Goal: Task Accomplishment & Management: Use online tool/utility

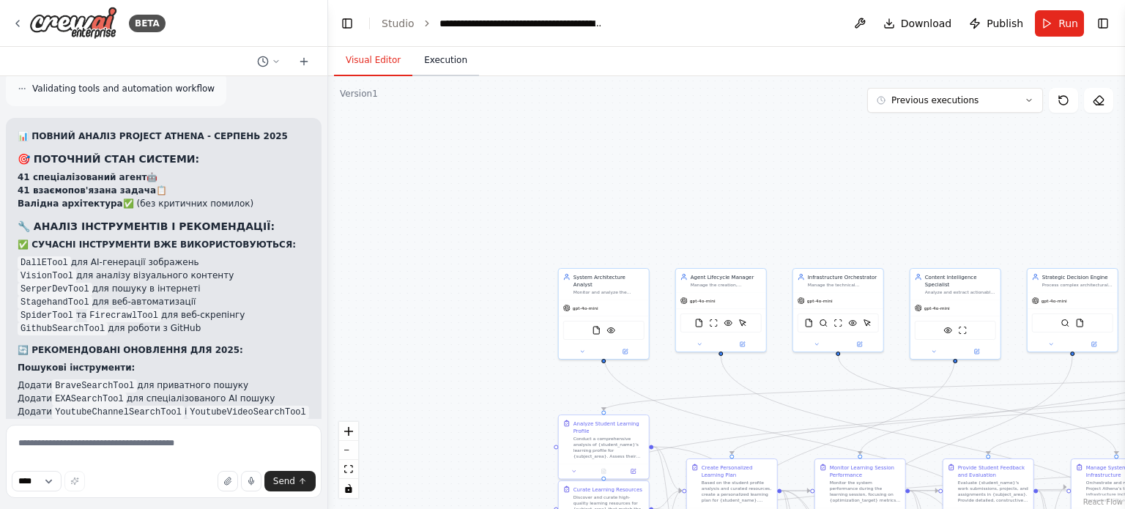
click at [438, 62] on button "Execution" at bounding box center [445, 60] width 67 height 31
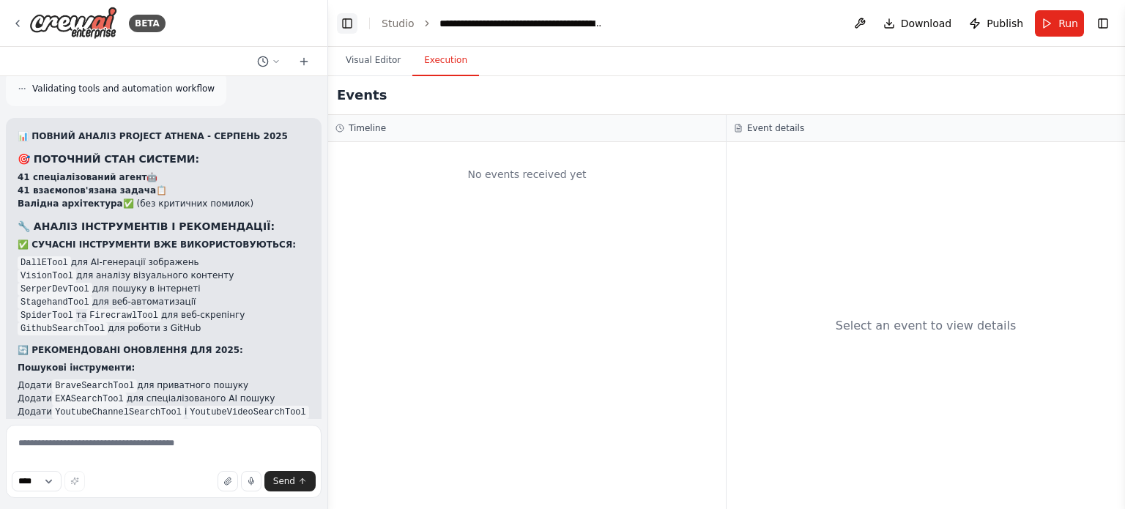
click at [346, 22] on button "Toggle Left Sidebar" at bounding box center [347, 23] width 21 height 21
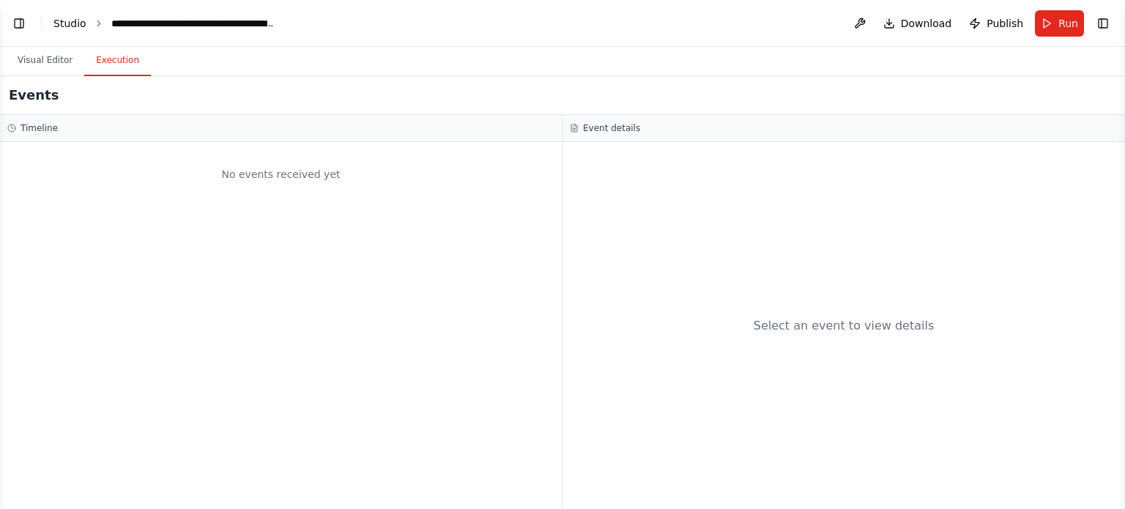
click at [70, 23] on link "Studio" at bounding box center [69, 24] width 33 height 12
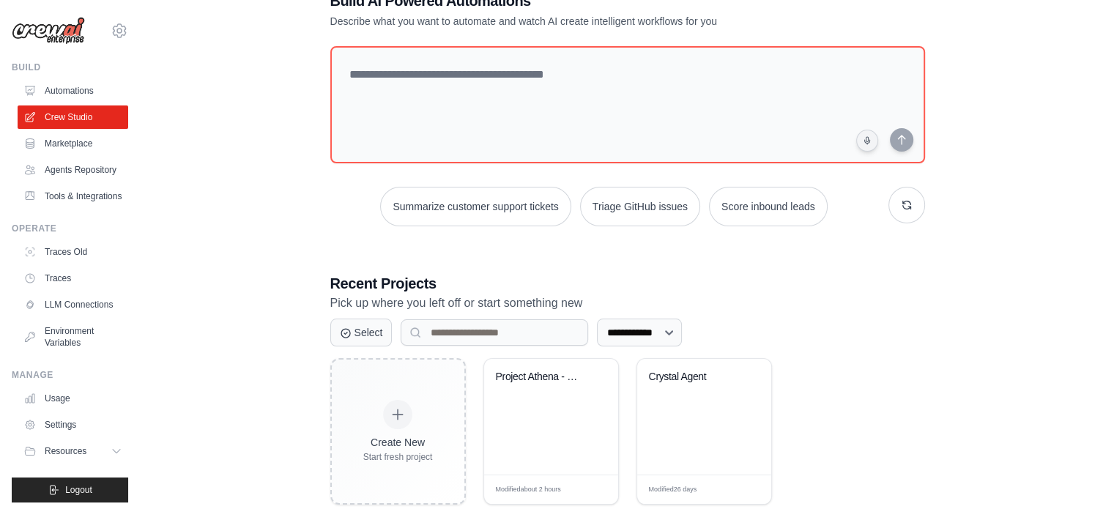
scroll to position [73, 0]
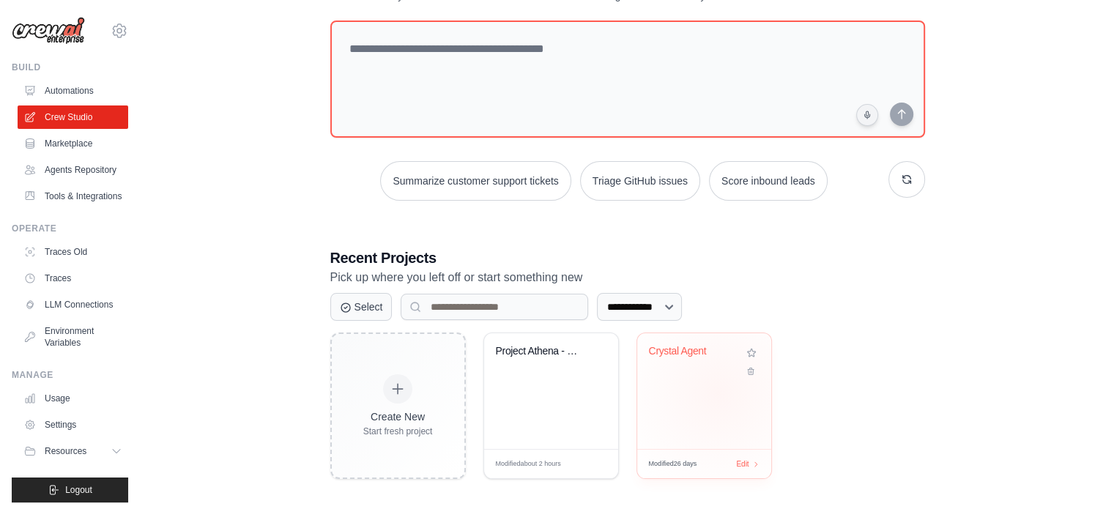
click at [718, 393] on div "Crystal Agent" at bounding box center [704, 391] width 134 height 116
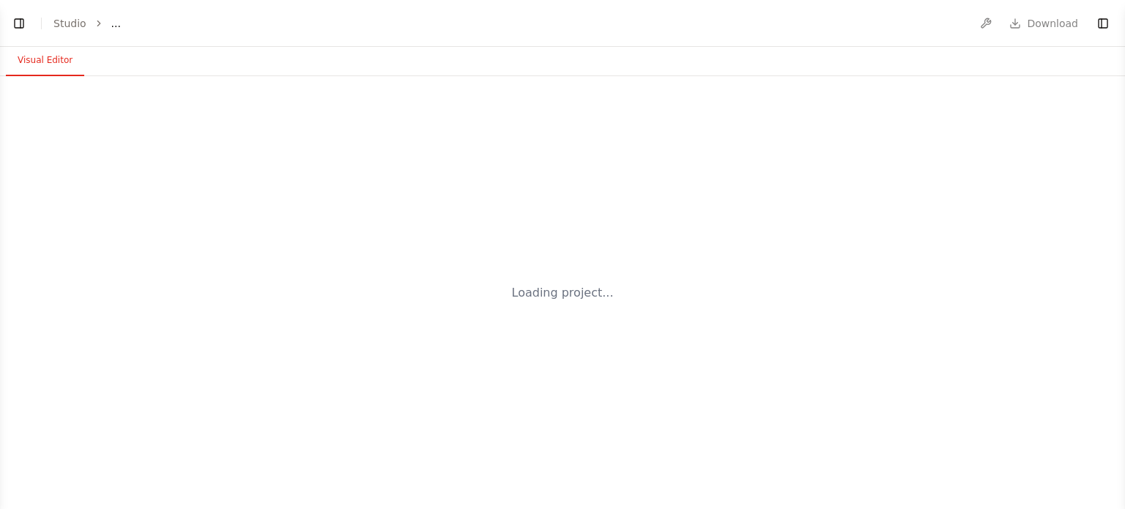
select select "****"
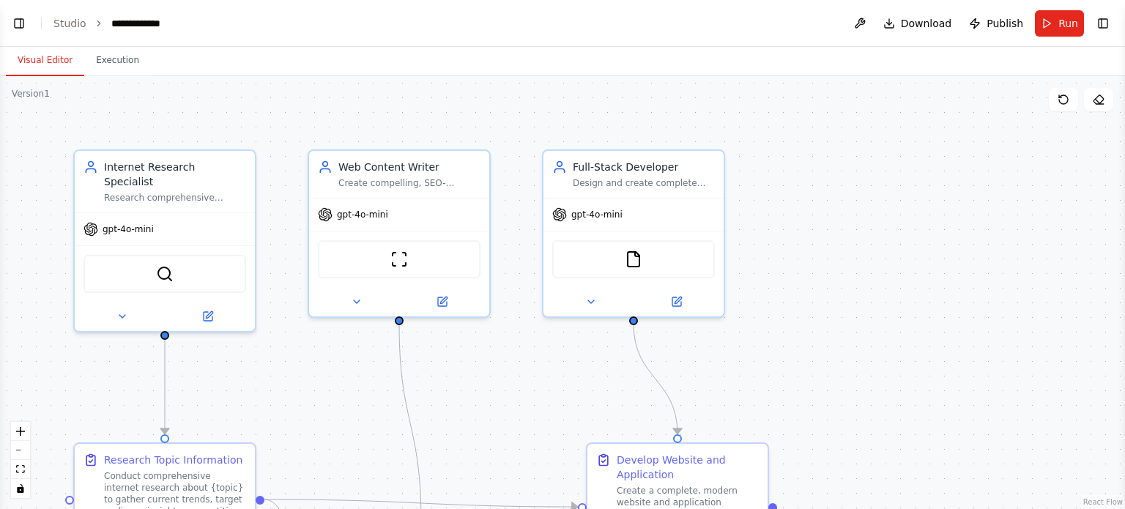
scroll to position [1608, 0]
click at [15, 19] on button "Toggle Left Sidebar" at bounding box center [19, 23] width 21 height 21
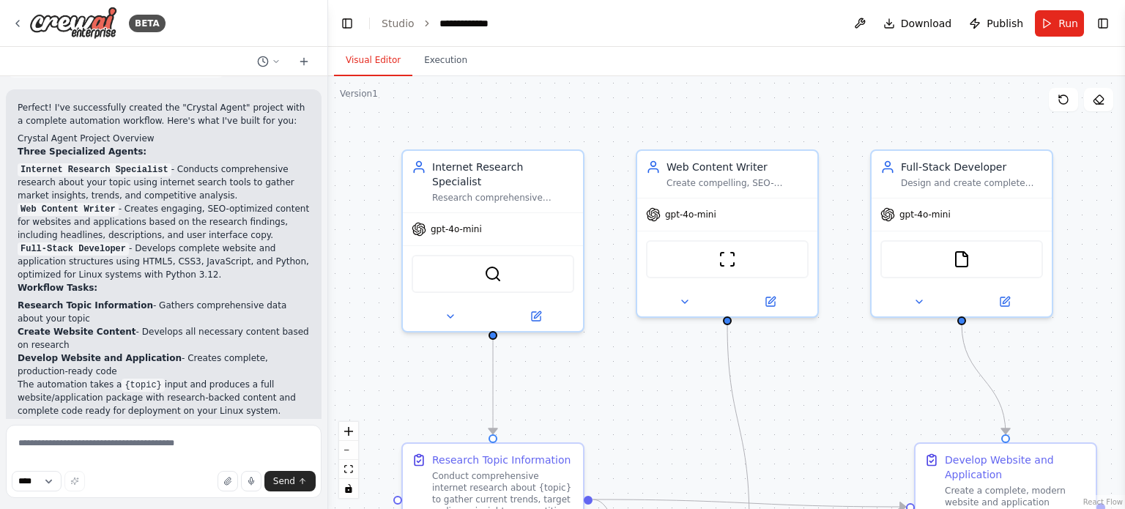
scroll to position [1535, 0]
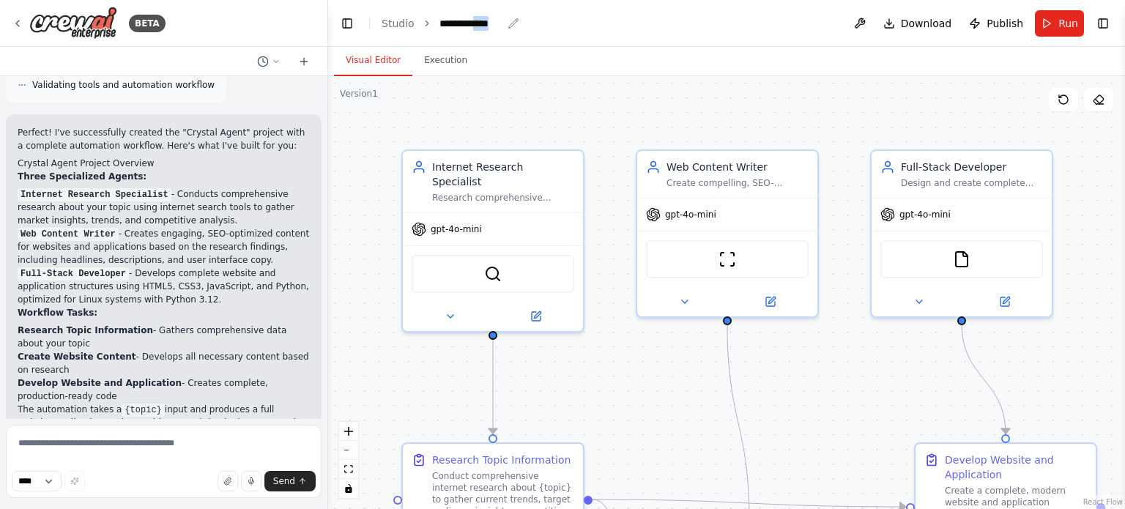
drag, startPoint x: 516, startPoint y: 14, endPoint x: 478, endPoint y: 23, distance: 40.0
click at [478, 23] on header "**********" at bounding box center [726, 23] width 797 height 47
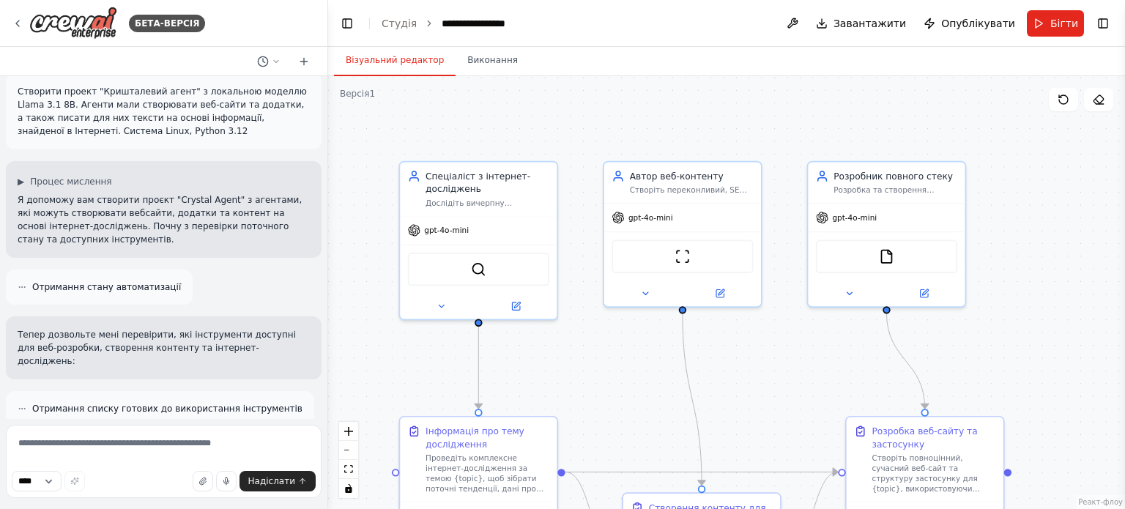
scroll to position [0, 0]
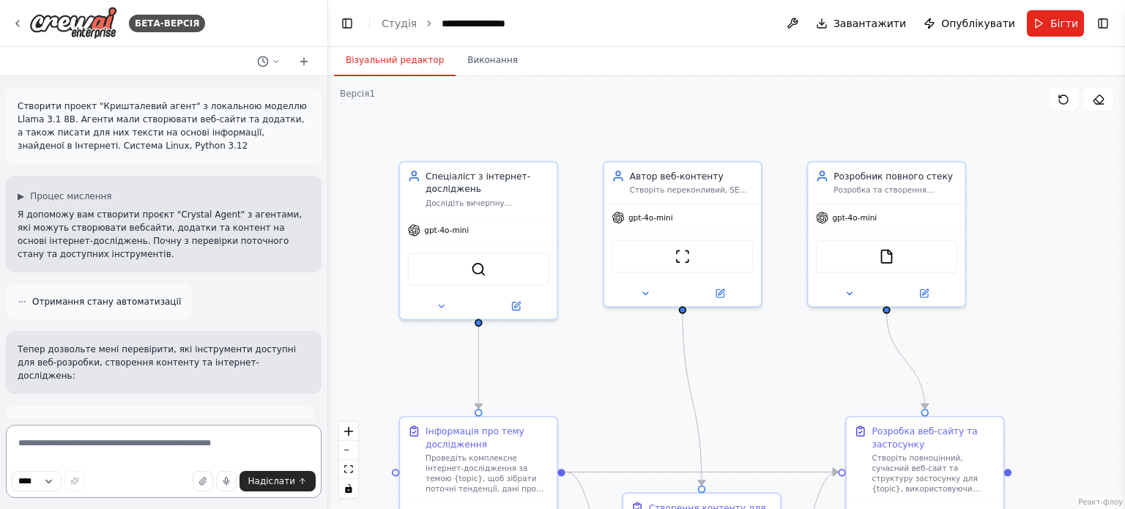
click at [42, 450] on textarea at bounding box center [164, 461] width 316 height 73
click at [45, 445] on textarea "**********" at bounding box center [164, 461] width 316 height 73
click at [154, 461] on textarea "**********" at bounding box center [164, 461] width 316 height 73
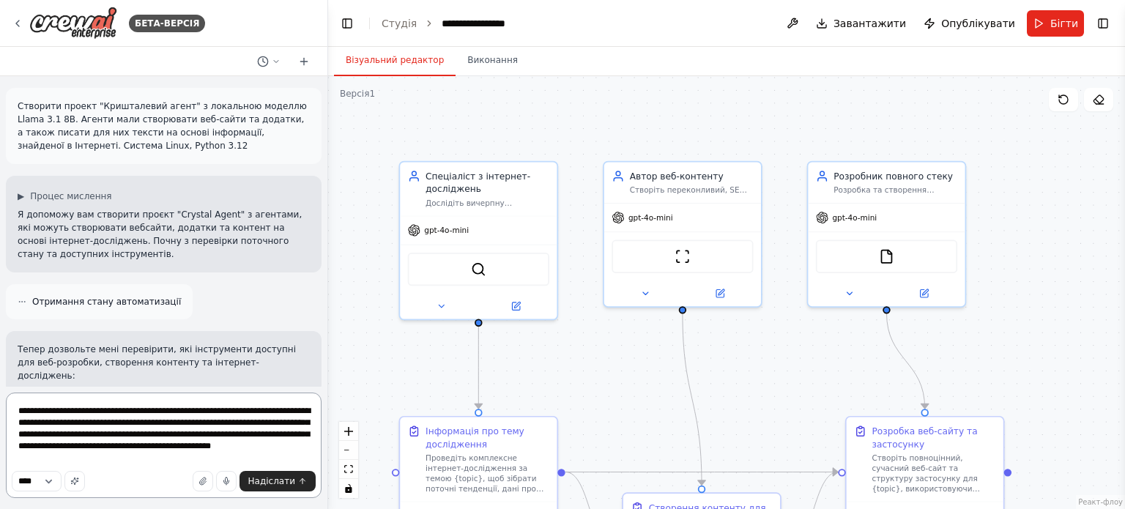
type textarea "**********"
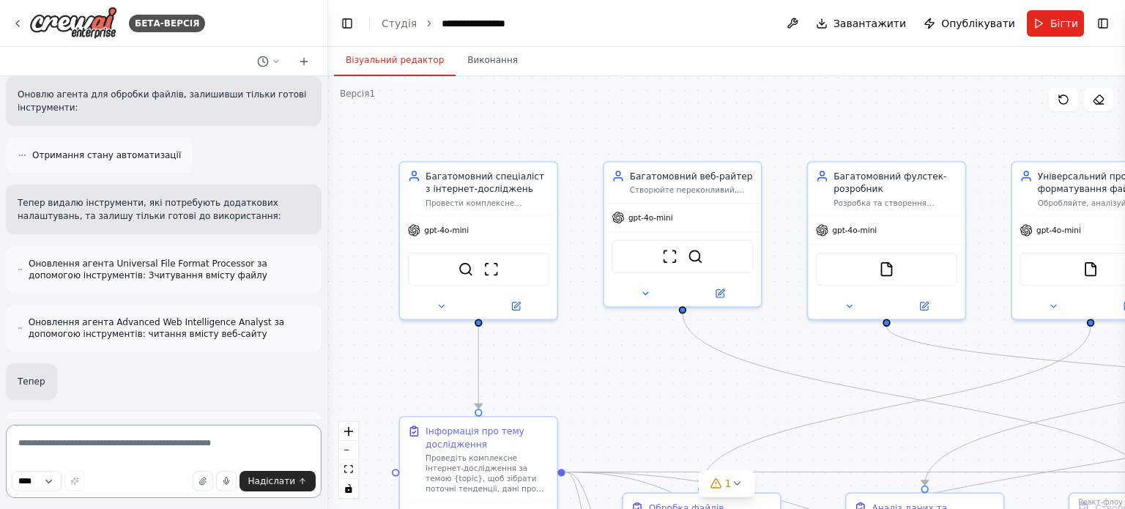
scroll to position [4149, 0]
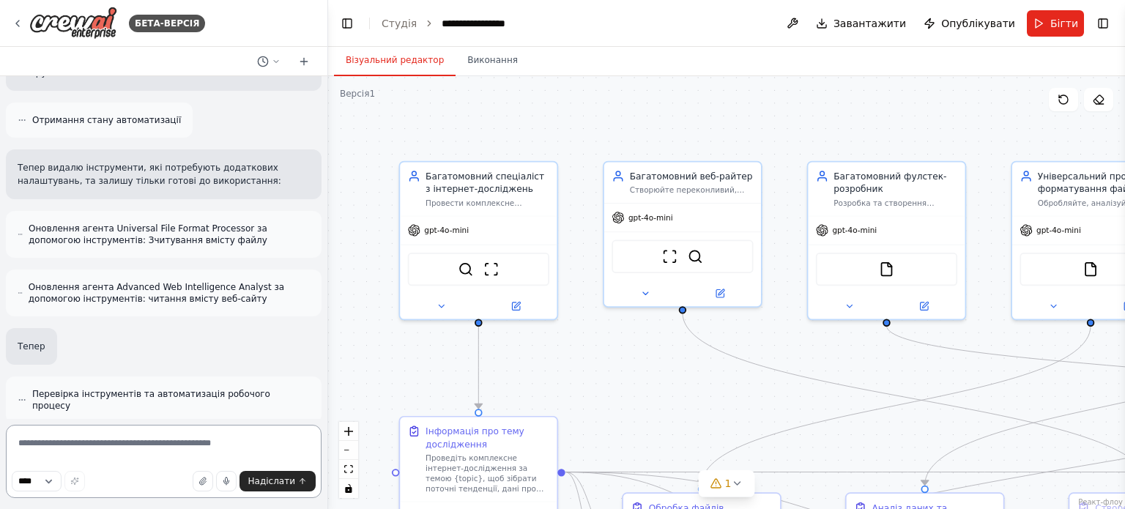
click at [123, 442] on textarea at bounding box center [164, 461] width 316 height 73
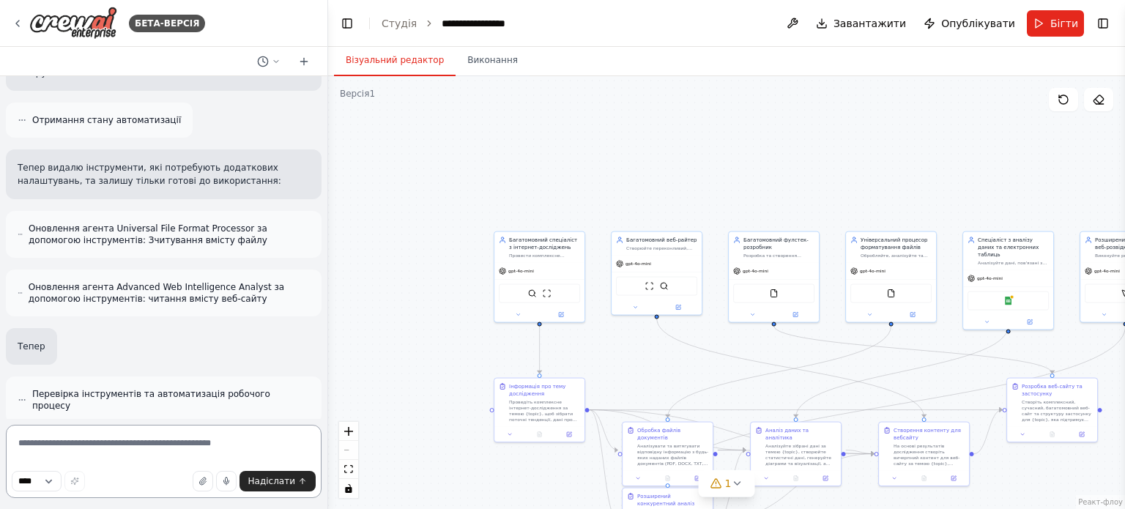
click at [196, 446] on textarea at bounding box center [164, 461] width 316 height 73
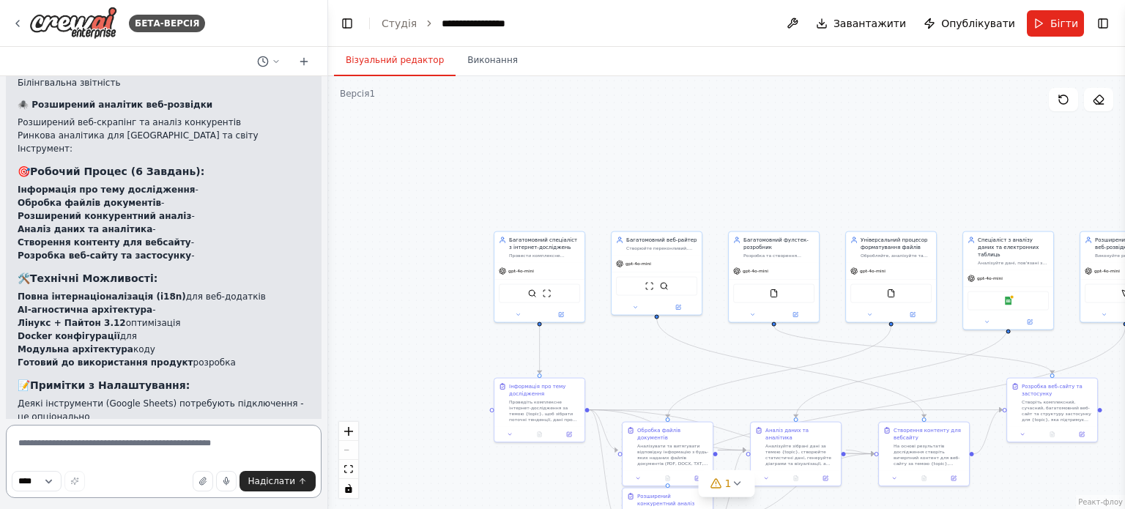
scroll to position [5158, 0]
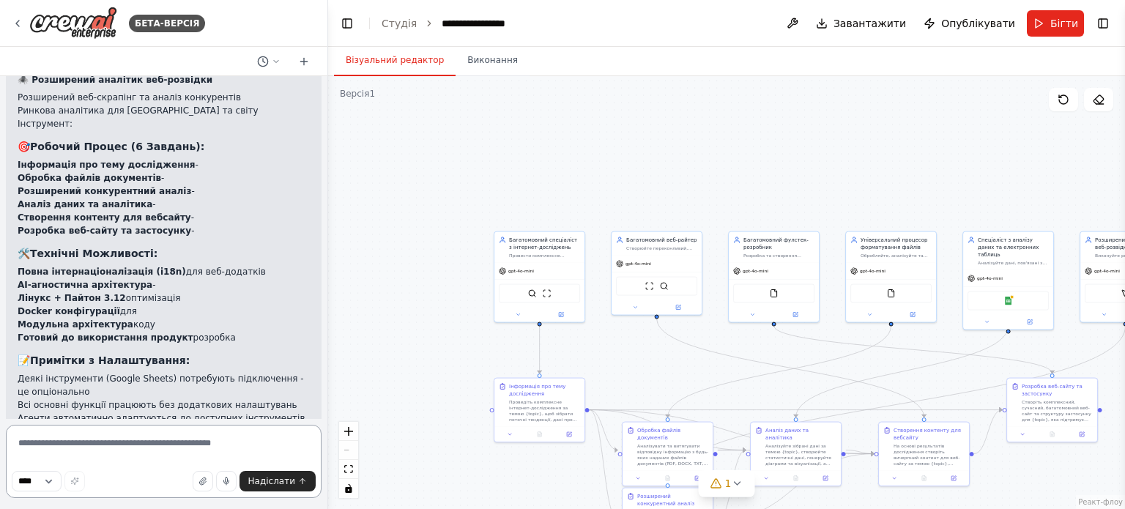
click at [56, 463] on textarea at bounding box center [164, 461] width 316 height 73
type textarea "**********"
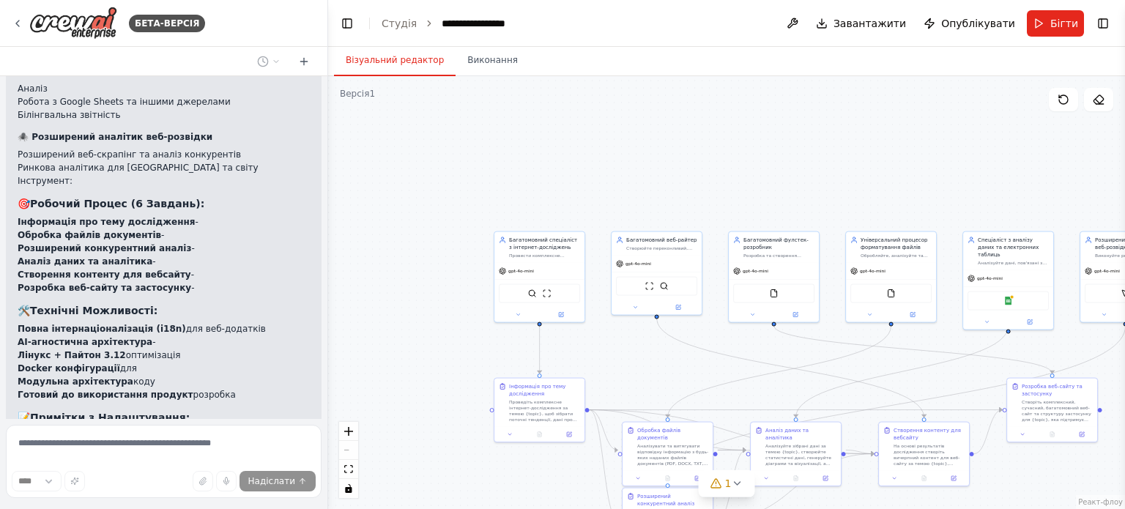
scroll to position [5151, 0]
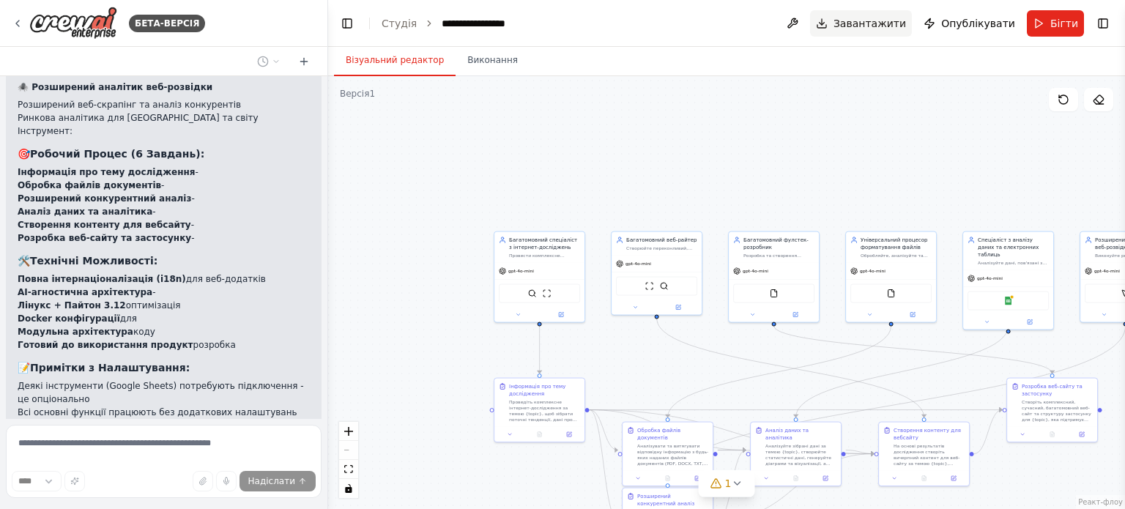
click at [891, 23] on font "Завантажити" at bounding box center [870, 24] width 73 height 12
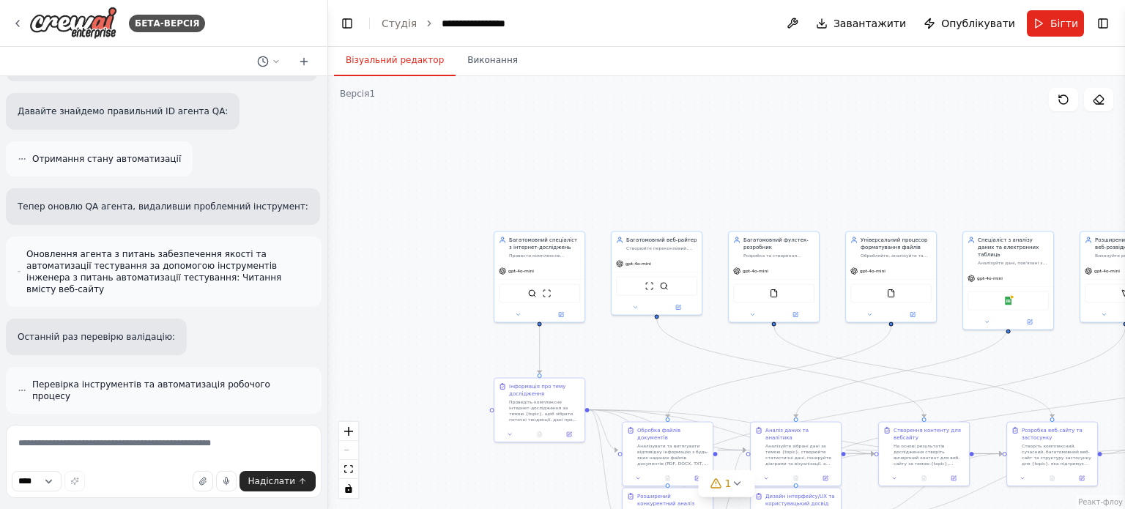
scroll to position [6911, 0]
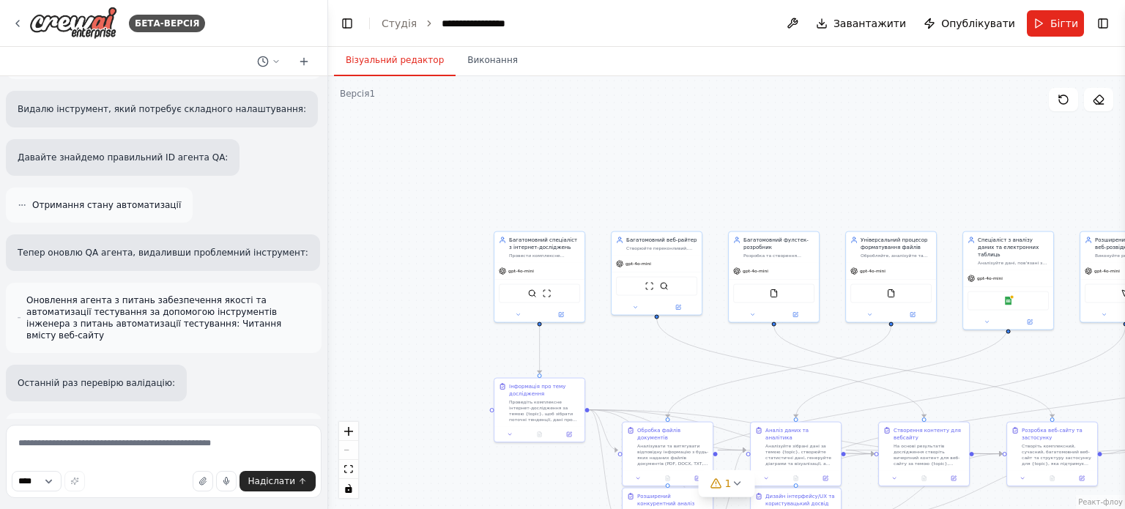
drag, startPoint x: 204, startPoint y: 270, endPoint x: 18, endPoint y: 253, distance: 186.8
copy div "Я додав потужні покращення та забезпечив повну кросплатформну підтримку для Win…"
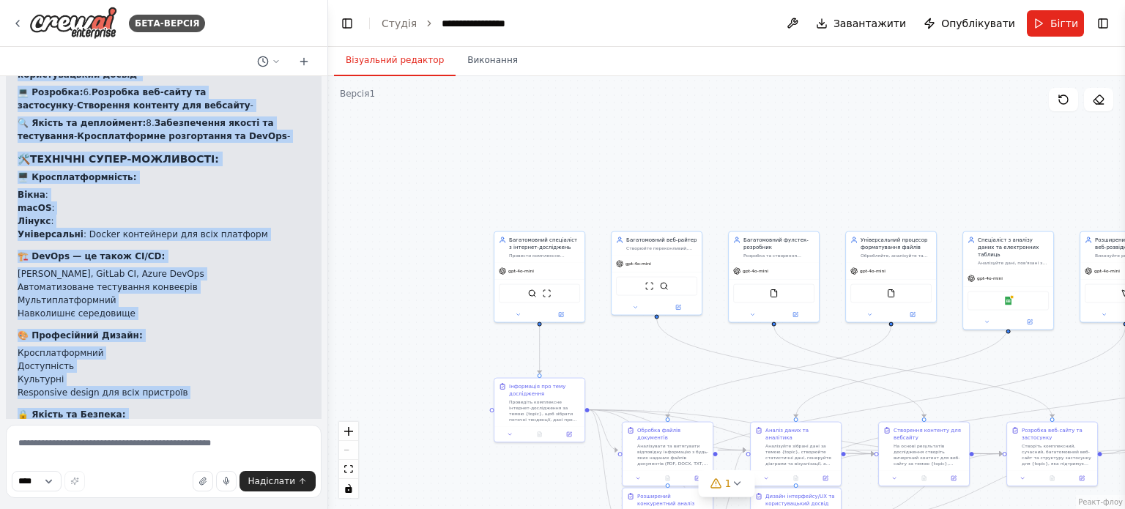
scroll to position [8083, 0]
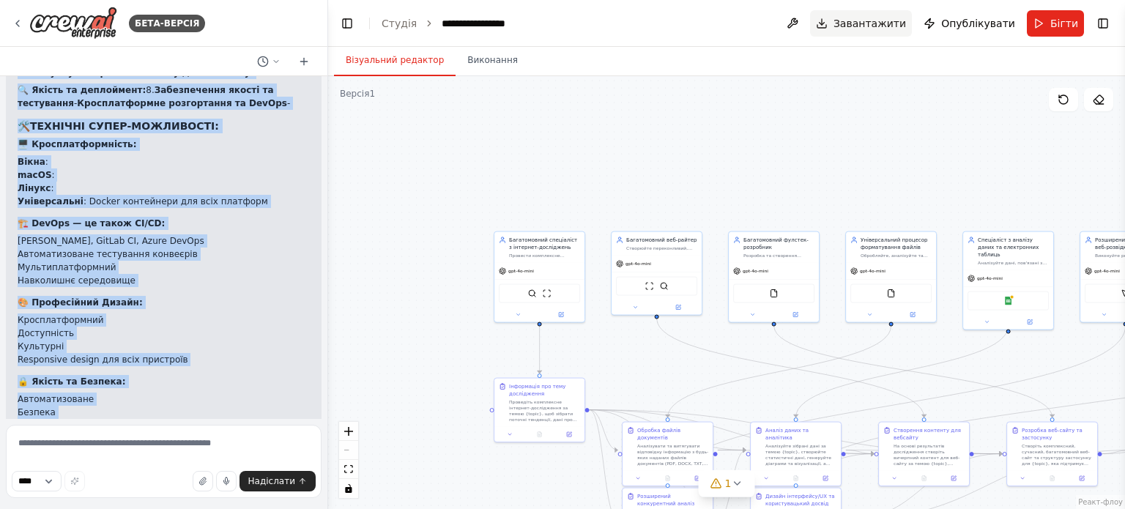
click at [877, 24] on font "Завантажити" at bounding box center [870, 24] width 73 height 12
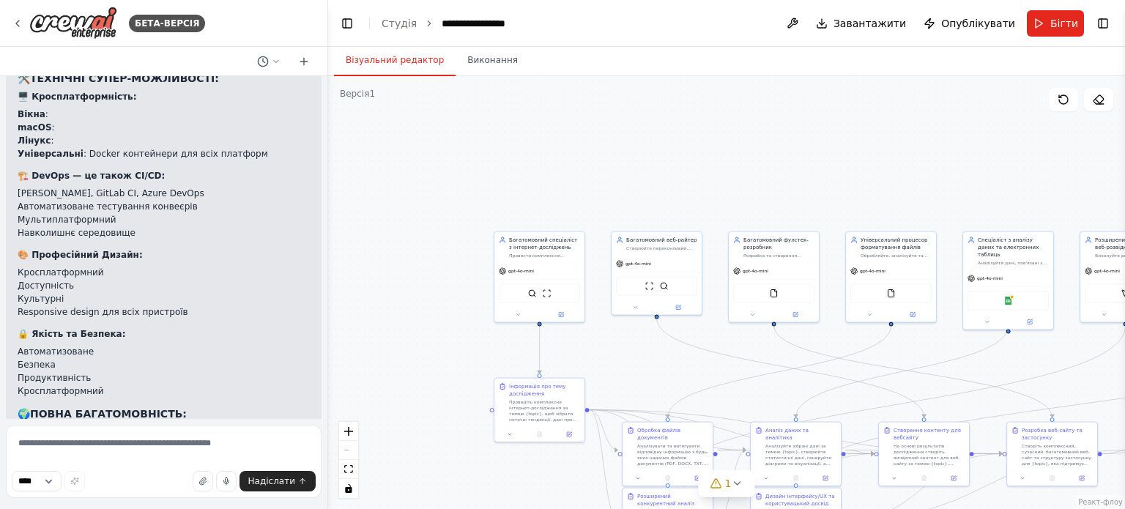
scroll to position [8157, 0]
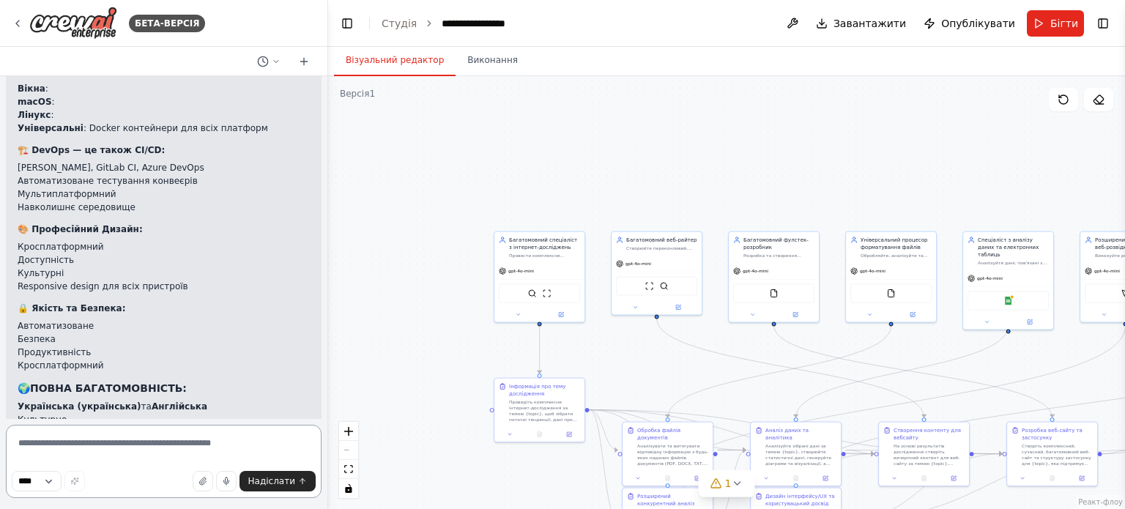
click at [80, 443] on textarea at bounding box center [164, 461] width 316 height 73
type textarea "*"
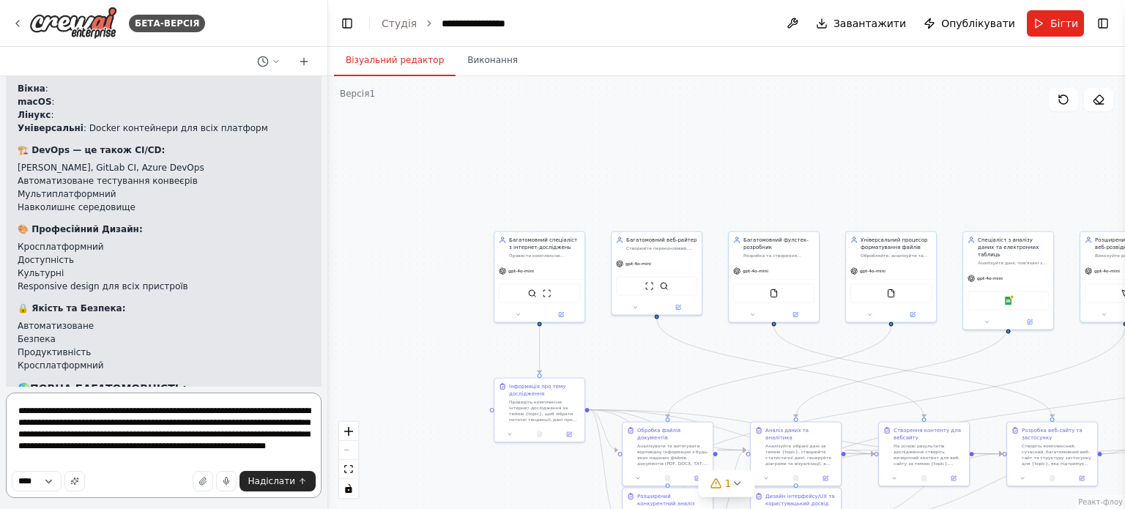
type textarea "**********"
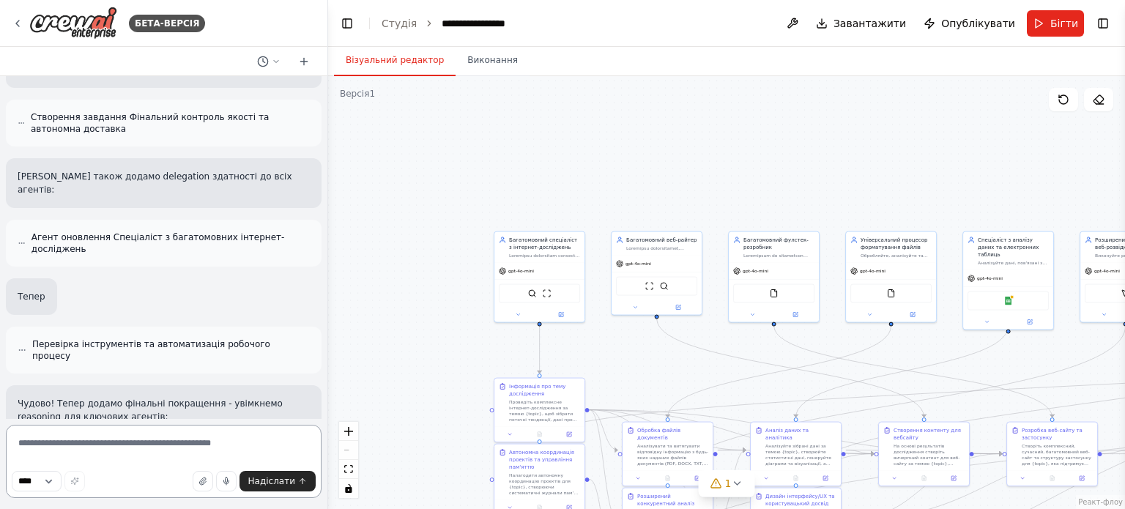
scroll to position [10096, 0]
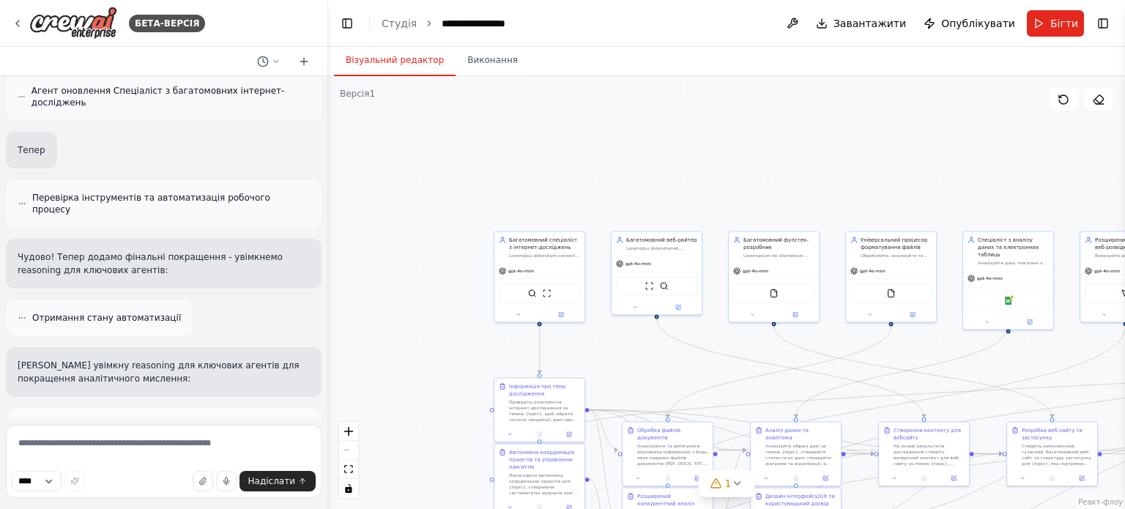
click at [384, 304] on div ".deletable-edge-delete-btn { width: 20px; height: 20px; border: 0px solid #ffff…" at bounding box center [726, 292] width 797 height 433
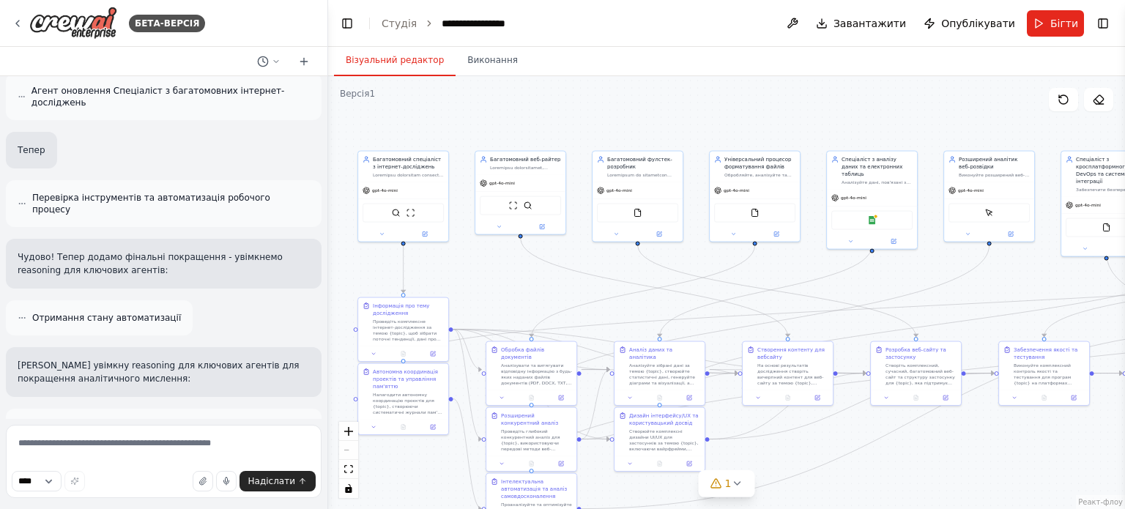
drag, startPoint x: 529, startPoint y: 174, endPoint x: 393, endPoint y: 92, distance: 158.7
click at [393, 92] on div ".deletable-edge-delete-btn { width: 20px; height: 20px; border: 0px solid #ffff…" at bounding box center [726, 292] width 797 height 433
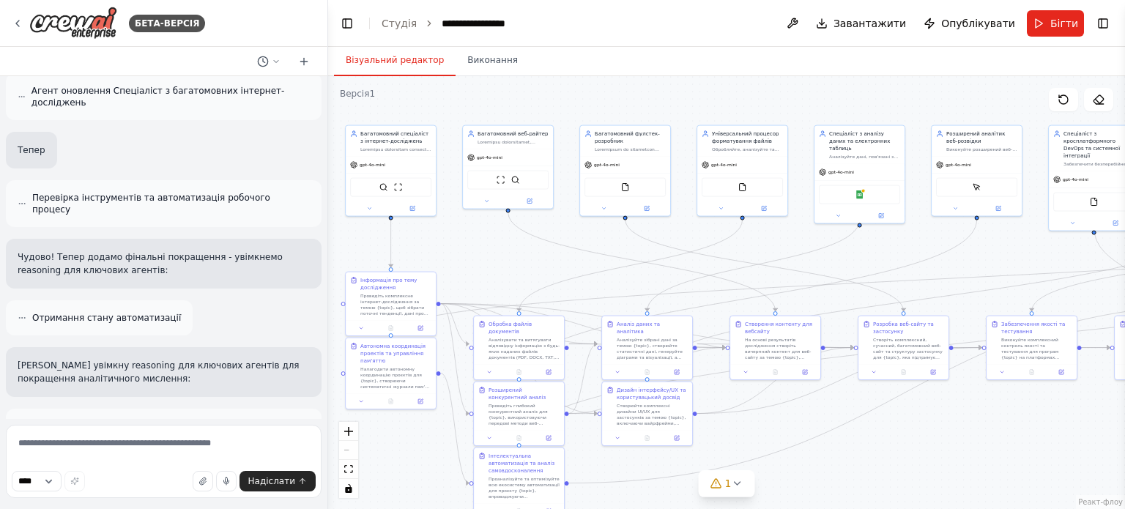
drag, startPoint x: 393, startPoint y: 130, endPoint x: 380, endPoint y: 105, distance: 27.8
click at [380, 105] on div ".deletable-edge-delete-btn { width: 20px; height: 20px; border: 0px solid #ffff…" at bounding box center [726, 292] width 797 height 433
click at [475, 253] on div ".deletable-edge-delete-btn { width: 20px; height: 20px; border: 0px solid #ffff…" at bounding box center [726, 292] width 797 height 433
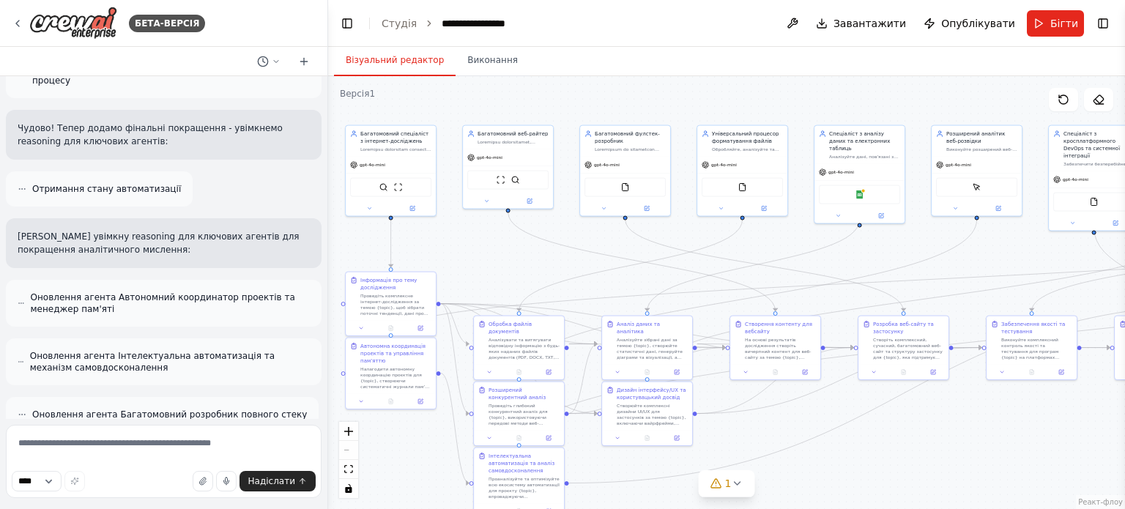
scroll to position [10174, 0]
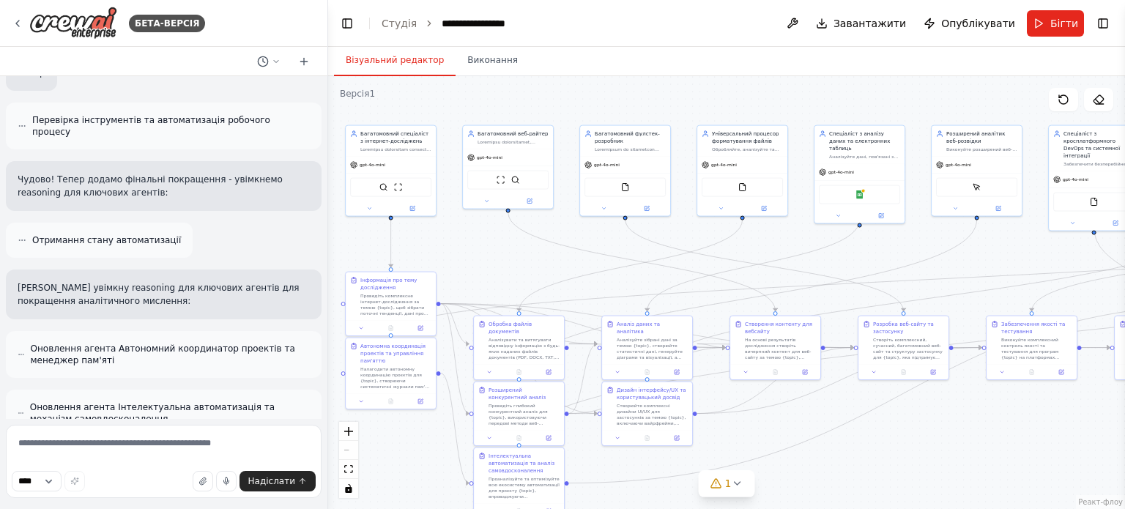
drag, startPoint x: 79, startPoint y: 277, endPoint x: 15, endPoint y: 238, distance: 75.2
copy div "🧠🚀 CRYSTAL AGENT - РЕВОЛЮЦІЯ АВТОНОМНОГО НАВЧАННЯ! Я створив справжню АВТОНОМНУ…"
click at [692, 28] on header "**********" at bounding box center [726, 23] width 797 height 47
click at [883, 25] on font "Завантажити" at bounding box center [870, 24] width 73 height 12
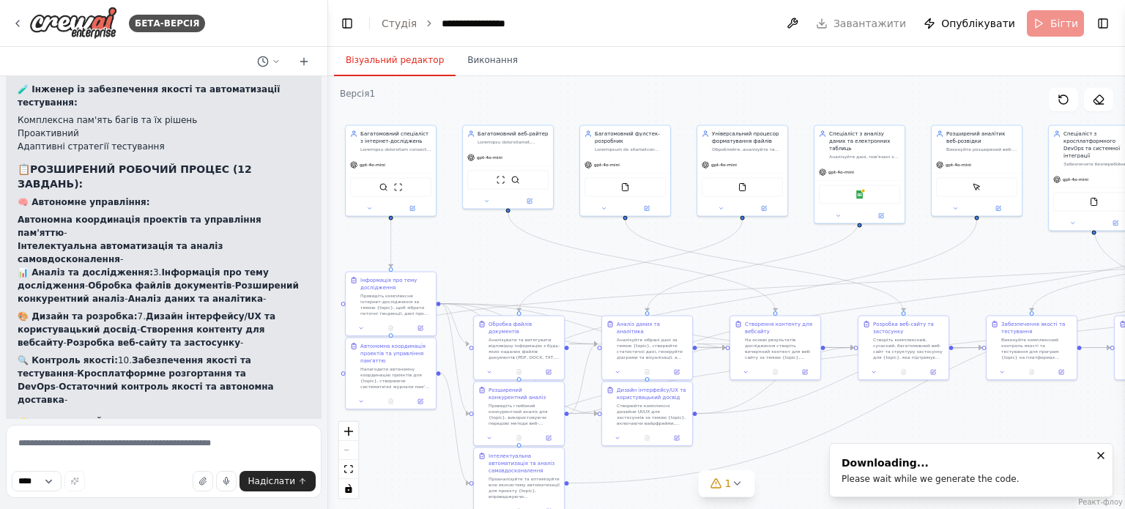
scroll to position [11492, 0]
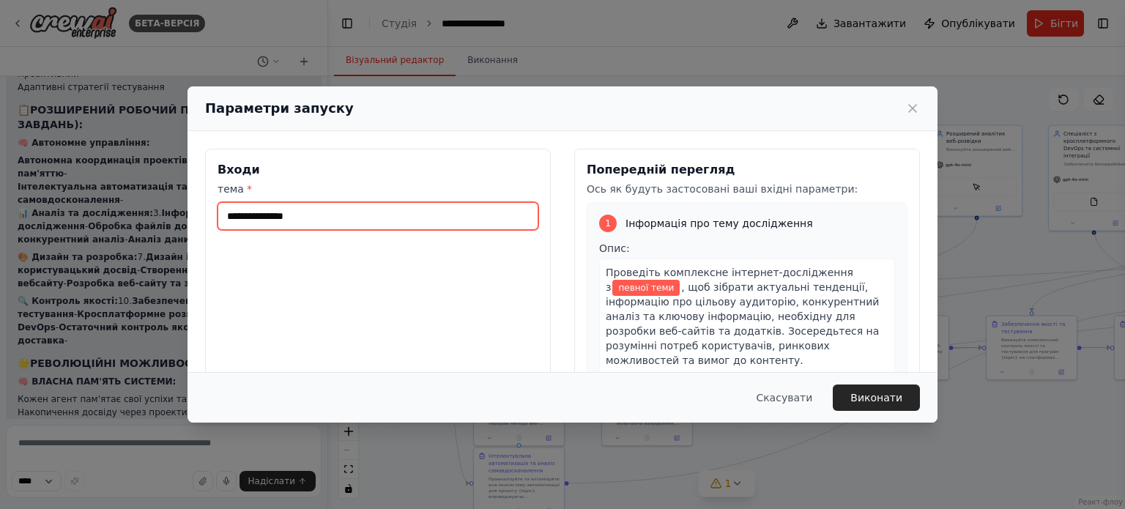
click at [278, 218] on input "тема *" at bounding box center [378, 216] width 321 height 28
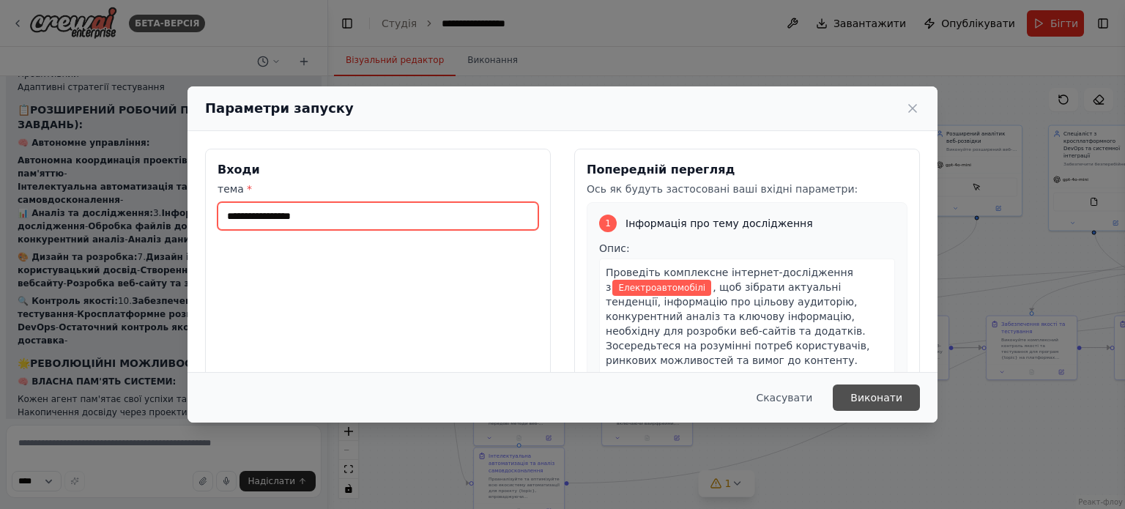
type input "**********"
click at [880, 392] on font "Виконати" at bounding box center [876, 398] width 52 height 12
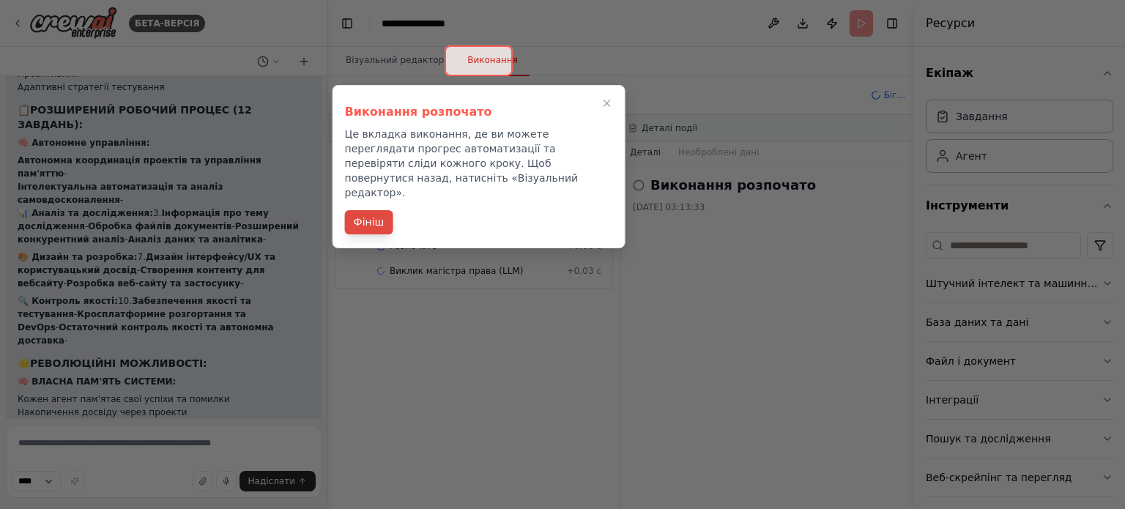
click at [368, 216] on font "Фініш" at bounding box center [369, 222] width 31 height 12
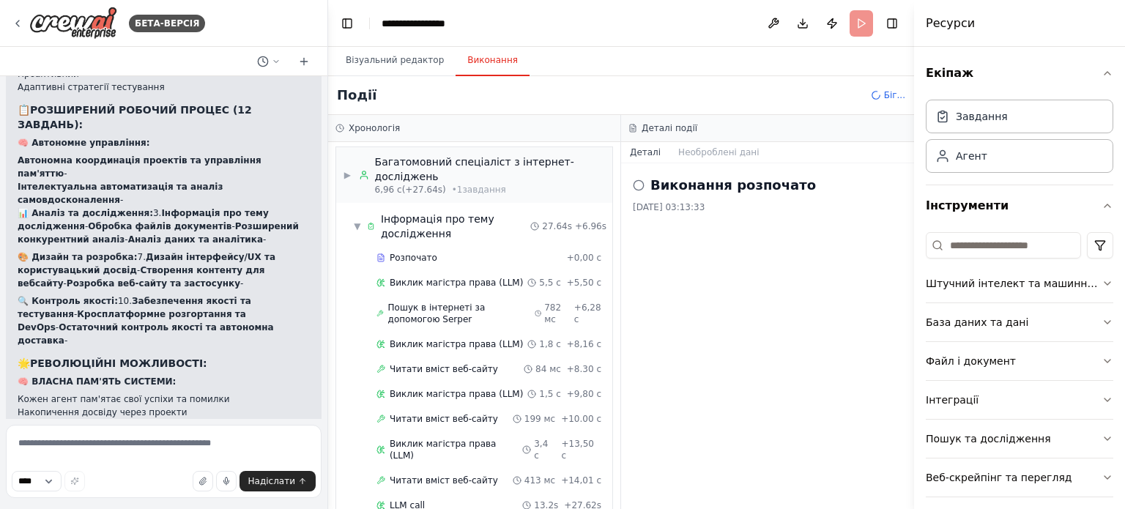
scroll to position [0, 0]
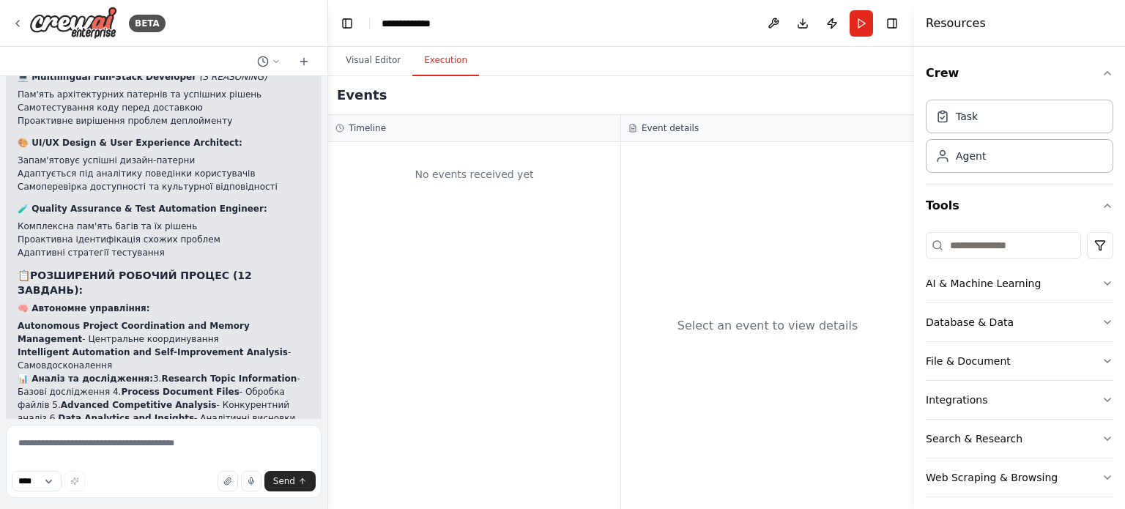
click at [445, 59] on button "Execution" at bounding box center [445, 60] width 67 height 31
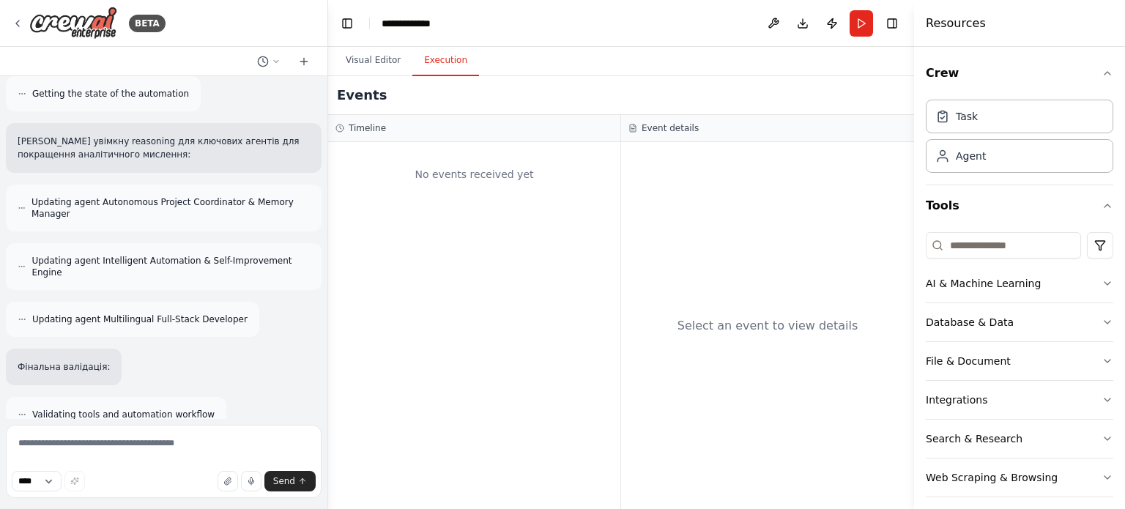
scroll to position [9974, 0]
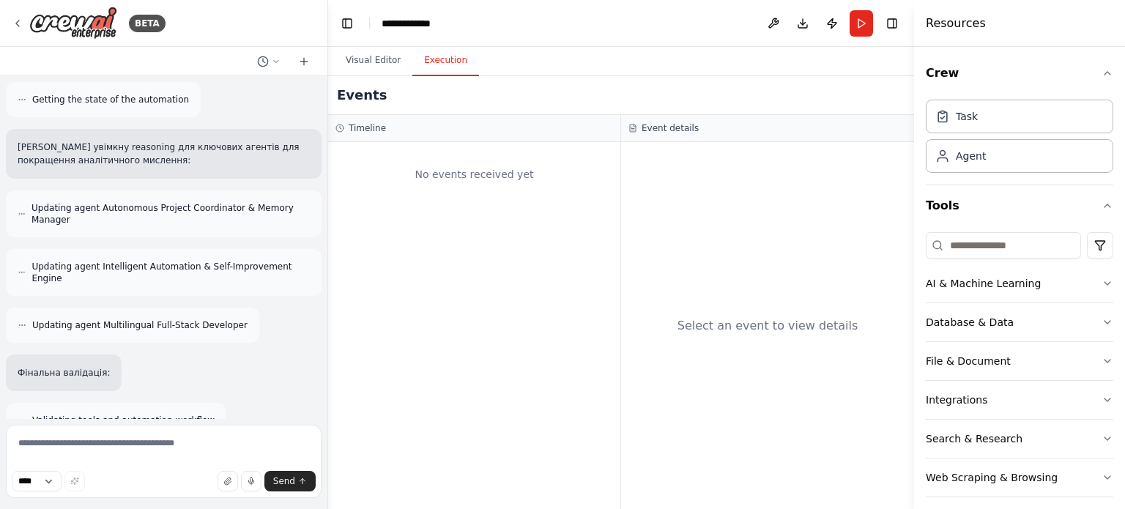
drag, startPoint x: 106, startPoint y: 275, endPoint x: 21, endPoint y: 193, distance: 118.1
copy div "🧠🚀 LOREMIP DOLOR - SITAMETCO ADIPISCINGE SEDDOEIU! T incidid utlabore ETDOLOREM…"
click at [189, 445] on textarea at bounding box center [164, 461] width 316 height 73
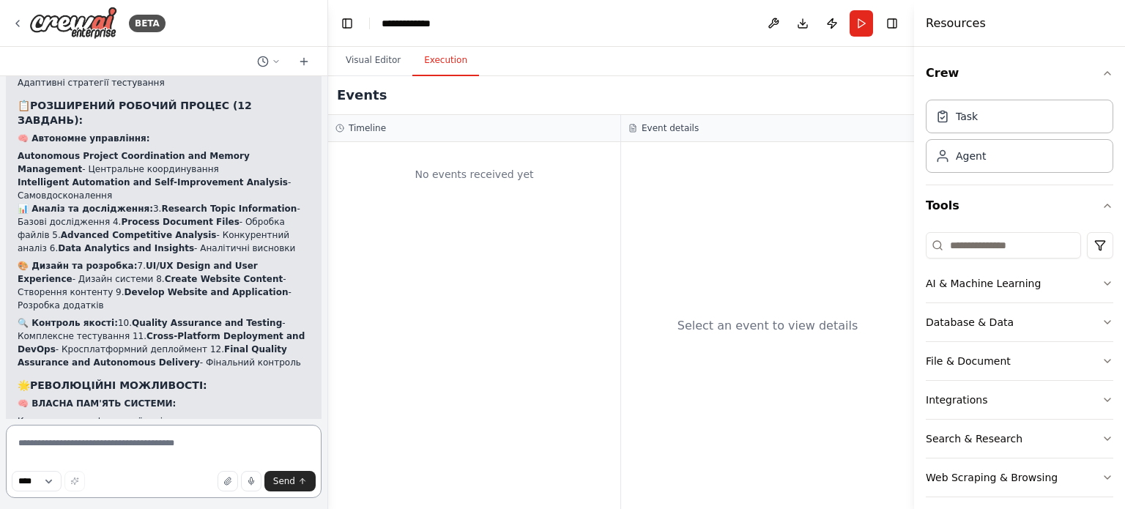
scroll to position [11293, 0]
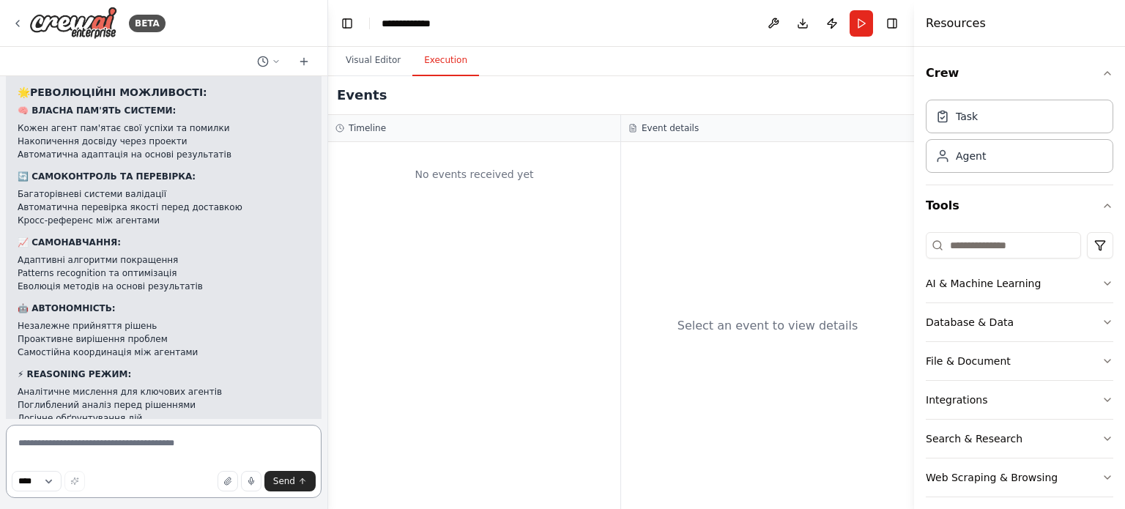
click at [104, 445] on textarea at bounding box center [164, 461] width 316 height 73
click at [175, 460] on textarea "**********" at bounding box center [164, 461] width 316 height 73
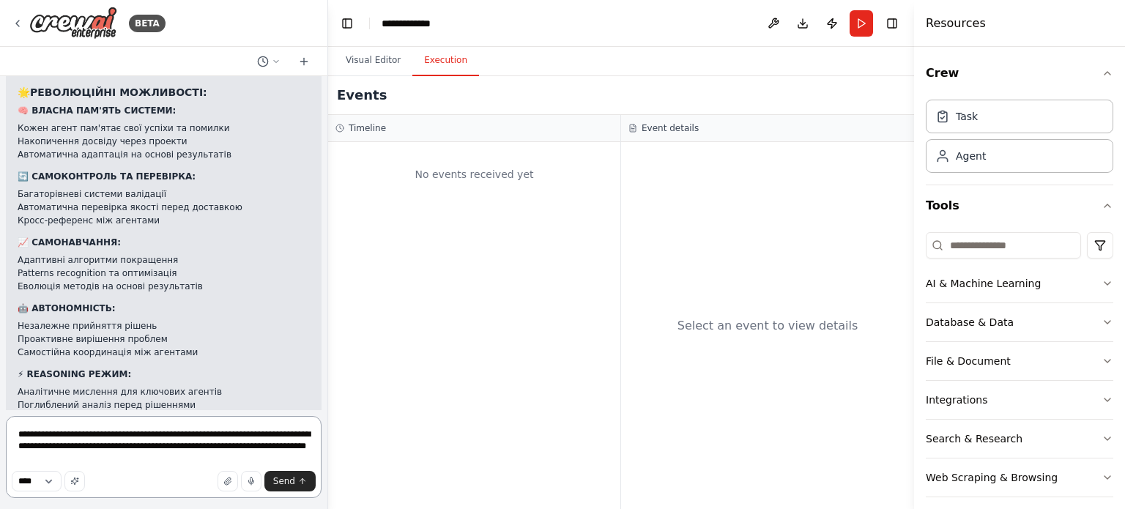
drag, startPoint x: 150, startPoint y: 464, endPoint x: 32, endPoint y: 465, distance: 117.9
click at [32, 465] on textarea "**********" at bounding box center [164, 457] width 316 height 82
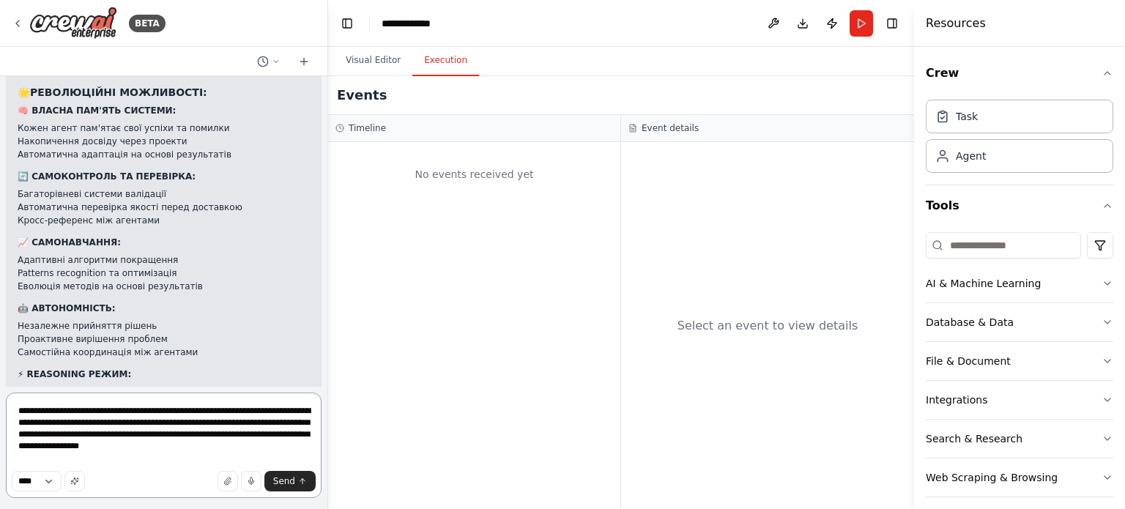
type textarea "**********"
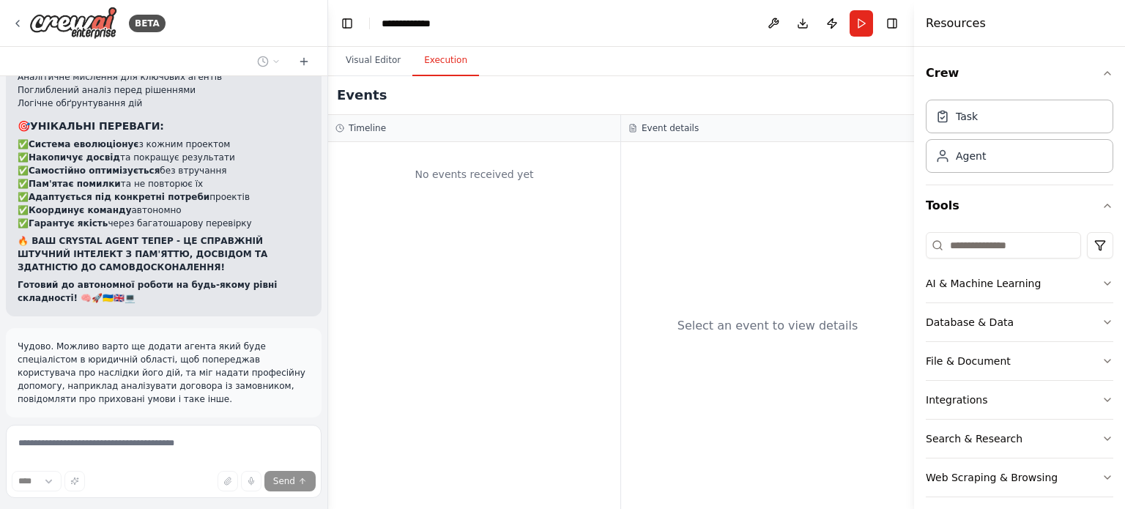
scroll to position [11705, 0]
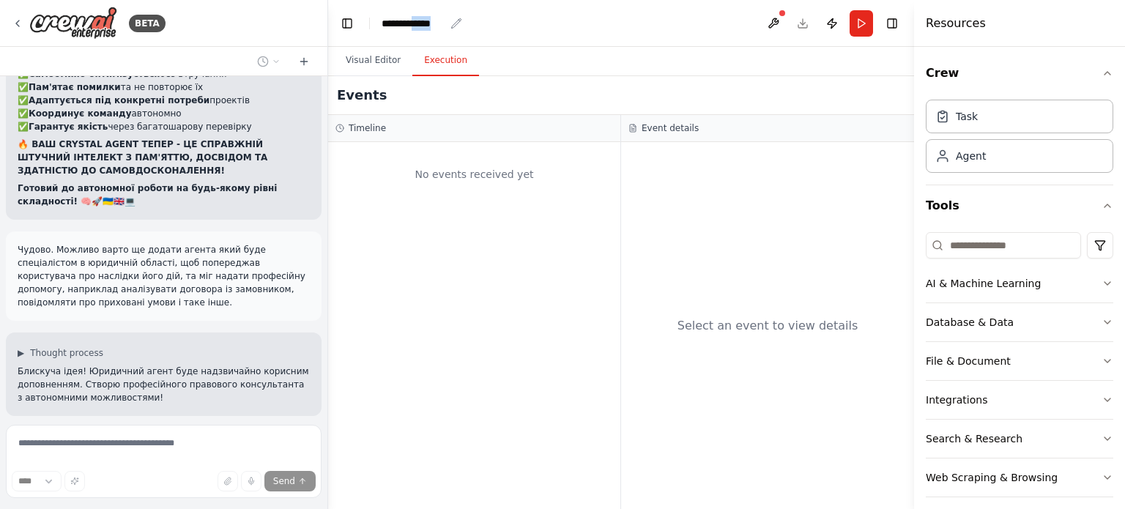
drag, startPoint x: 463, startPoint y: 20, endPoint x: 419, endPoint y: 23, distance: 44.1
click at [419, 23] on header "**********" at bounding box center [621, 23] width 586 height 47
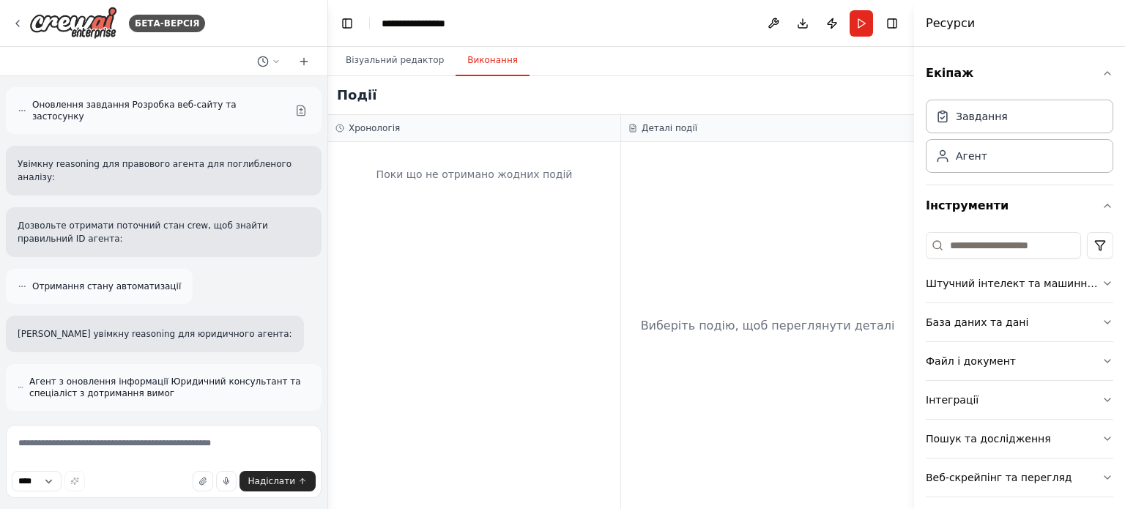
scroll to position [12428, 0]
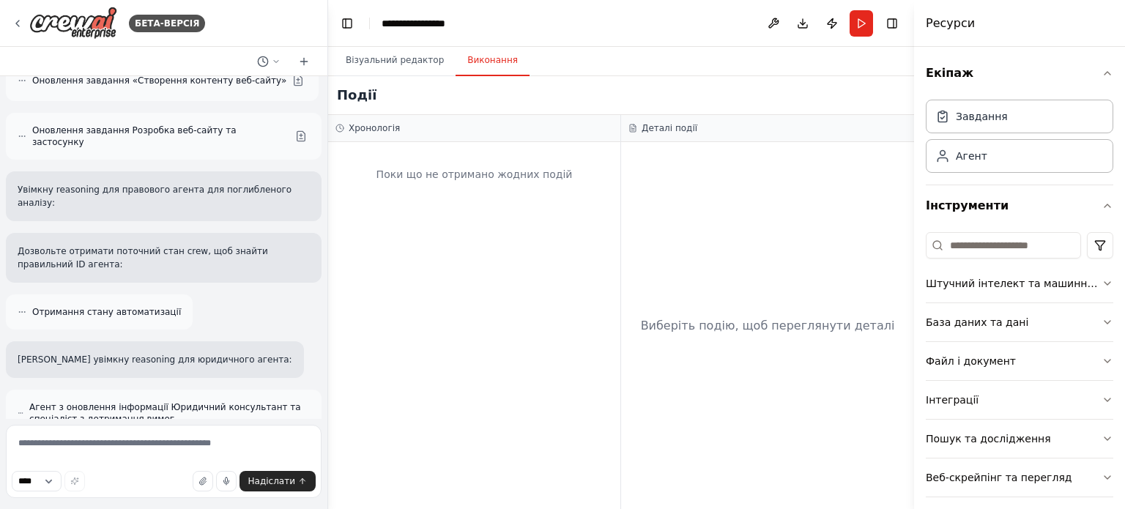
drag, startPoint x: 259, startPoint y: 269, endPoint x: 23, endPoint y: 208, distance: 243.6
copy div "⚖️🛡️ ДОДАНО ЮРИДИЧНОГО ЕКСПЕРТА - ПОВНИЙ ПРАВОВИЙ ЗАХИСТ! Чудово! Додав професі…"
click at [719, 91] on div "Події" at bounding box center [621, 95] width 586 height 39
click at [801, 23] on button "Завантажити" at bounding box center [802, 23] width 23 height 26
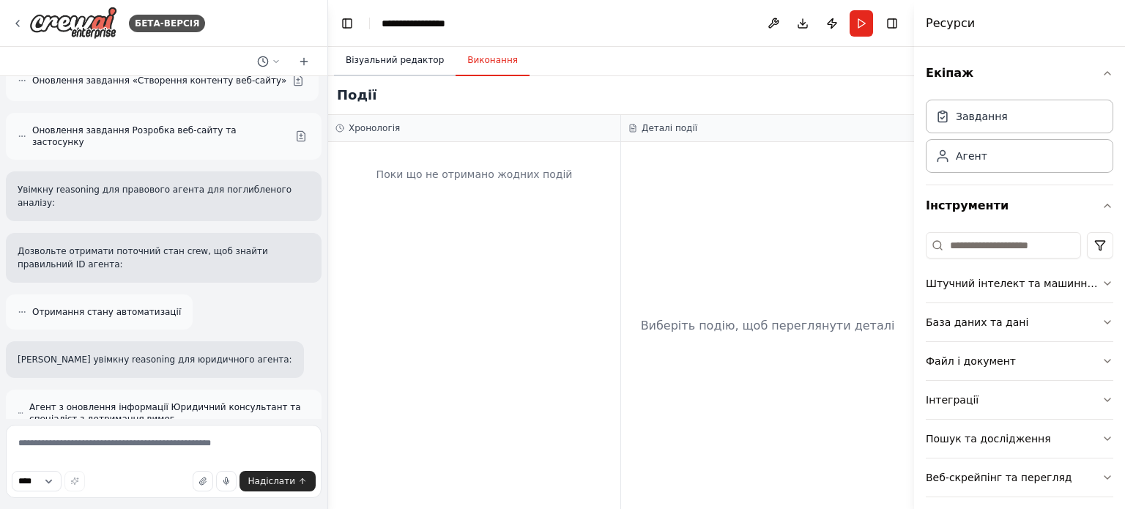
click at [393, 58] on font "Візуальний редактор" at bounding box center [395, 60] width 98 height 10
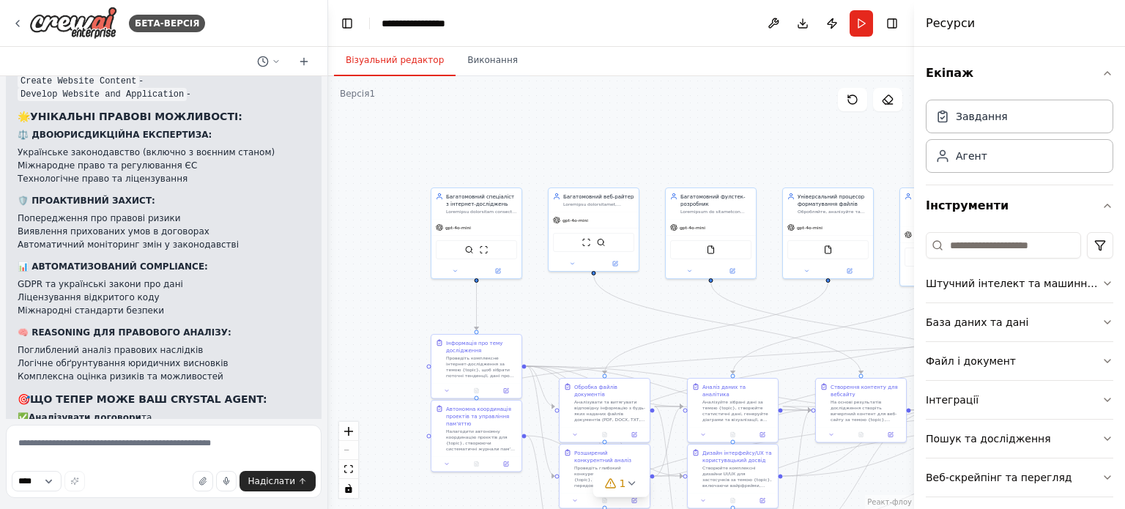
scroll to position [13673, 0]
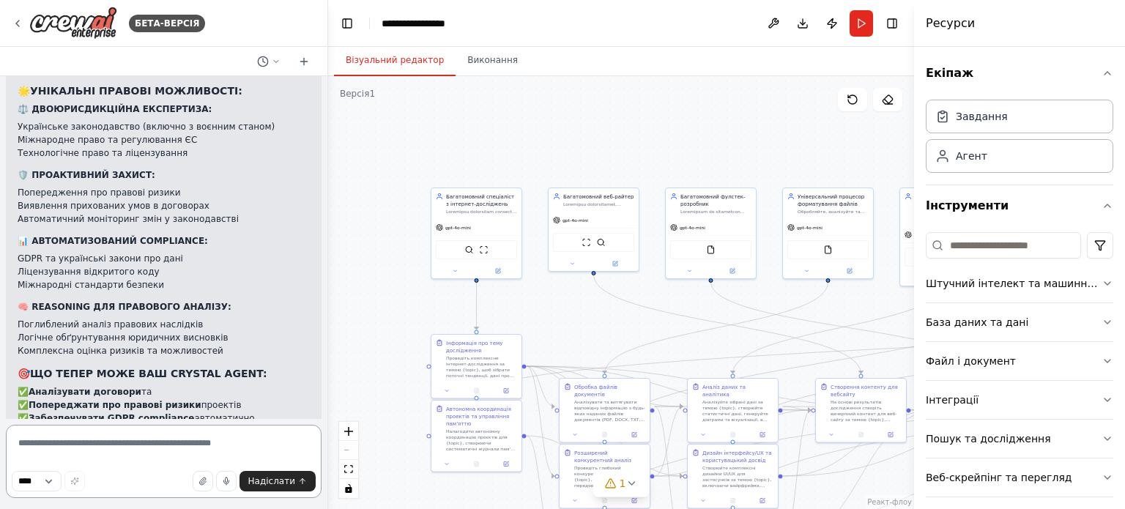
click at [58, 448] on textarea at bounding box center [164, 461] width 316 height 73
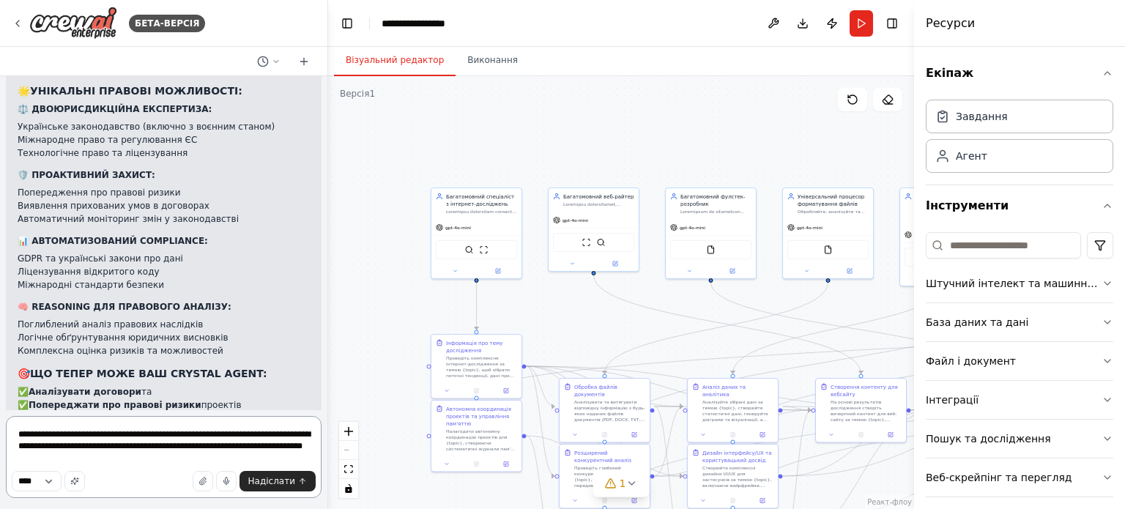
type textarea "**********"
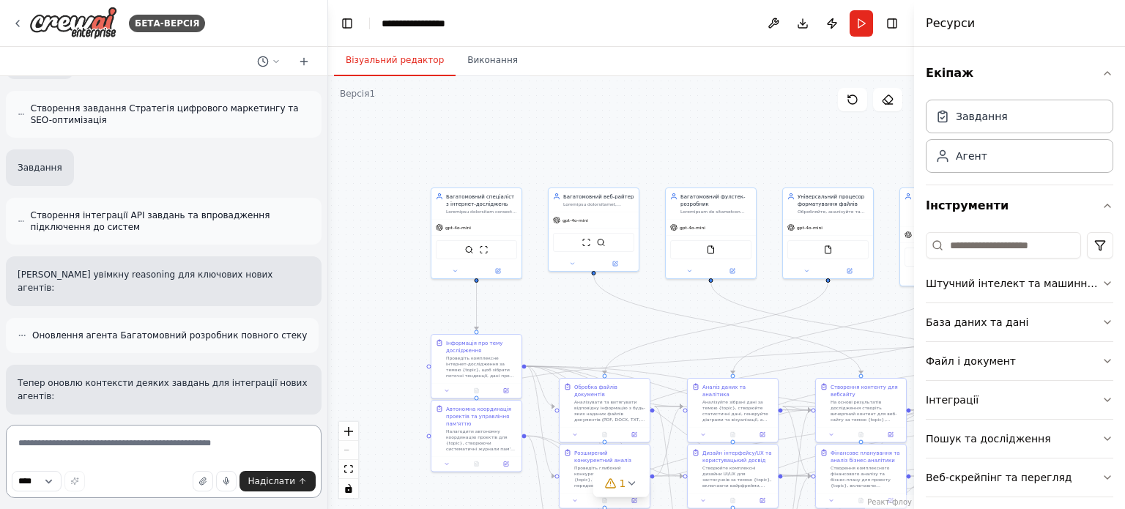
scroll to position [15554, 0]
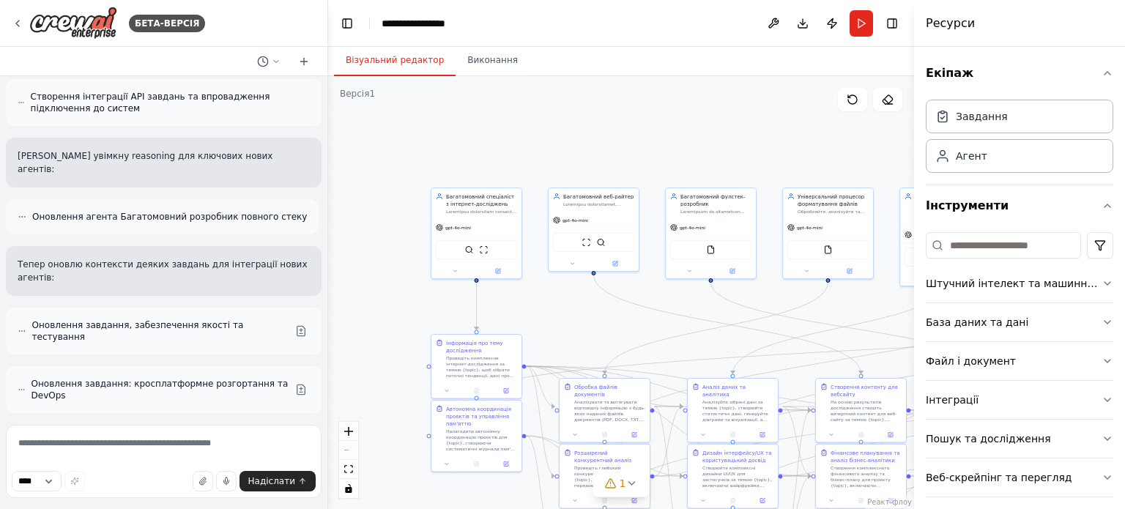
click at [366, 196] on div ".deletable-edge-delete-btn { width: 20px; height: 20px; border: 0px solid #ffff…" at bounding box center [621, 292] width 586 height 433
click at [371, 310] on div ".deletable-edge-delete-btn { width: 20px; height: 20px; border: 0px solid #ffff…" at bounding box center [621, 292] width 586 height 433
click at [390, 253] on div ".deletable-edge-delete-btn { width: 20px; height: 20px; border: 0px solid #ffff…" at bounding box center [621, 292] width 586 height 433
click at [609, 24] on header "**********" at bounding box center [621, 23] width 586 height 47
click at [351, 185] on div ".deletable-edge-delete-btn { width: 20px; height: 20px; border: 0px solid #ffff…" at bounding box center [621, 292] width 586 height 433
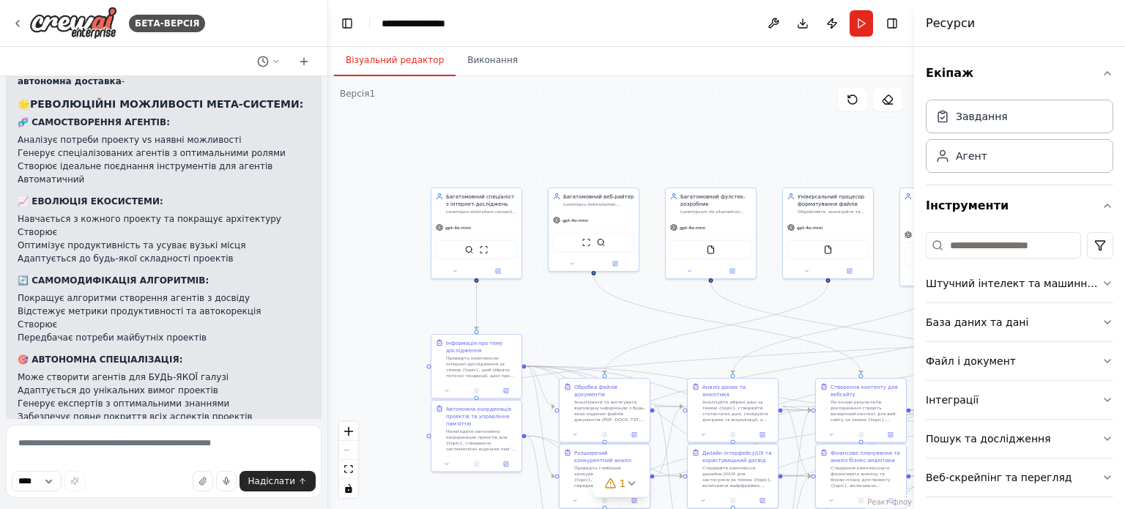
scroll to position [17254, 0]
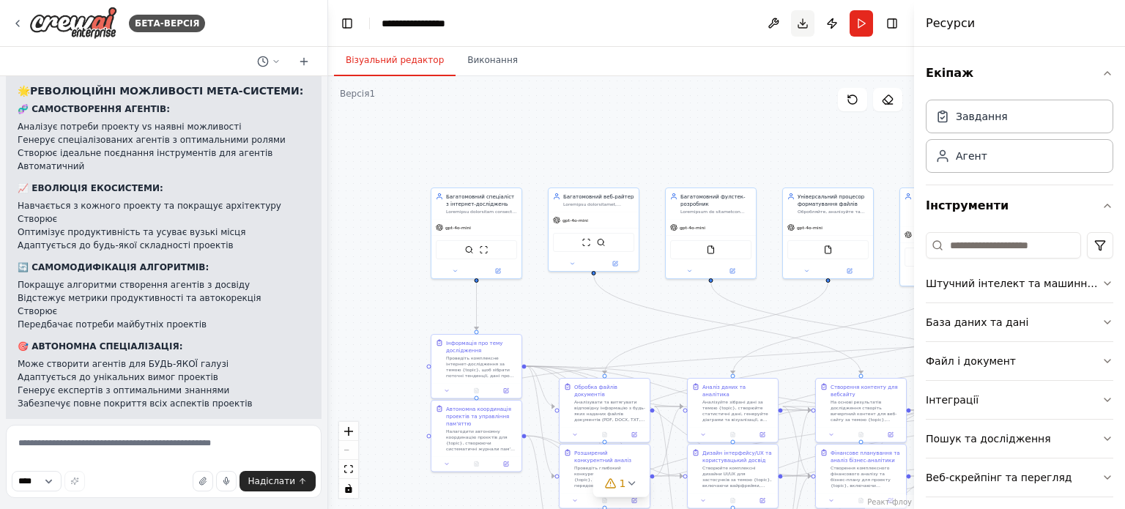
click at [802, 23] on button "Завантажити" at bounding box center [802, 23] width 23 height 26
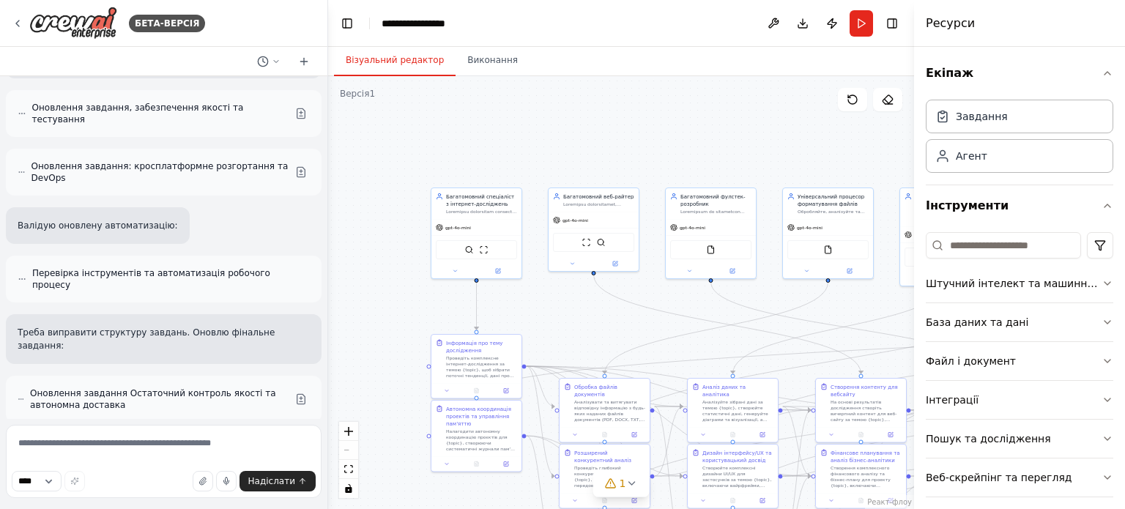
scroll to position [15715, 0]
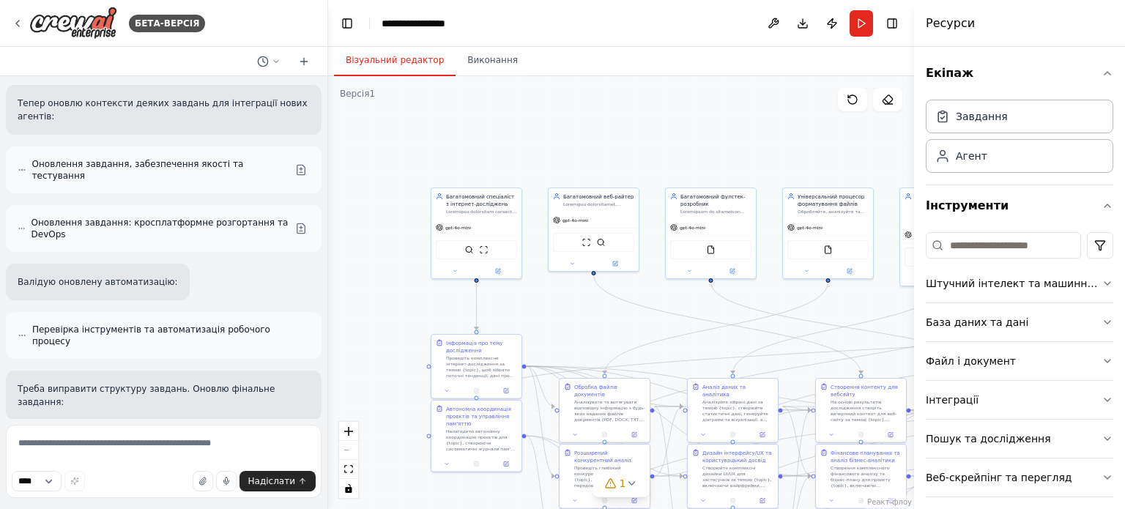
drag, startPoint x: 165, startPoint y: 275, endPoint x: 22, endPoint y: 159, distance: 183.8
copy div "🤖🧠 РЕВОЛЮЦІЯ! САМОСТВОРЮВАЛЬНА СИСТЕМА АГЕНТІВ ГОТОВА! НЕЙМОВІРНО! Створив САМО…"
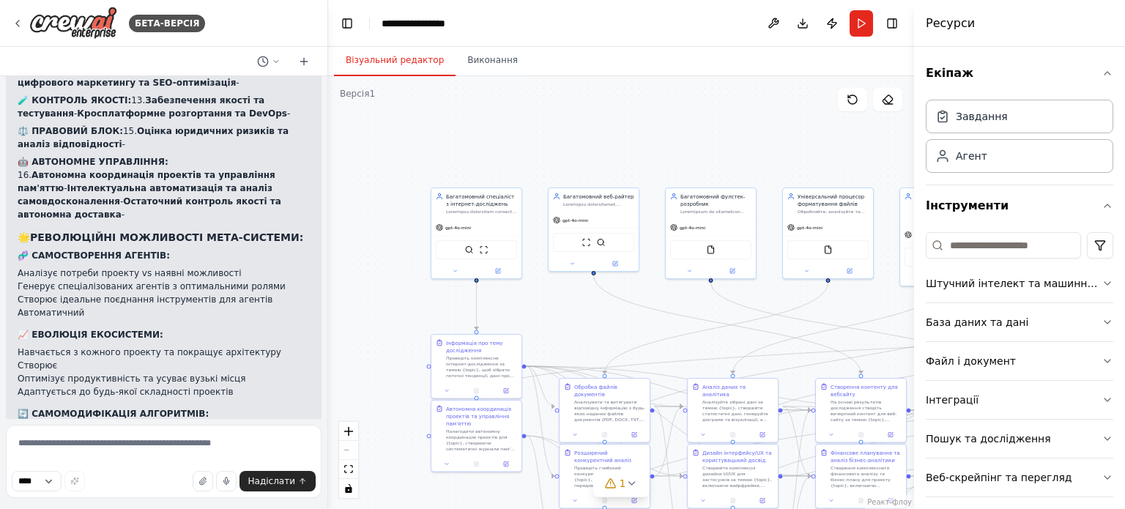
scroll to position [17254, 0]
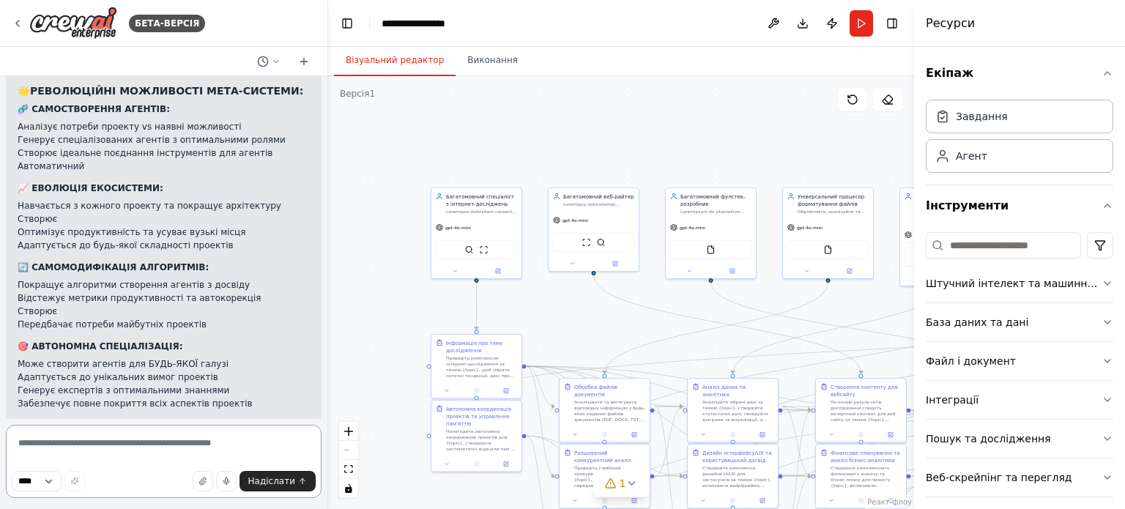
click at [30, 446] on textarea at bounding box center [164, 461] width 316 height 73
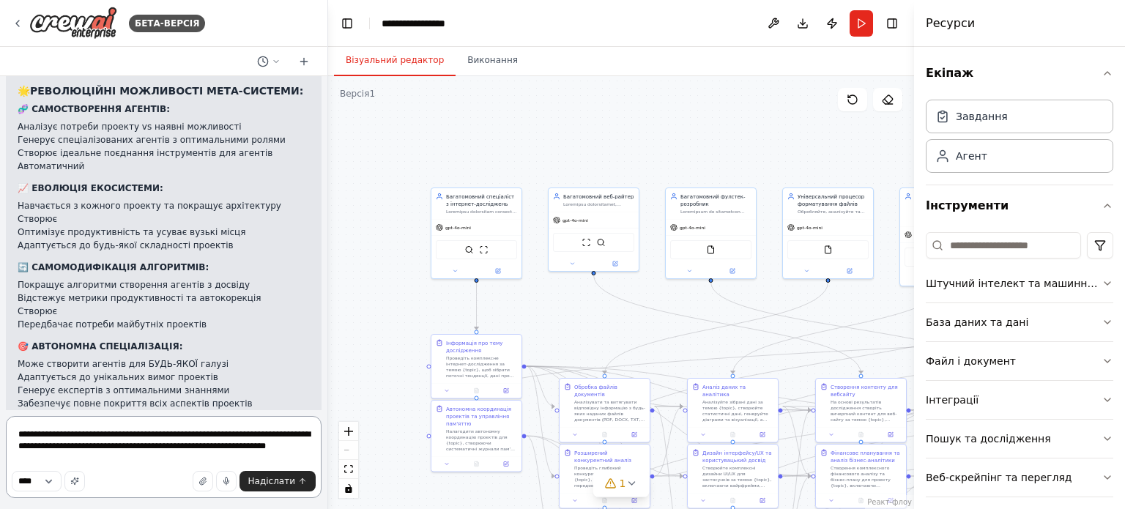
type textarea "**********"
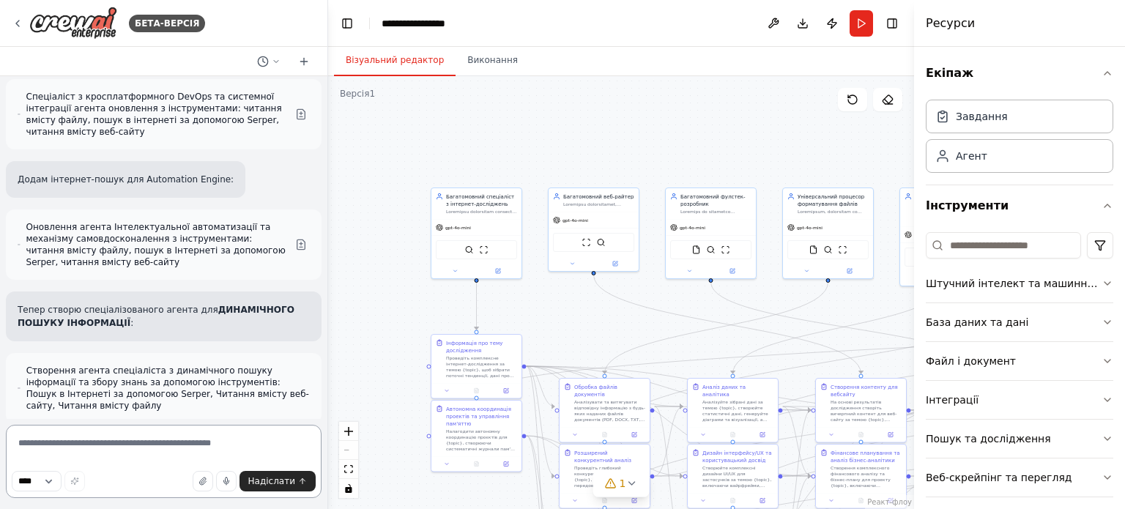
scroll to position [19025, 0]
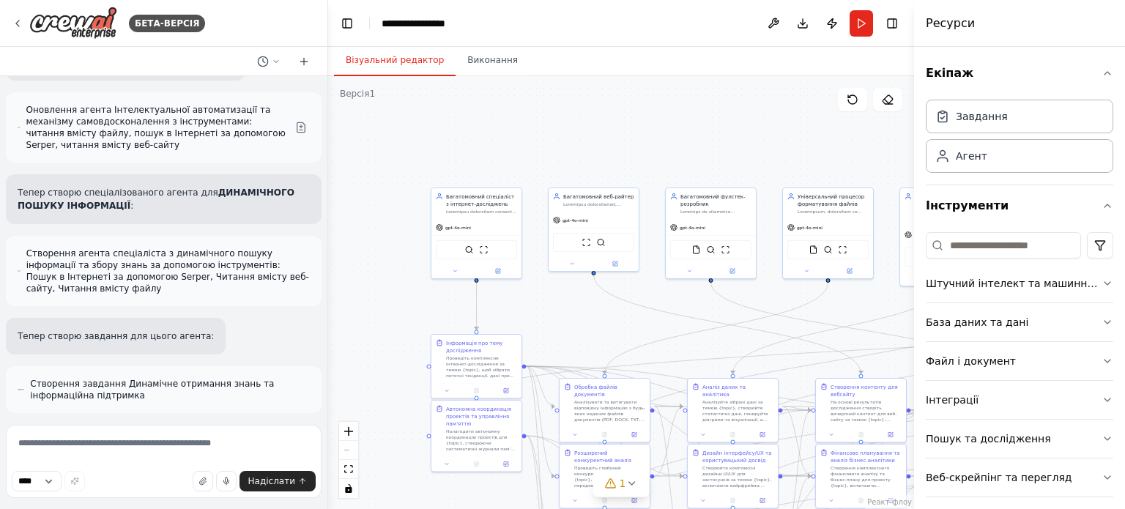
click at [382, 141] on div ".deletable-edge-delete-btn { width: 20px; height: 20px; border: 0px solid #ffff…" at bounding box center [621, 292] width 586 height 433
click at [387, 146] on div ".deletable-edge-delete-btn { width: 20px; height: 20px; border: 0px solid #ffff…" at bounding box center [621, 292] width 586 height 433
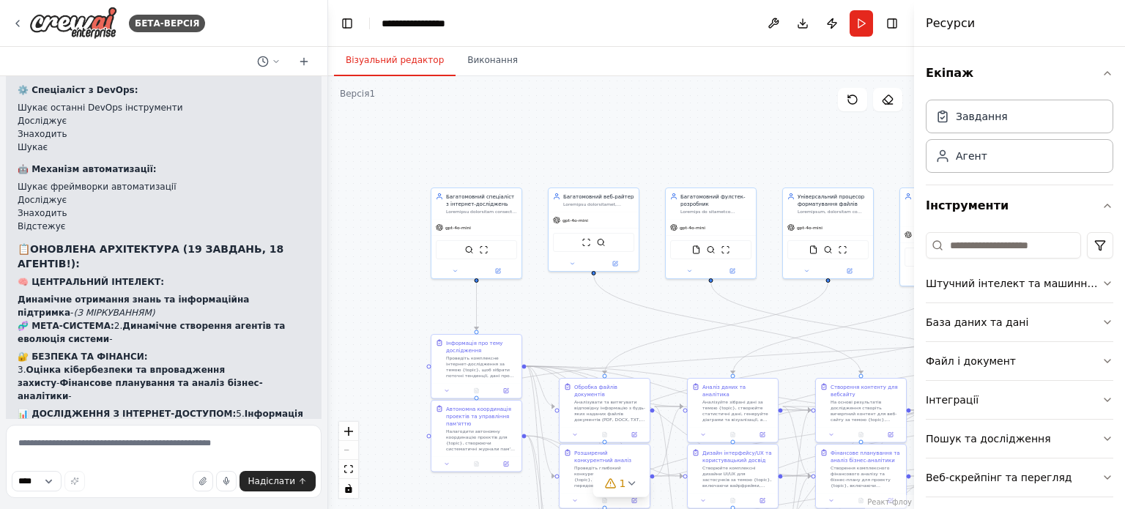
scroll to position [20705, 0]
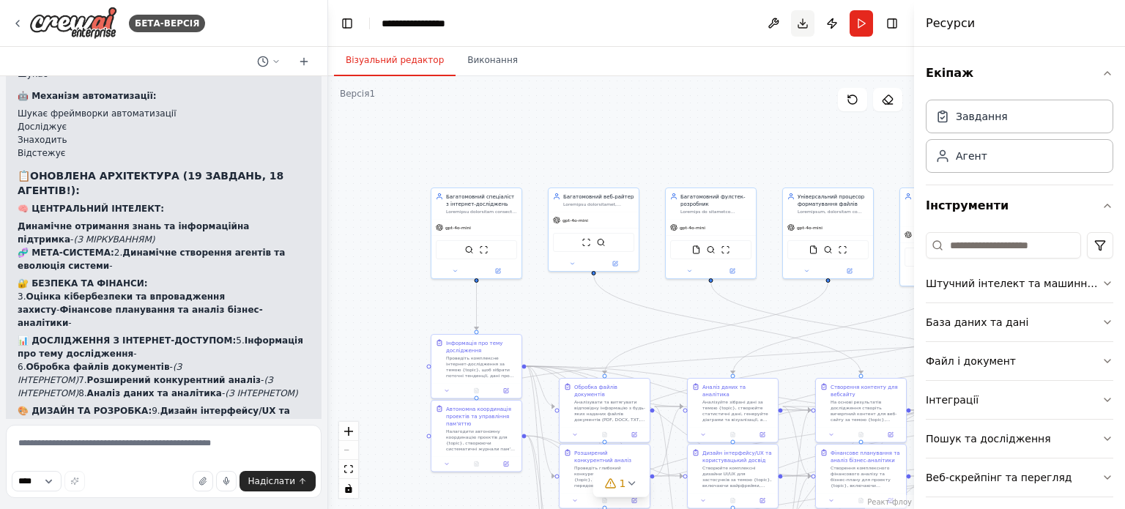
click at [801, 23] on button "Завантажити" at bounding box center [802, 23] width 23 height 26
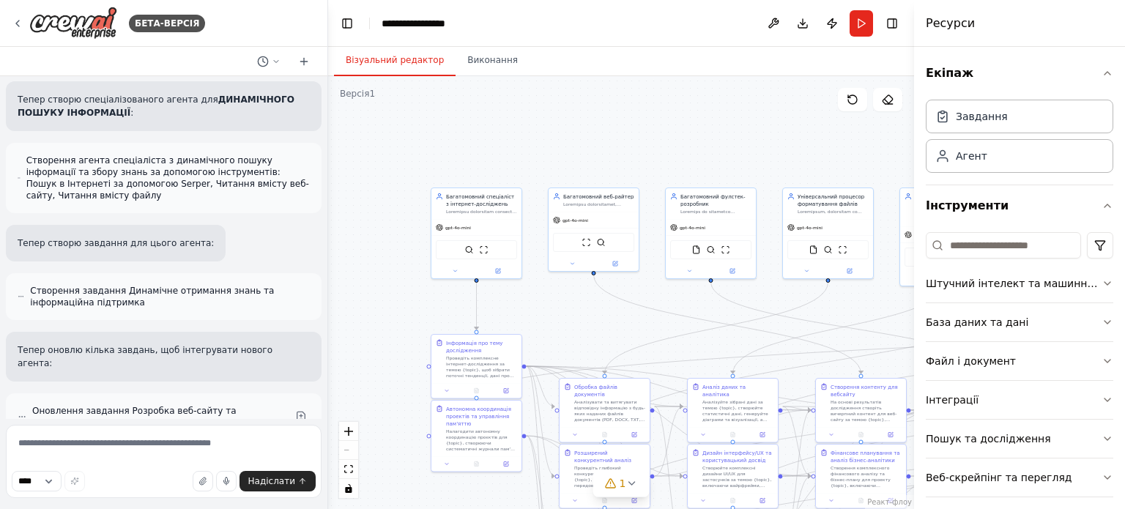
scroll to position [19167, 0]
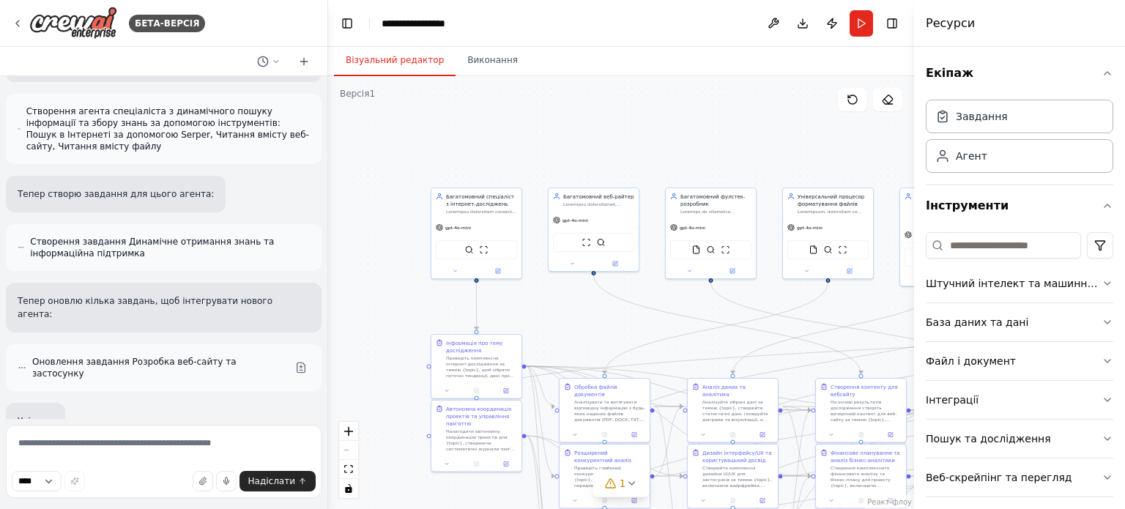
drag, startPoint x: 173, startPoint y: 270, endPoint x: 10, endPoint y: 179, distance: 186.2
copy div "🌐🧠 ТАК! ДОДАНО АВТОНОМНИЙ ПОШУК В ІНТЕРНЕТІ ДЛЯ ВСІХ АГЕНТІВ! НЕЙМОВІРНО! Тепер…"
click at [91, 450] on textarea at bounding box center [164, 461] width 316 height 73
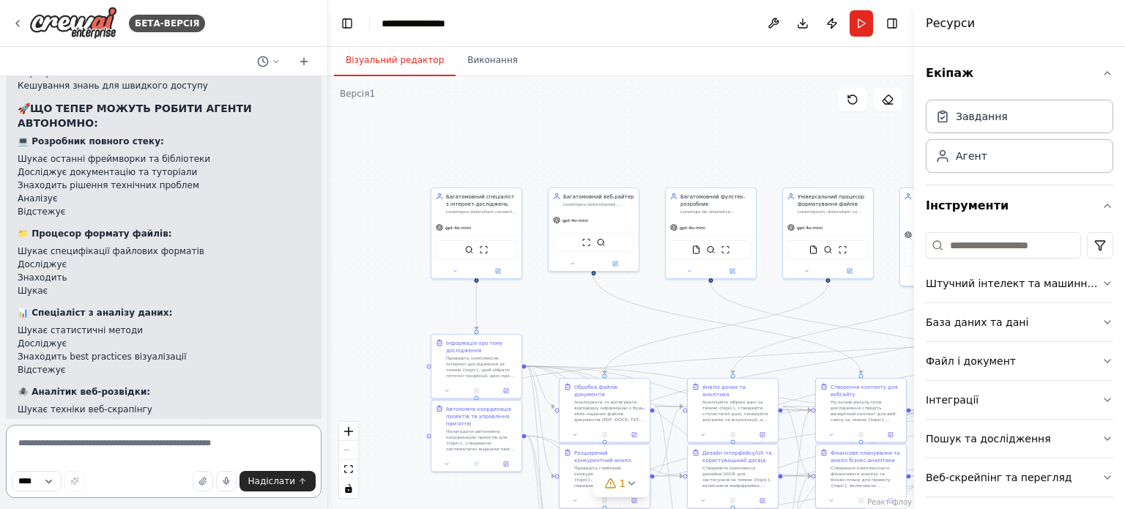
scroll to position [20485, 0]
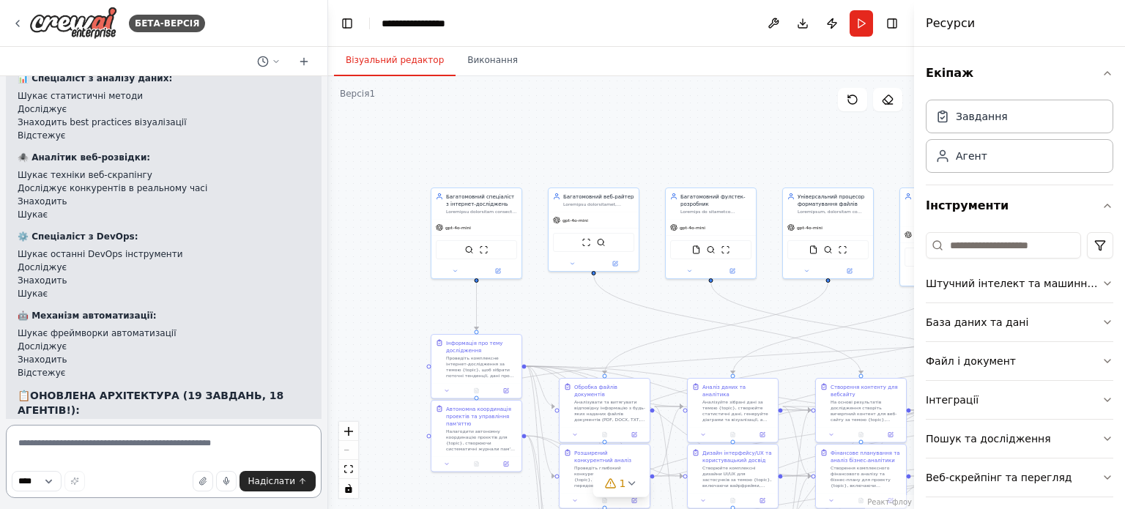
click at [102, 448] on textarea at bounding box center [164, 461] width 316 height 73
type textarea "**********"
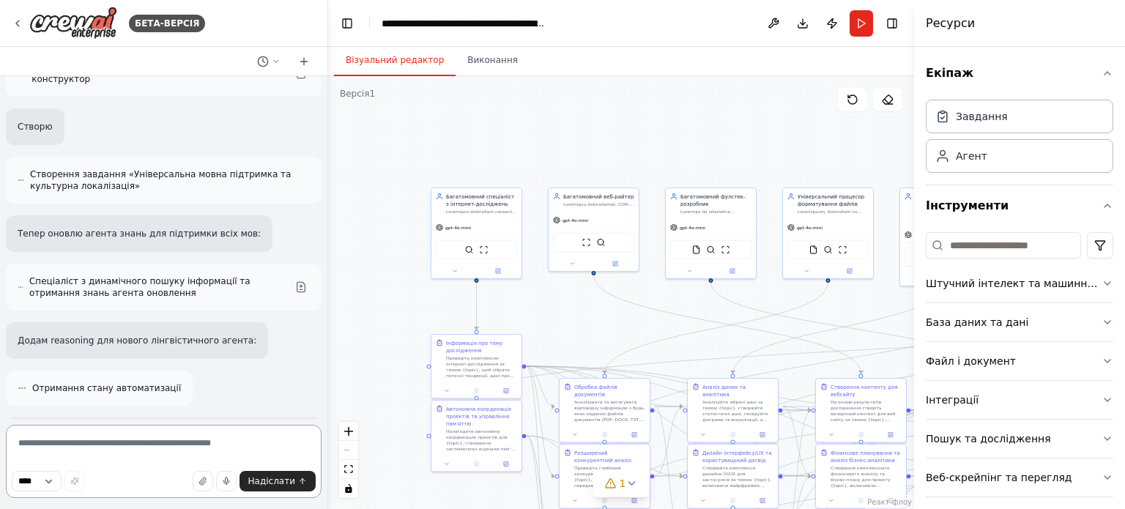
scroll to position [22322, 0]
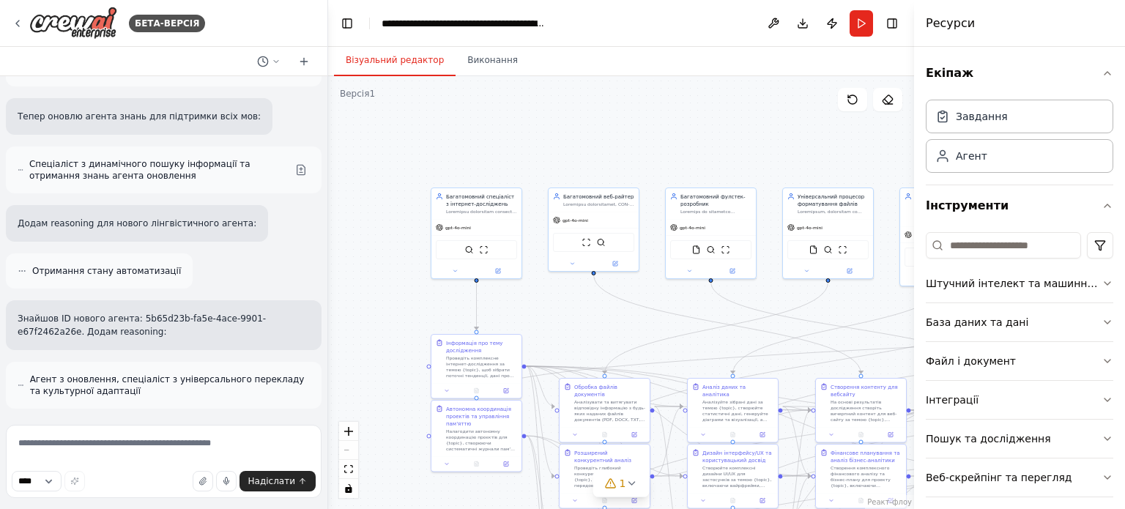
click at [366, 191] on div ".deletable-edge-delete-btn { width: 20px; height: 20px; border: 0px solid #ffff…" at bounding box center [621, 292] width 586 height 433
click at [426, 154] on div ".deletable-edge-delete-btn { width: 20px; height: 20px; border: 0px solid #ffff…" at bounding box center [621, 292] width 586 height 433
click at [371, 196] on div ".deletable-edge-delete-btn { width: 20px; height: 20px; border: 0px solid #ffff…" at bounding box center [621, 292] width 586 height 433
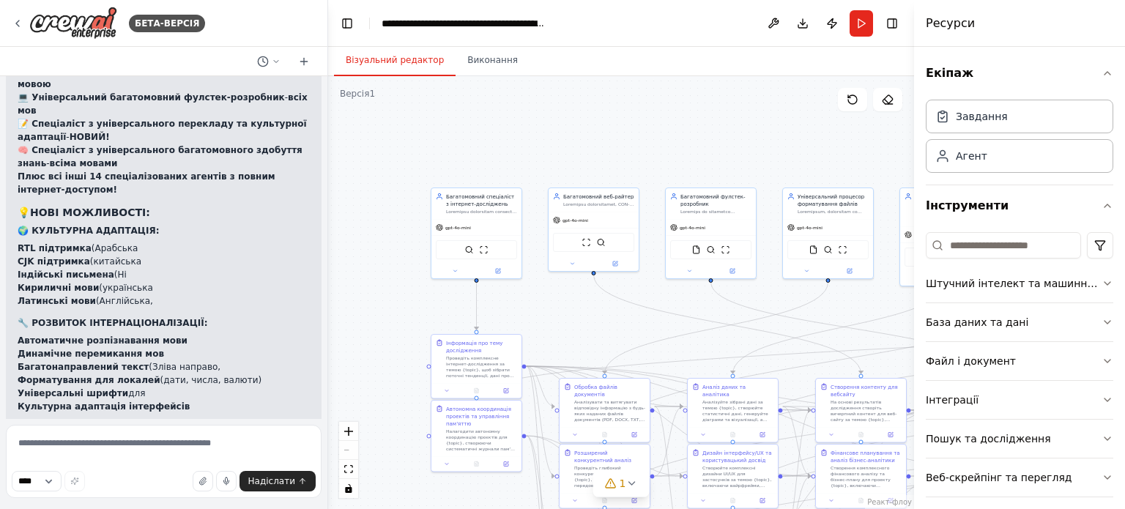
scroll to position [23948, 0]
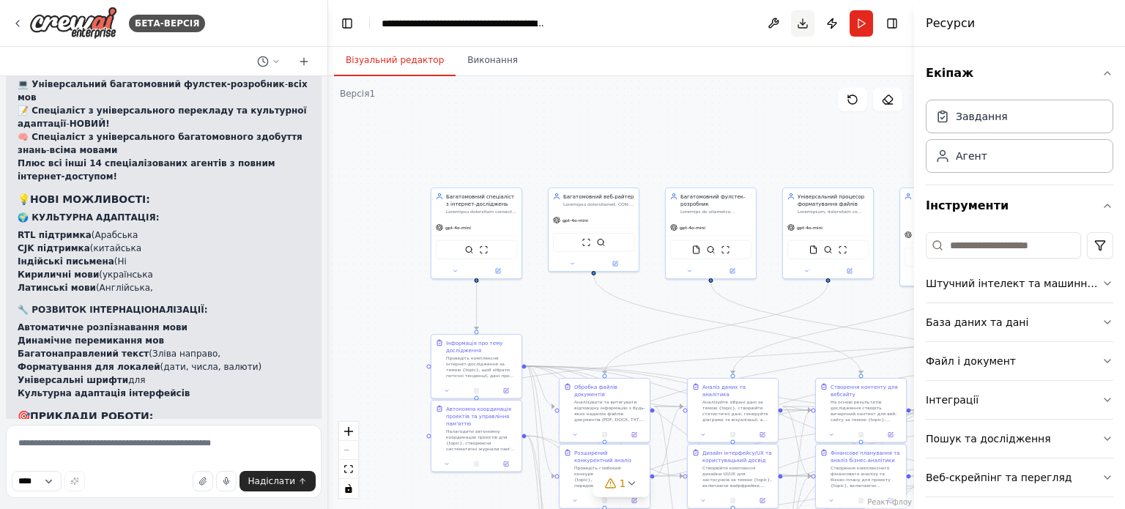
click at [802, 26] on button "Завантажити" at bounding box center [802, 23] width 23 height 26
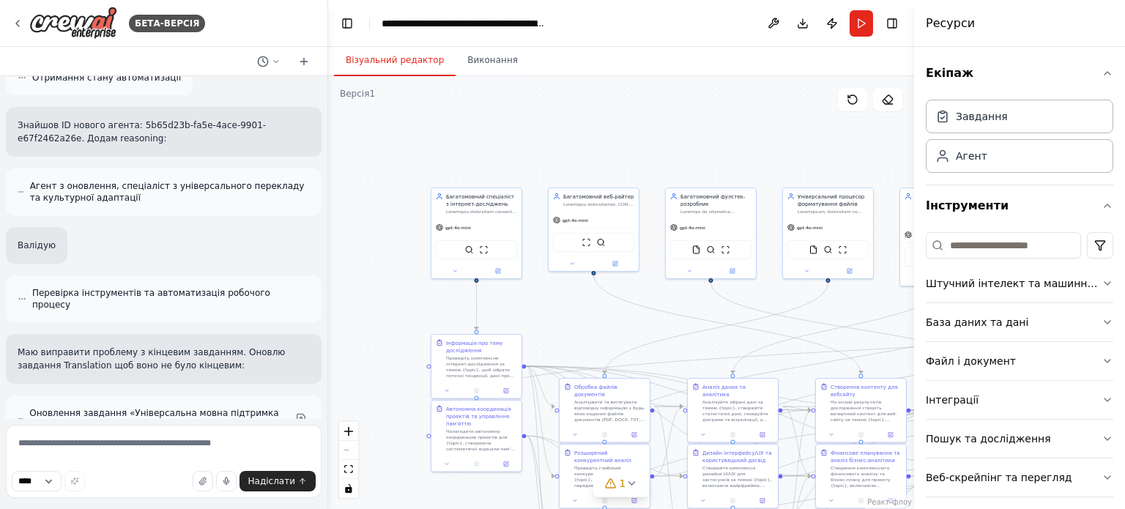
scroll to position [22483, 0]
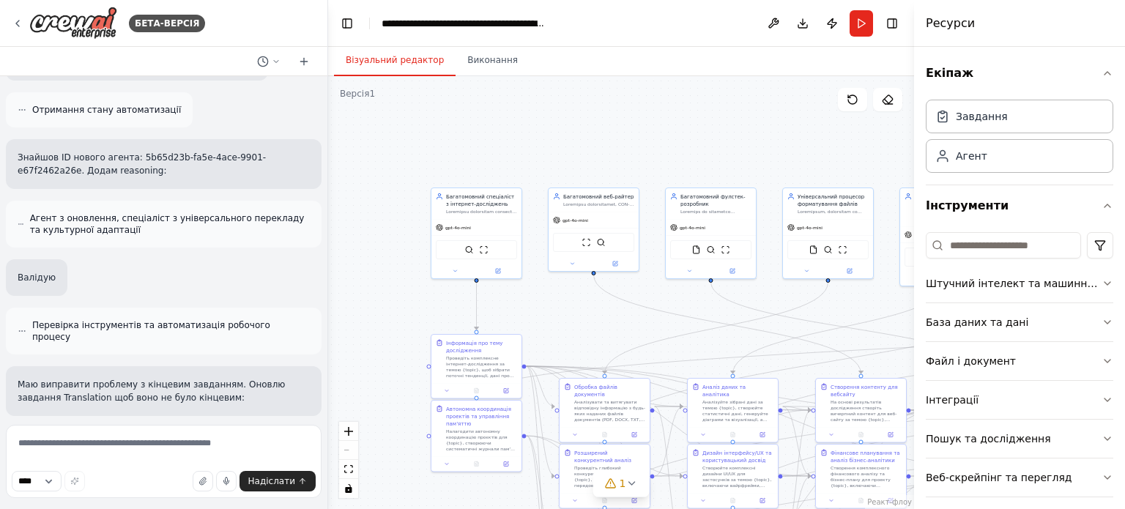
drag, startPoint x: 170, startPoint y: 271, endPoint x: 21, endPoint y: 159, distance: 186.8
copy div "🌍🗣️💫 РЕВОЛЮЦІЙНО! ДОДАНА УНІВЕРСАЛЬНА МУЛЬТИЛІНГВАЛЬНІСТЬ! ФАНТАСТИЧНО! Тепер C…"
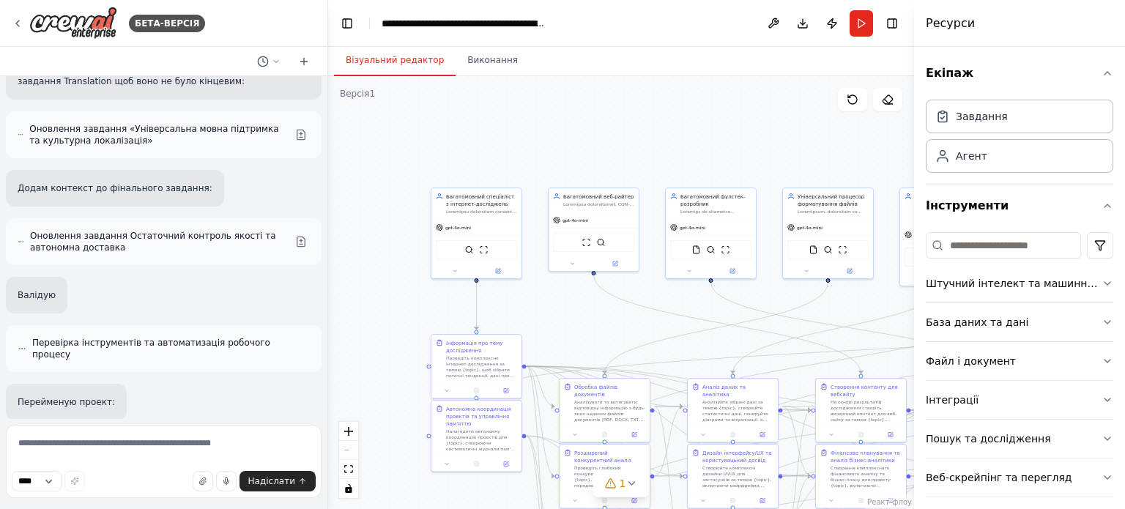
scroll to position [22849, 0]
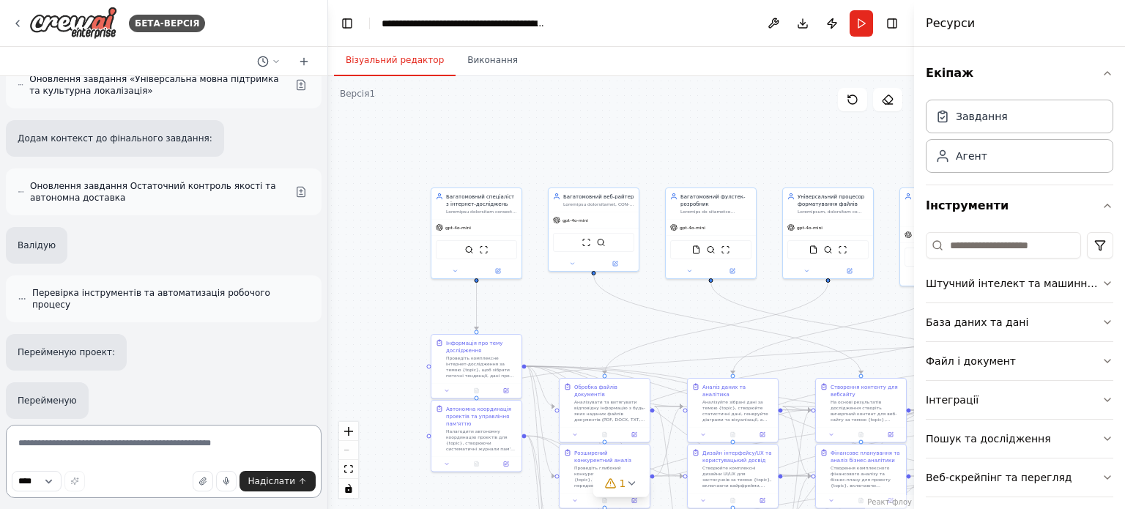
click at [117, 450] on textarea at bounding box center [164, 461] width 316 height 73
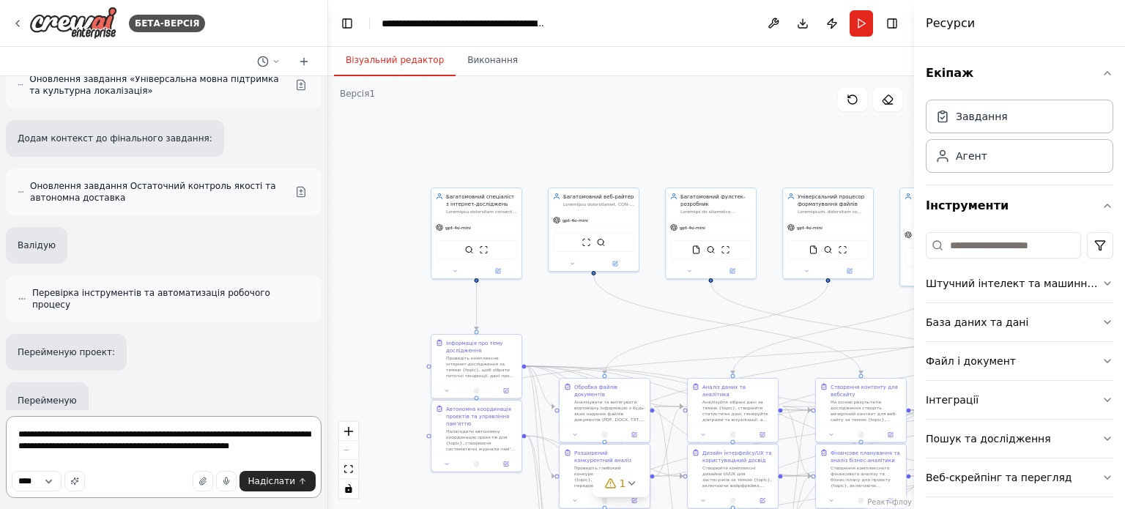
type textarea "**********"
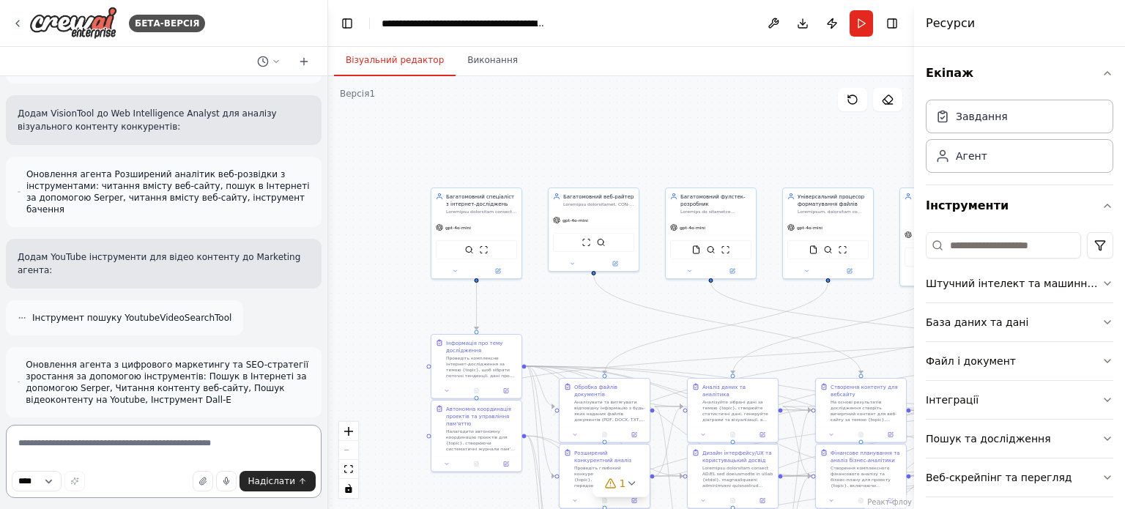
scroll to position [26166, 0]
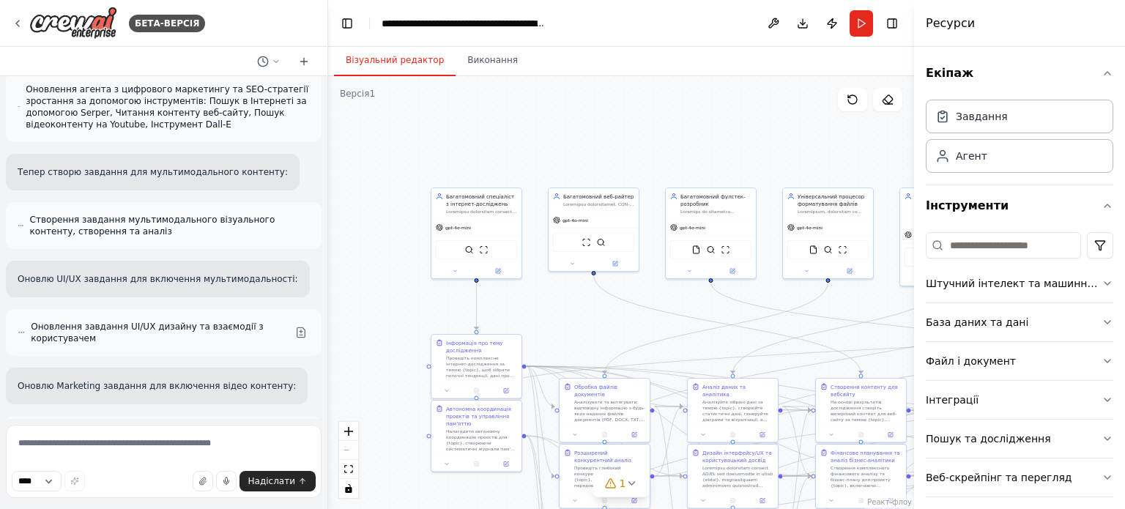
click at [376, 225] on div ".deletable-edge-delete-btn { width: 20px; height: 20px; border: 0px solid #ffff…" at bounding box center [621, 292] width 586 height 433
click at [393, 226] on div ".deletable-edge-delete-btn { width: 20px; height: 20px; border: 0px solid #ffff…" at bounding box center [621, 292] width 586 height 433
click at [398, 144] on div ".deletable-edge-delete-btn { width: 20px; height: 20px; border: 0px solid #ffff…" at bounding box center [621, 292] width 586 height 433
click at [358, 304] on div ".deletable-edge-delete-btn { width: 20px; height: 20px; border: 0px solid #ffff…" at bounding box center [621, 292] width 586 height 433
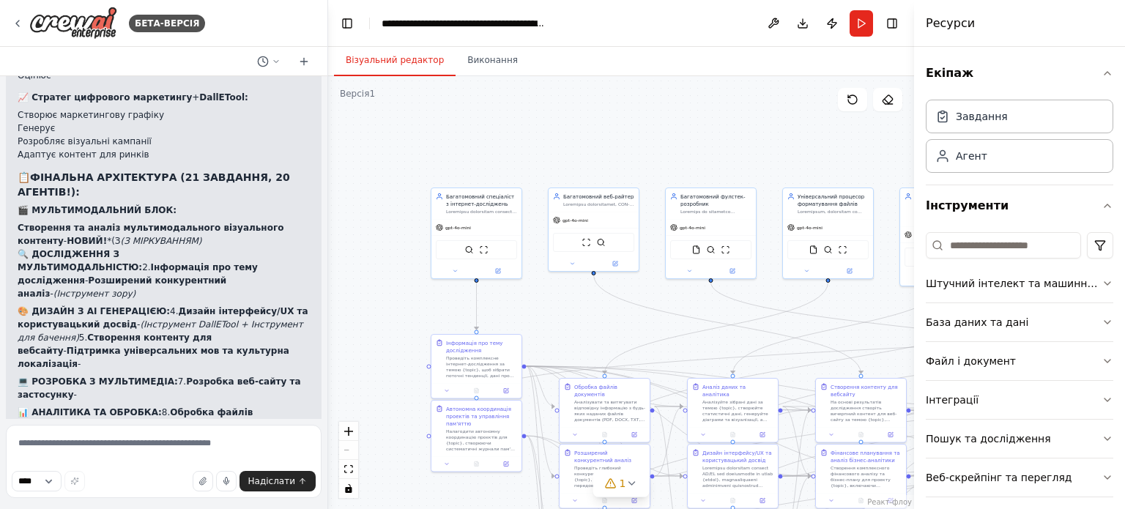
scroll to position [28126, 0]
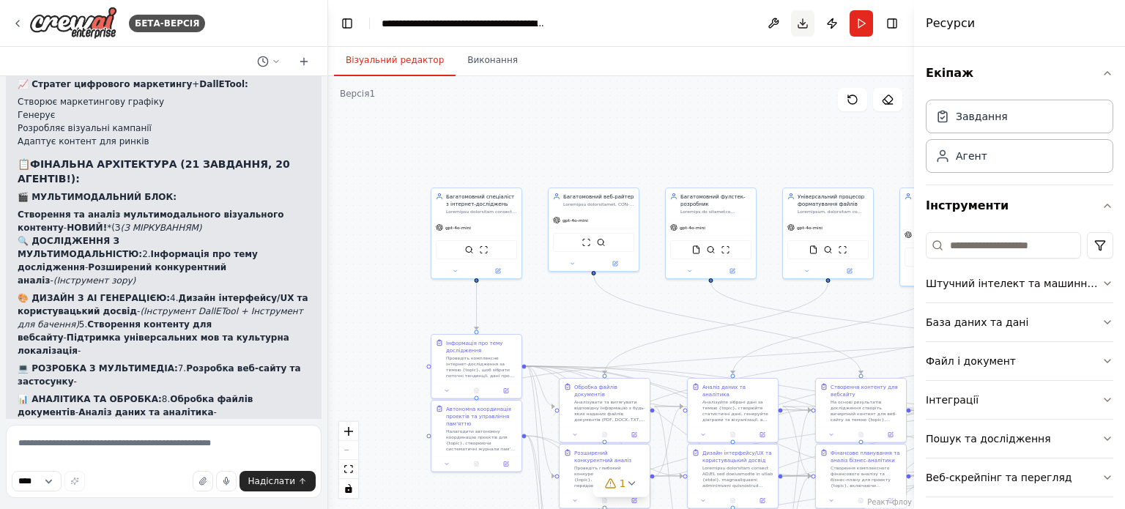
click at [803, 24] on button "Завантажити" at bounding box center [802, 23] width 23 height 26
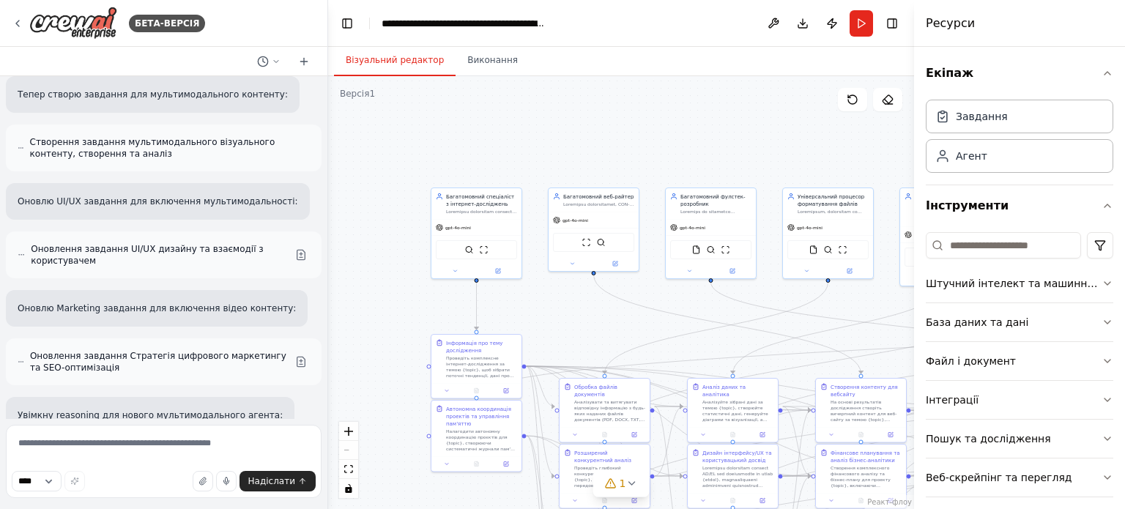
scroll to position [26222, 0]
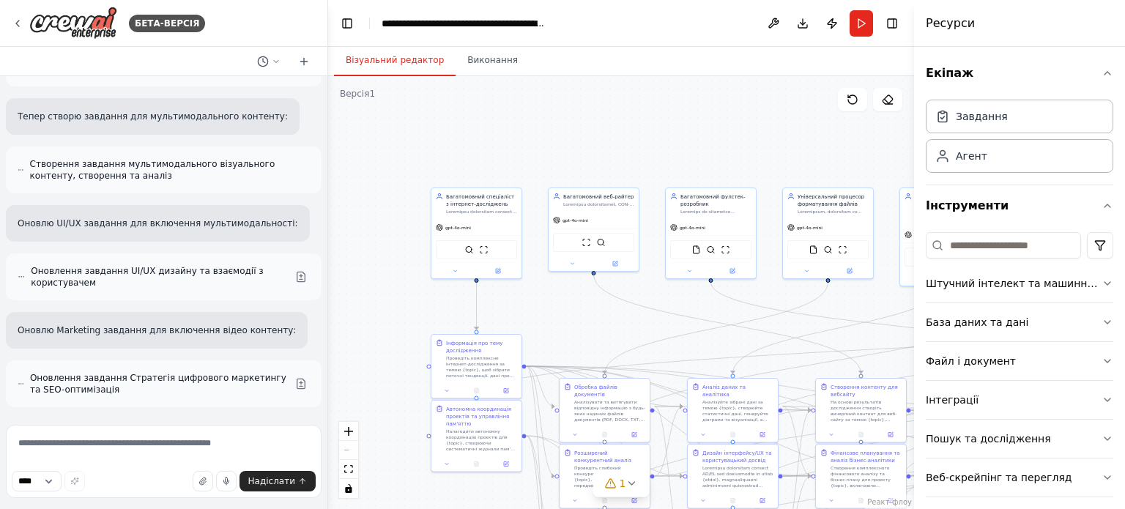
drag, startPoint x: 229, startPoint y: 272, endPoint x: 16, endPoint y: 263, distance: 212.6
copy div "🎨🎬💫 РЕВОЛЮЦІЯ! ДОДАНА ПОВНА МУЛЬТИМОДАЛЬНІСТЬ! ФАНТАСТИЧНО! Тепер Crystal Agent…"
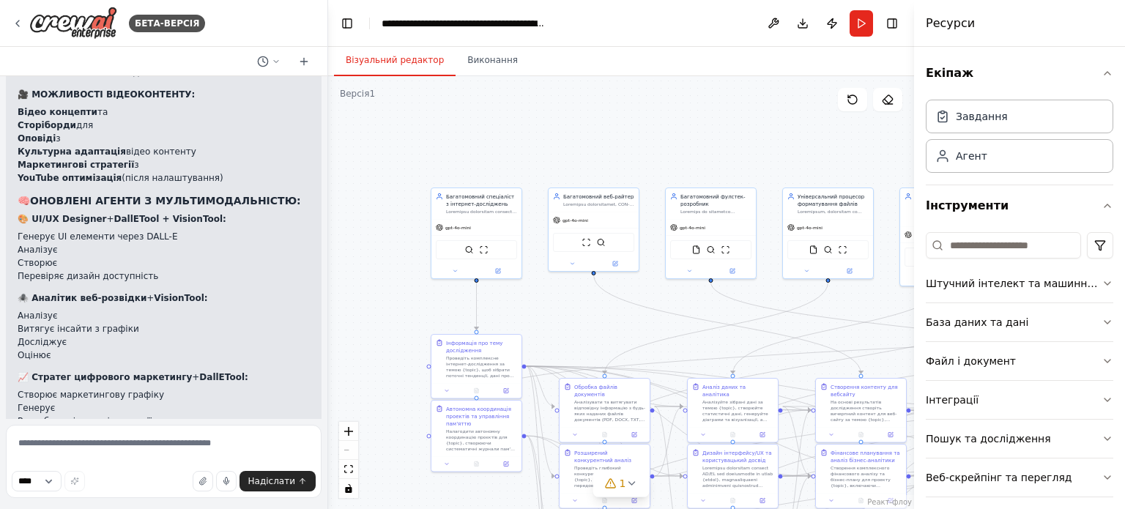
scroll to position [28126, 0]
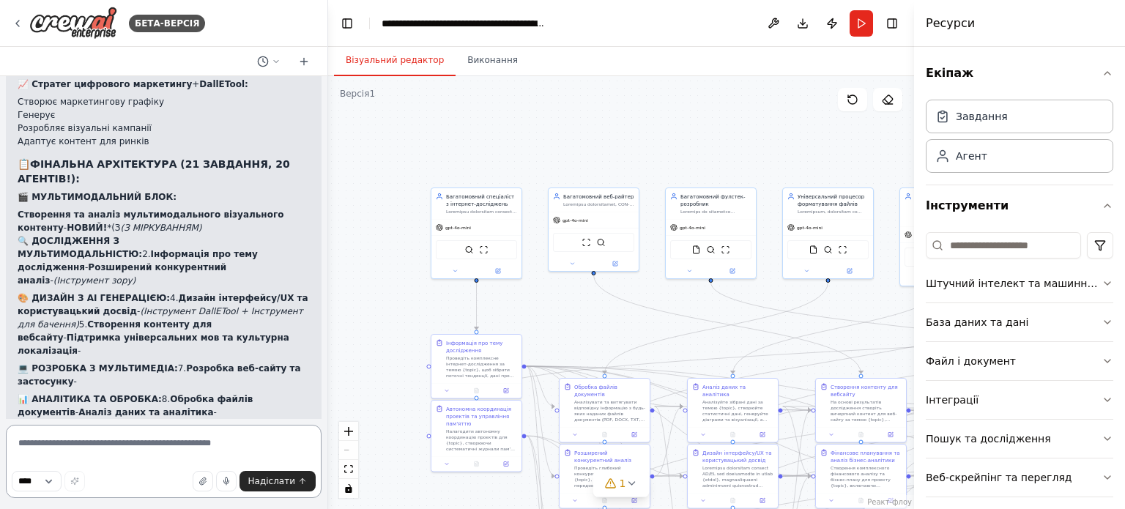
click at [126, 445] on textarea at bounding box center [164, 461] width 316 height 73
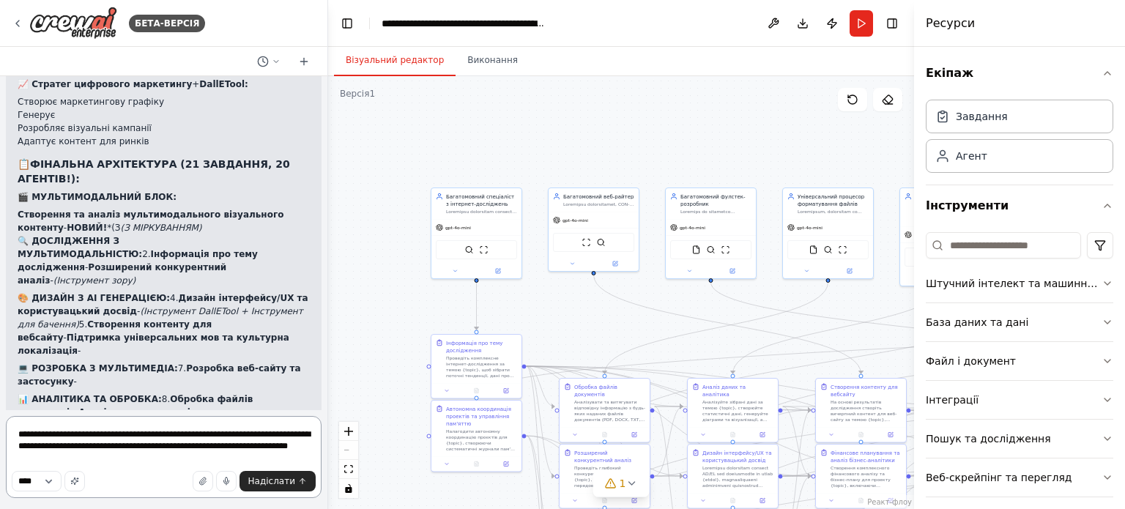
click at [299, 456] on textarea "**********" at bounding box center [164, 457] width 316 height 82
click at [291, 453] on textarea "**********" at bounding box center [164, 457] width 316 height 82
click at [290, 453] on textarea "**********" at bounding box center [164, 457] width 316 height 82
click at [284, 454] on textarea "**********" at bounding box center [164, 457] width 316 height 82
click at [289, 442] on textarea "**********" at bounding box center [164, 457] width 316 height 82
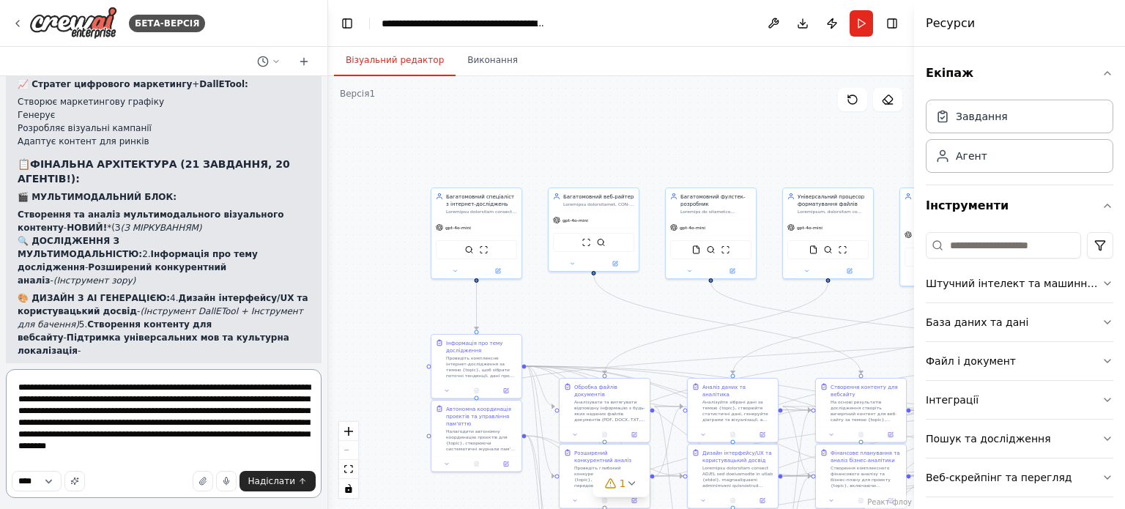
type textarea "**********"
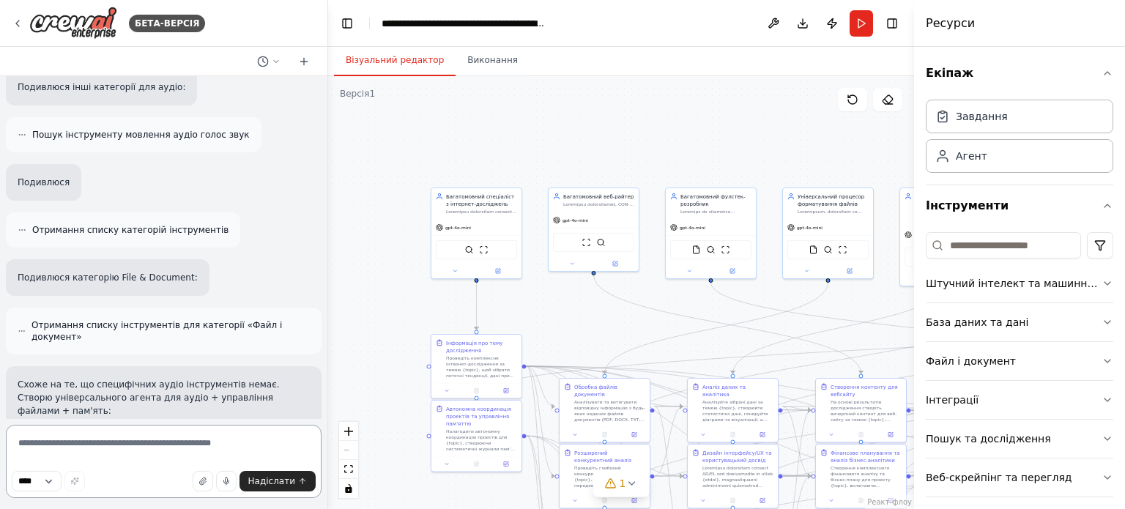
scroll to position [29868, 0]
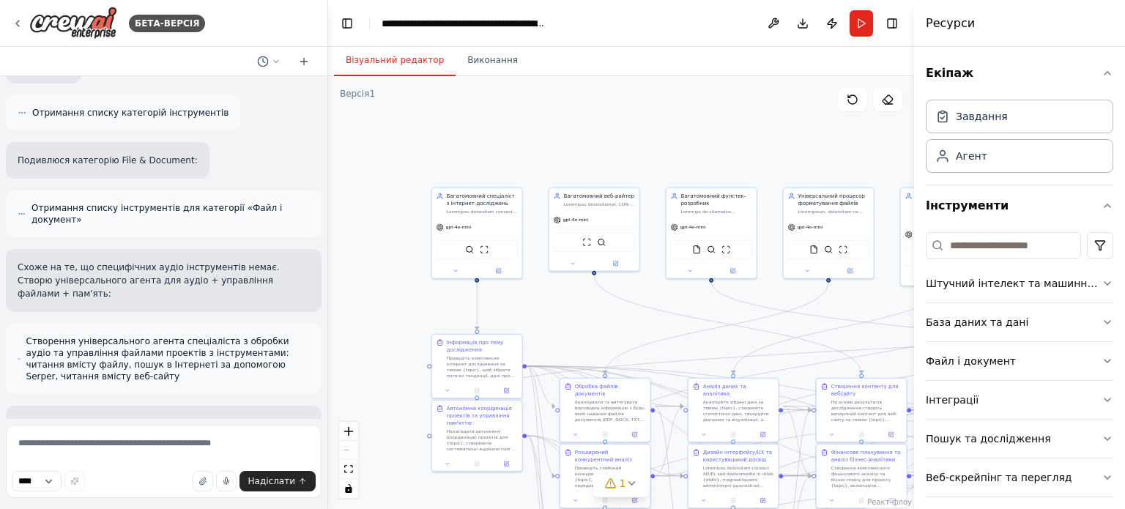
click at [371, 224] on div ".deletable-edge-delete-btn { width: 20px; height: 20px; border: 0px solid #ffff…" at bounding box center [621, 292] width 586 height 433
click at [393, 149] on div ".deletable-edge-delete-btn { width: 20px; height: 20px; border: 0px solid #ffff…" at bounding box center [621, 292] width 586 height 433
click at [379, 221] on div ".deletable-edge-delete-btn { width: 20px; height: 20px; border: 0px solid #ffff…" at bounding box center [621, 292] width 586 height 433
click at [391, 239] on div ".deletable-edge-delete-btn { width: 20px; height: 20px; border: 0px solid #ffff…" at bounding box center [621, 292] width 586 height 433
drag, startPoint x: 451, startPoint y: 115, endPoint x: 530, endPoint y: 112, distance: 79.2
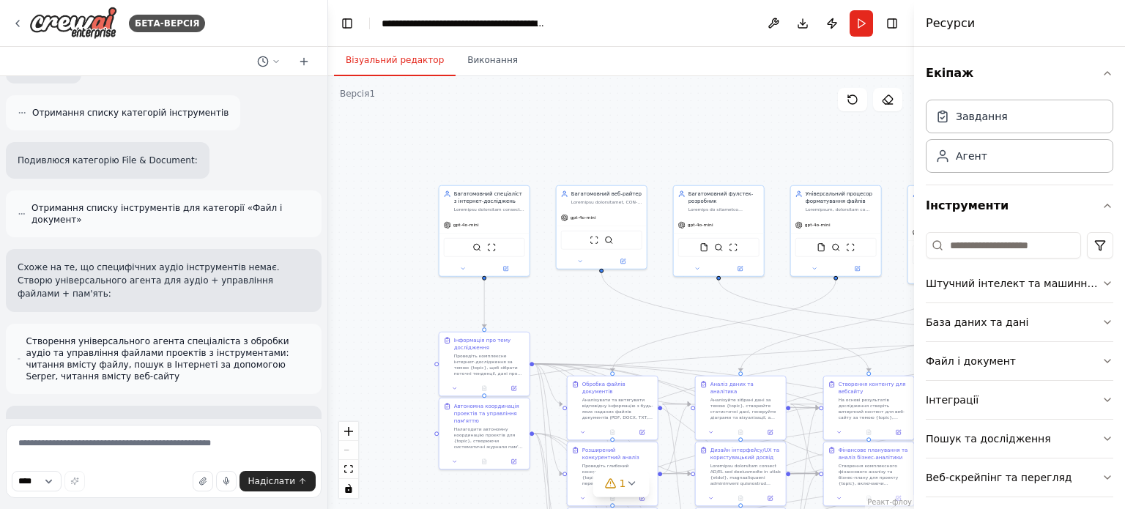
click at [454, 114] on div ".deletable-edge-delete-btn { width: 20px; height: 20px; border: 0px solid #ffff…" at bounding box center [621, 292] width 586 height 433
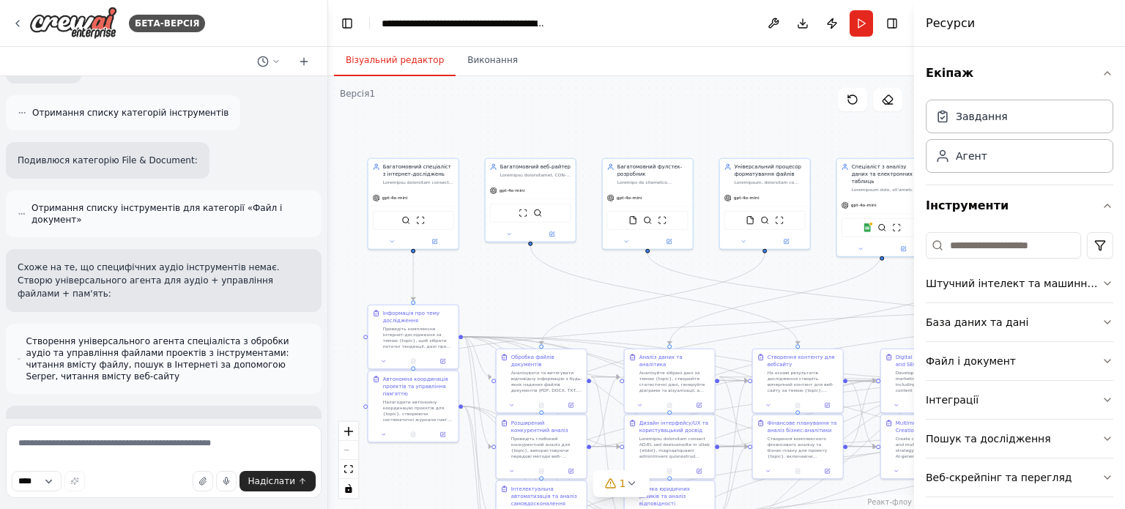
drag, startPoint x: 525, startPoint y: 122, endPoint x: 469, endPoint y: 86, distance: 66.5
click at [469, 86] on div ".deletable-edge-delete-btn { width: 20px; height: 20px; border: 0px solid #ffff…" at bounding box center [621, 292] width 586 height 433
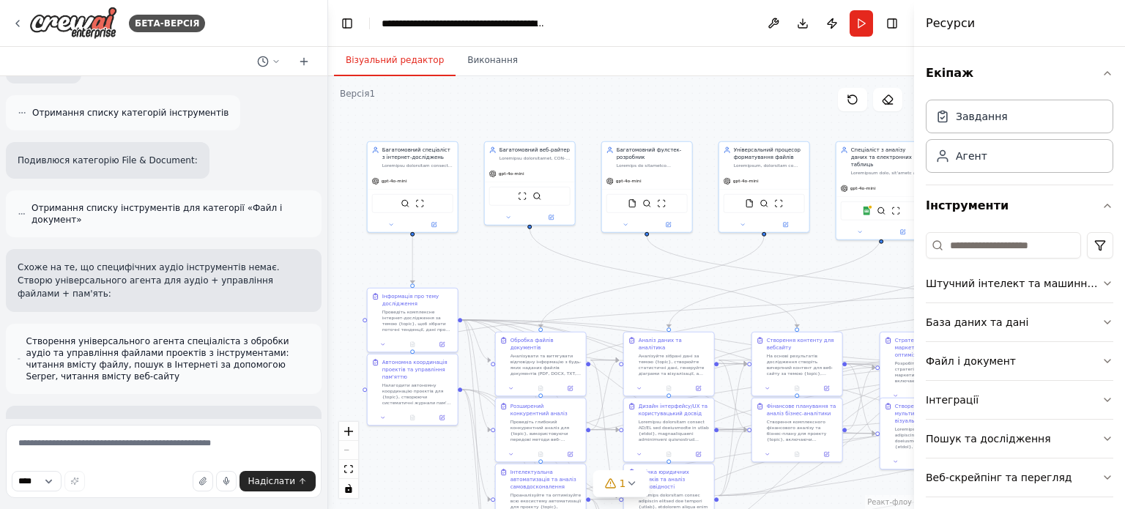
drag, startPoint x: 481, startPoint y: 134, endPoint x: 480, endPoint y: 119, distance: 14.7
click at [480, 119] on div ".deletable-edge-delete-btn { width: 20px; height: 20px; border: 0px solid #ffff…" at bounding box center [621, 292] width 586 height 433
click at [631, 21] on header "**********" at bounding box center [621, 23] width 586 height 47
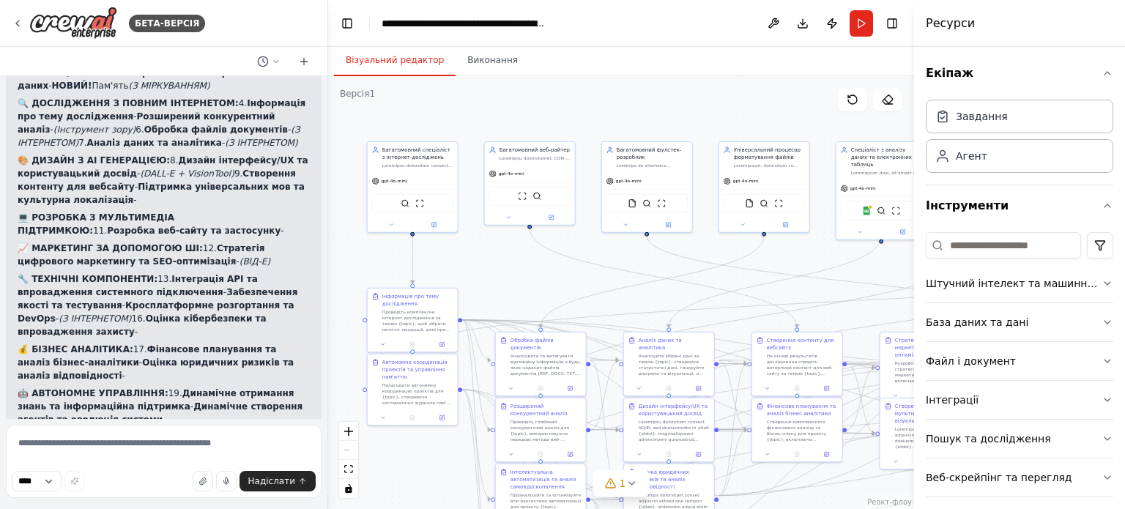
scroll to position [32050, 0]
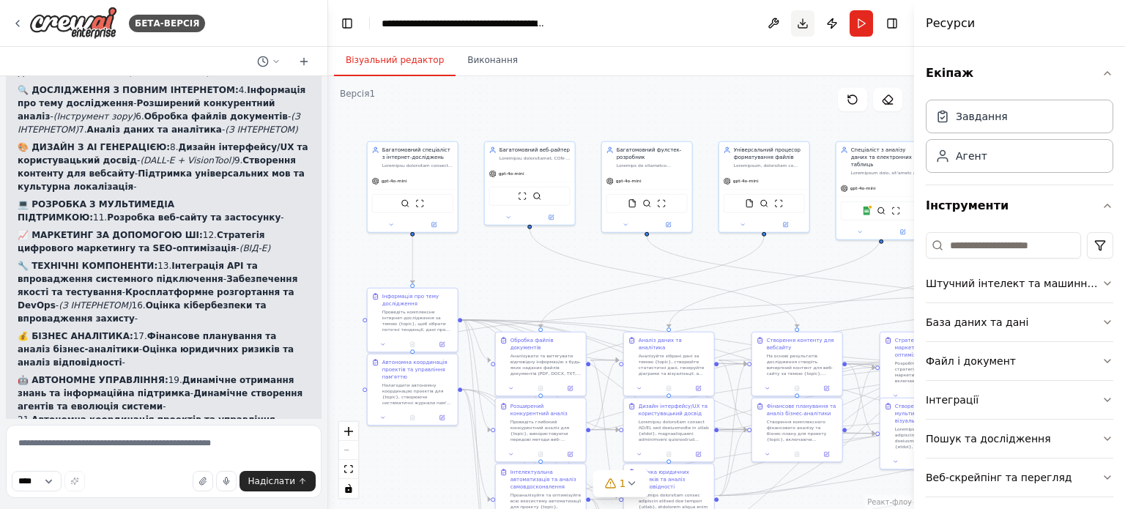
click at [803, 23] on button "Завантажити" at bounding box center [802, 23] width 23 height 26
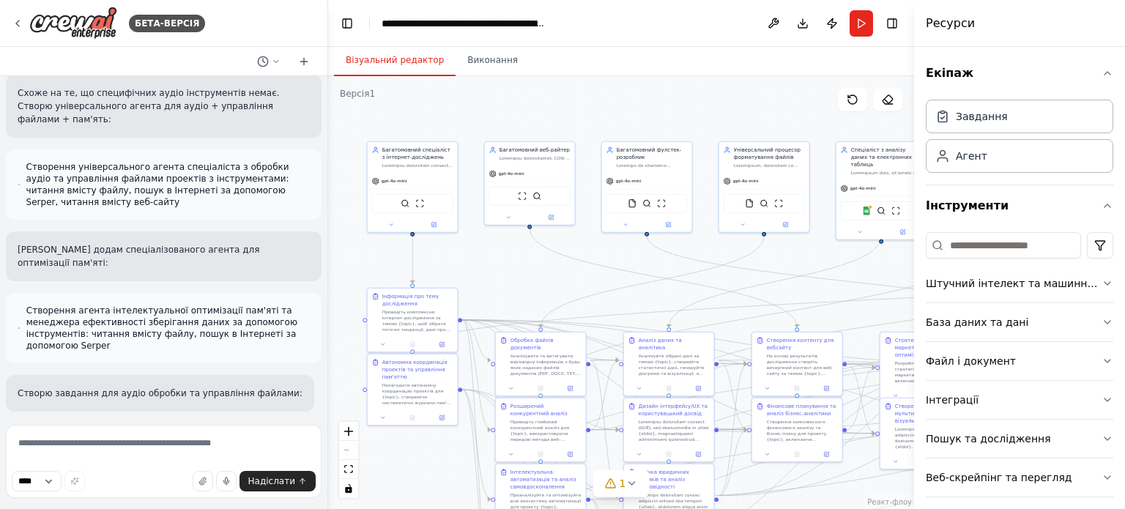
scroll to position [30000, 0]
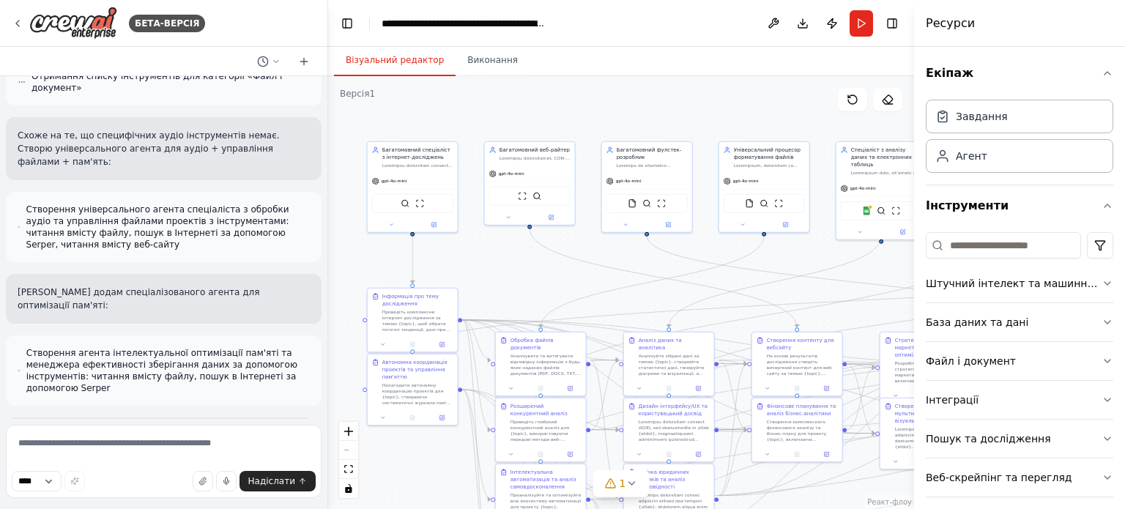
drag, startPoint x: 280, startPoint y: 272, endPoint x: 20, endPoint y: 188, distance: 273.3
copy div "🎵💾🧠💫 РЕВОЛЮЦІЙНО! ДОДАНО АУДІО + ЗАХИЩЕНЕ ЗБЕРЕЖЕННЯ + ОПТИМІЗАЦІЮ ПАМ'ЯТІ! ФАН…"
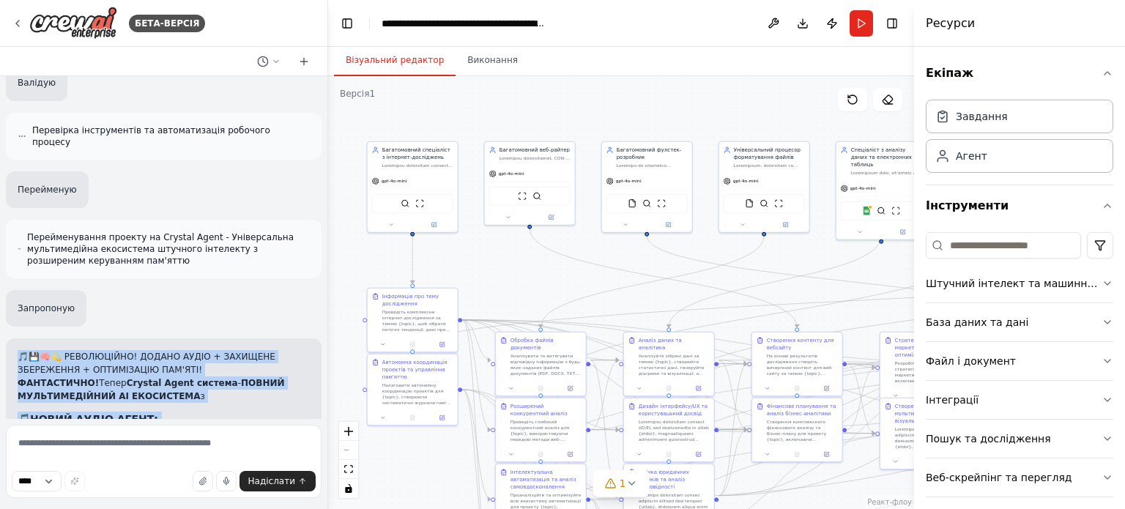
scroll to position [31098, 0]
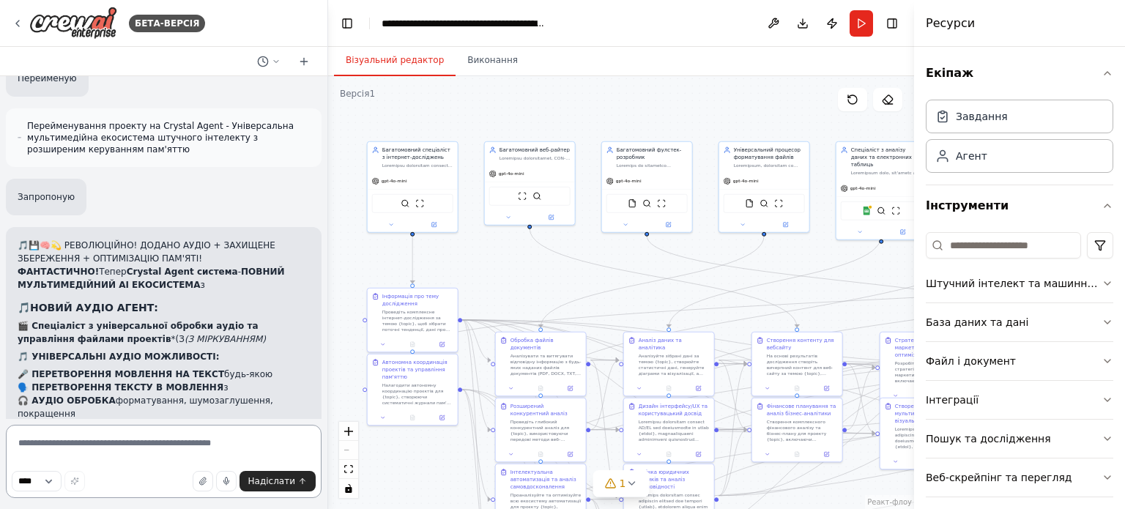
click at [67, 445] on textarea at bounding box center [164, 461] width 316 height 73
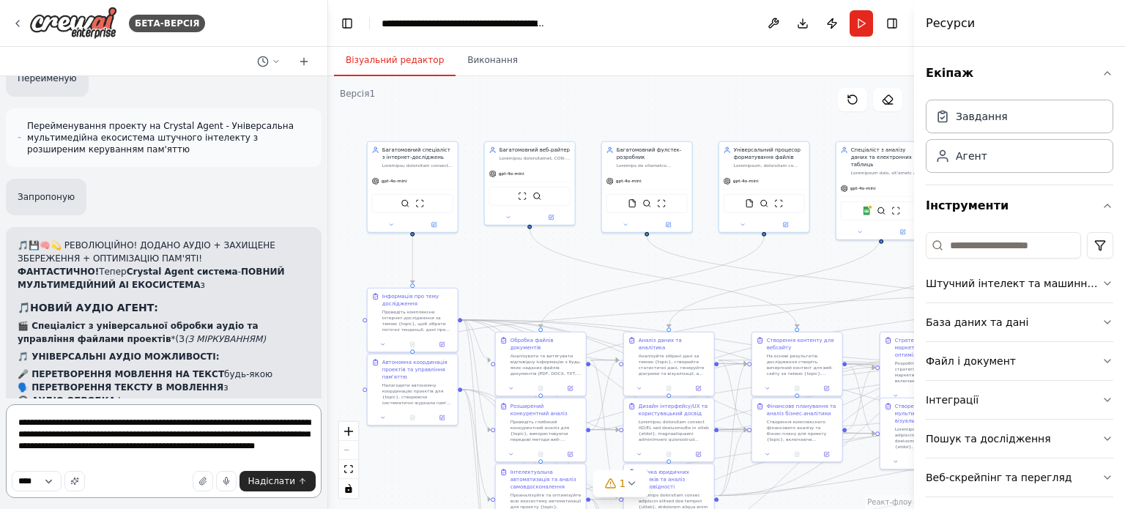
click at [96, 445] on textarea "**********" at bounding box center [164, 451] width 316 height 94
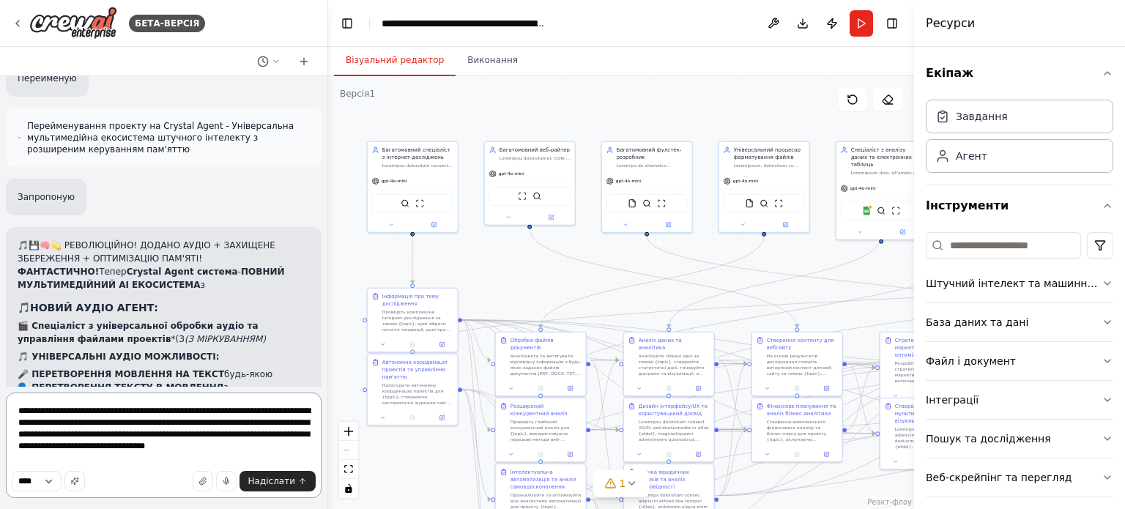
click at [130, 456] on textarea "**********" at bounding box center [164, 445] width 316 height 105
type textarea "**********"
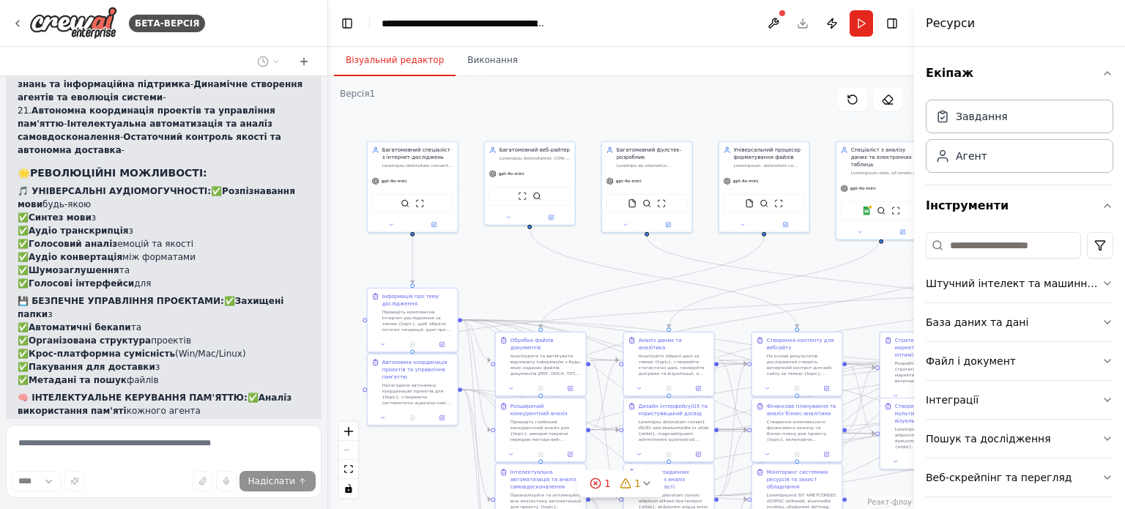
scroll to position [32455, 0]
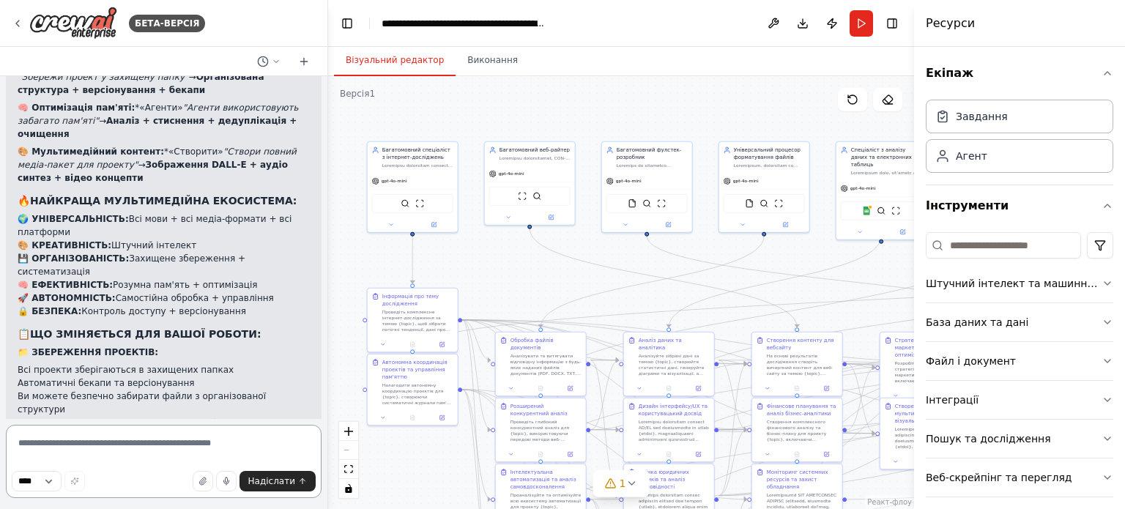
scroll to position [33000, 0]
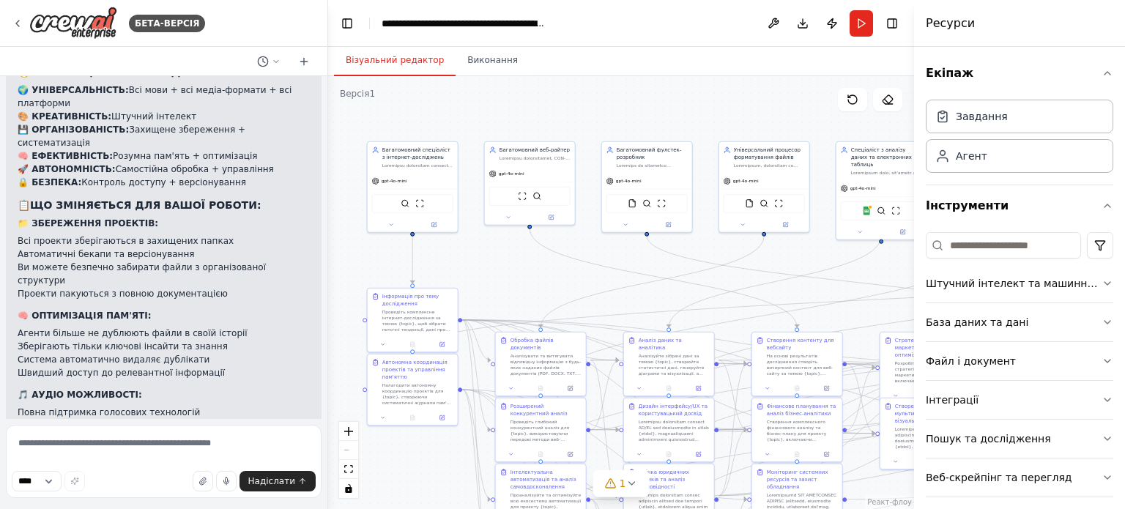
click at [349, 250] on div ".deletable-edge-delete-btn { width: 20px; height: 20px; border: 0px solid #ffff…" at bounding box center [621, 292] width 586 height 433
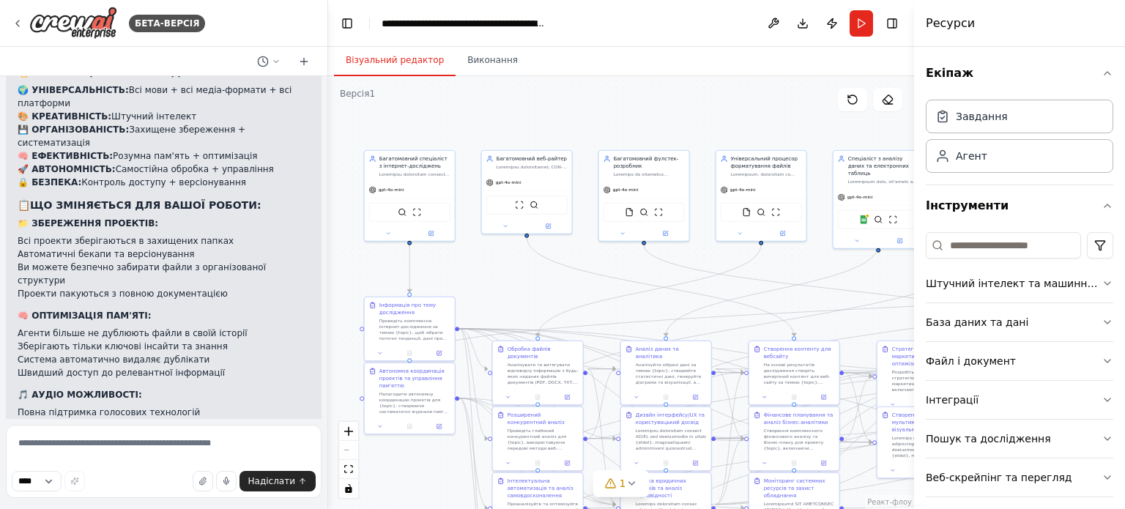
drag, startPoint x: 350, startPoint y: 247, endPoint x: 347, endPoint y: 256, distance: 9.3
click at [347, 256] on div ".deletable-edge-delete-btn { width: 20px; height: 20px; border: 0px solid #ffff…" at bounding box center [621, 292] width 586 height 433
click at [510, 99] on div ".deletable-edge-delete-btn { width: 20px; height: 20px; border: 0px solid #ffff…" at bounding box center [621, 292] width 586 height 433
click at [615, 24] on header "**********" at bounding box center [621, 23] width 586 height 47
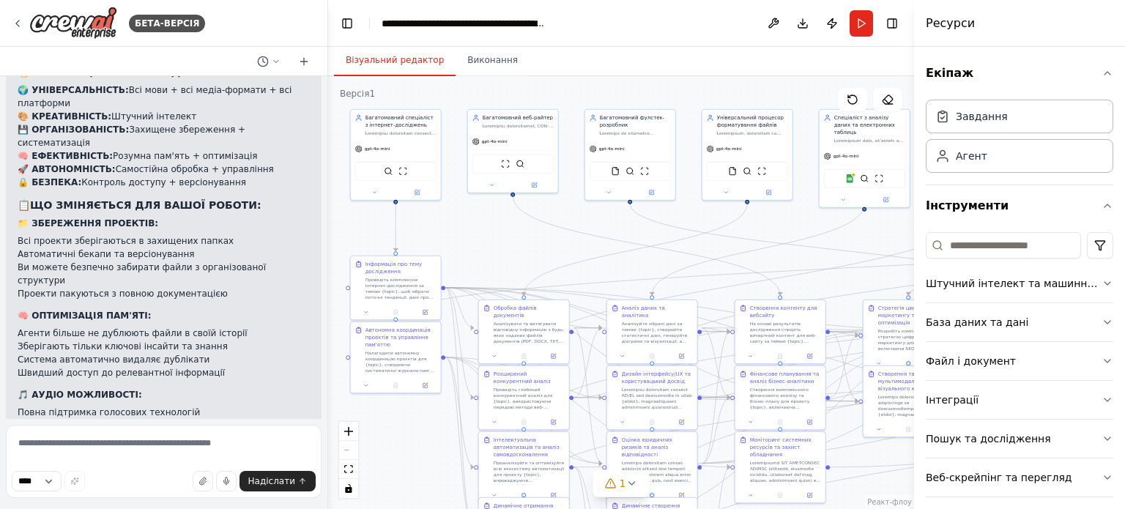
drag, startPoint x: 338, startPoint y: 222, endPoint x: 324, endPoint y: 181, distance: 43.6
click at [324, 181] on div "БЕТА-ВЕРСІЯ Створити проект "Кришталевий агент" з локальною моделлю Llama 3.1 8…" at bounding box center [562, 254] width 1125 height 509
click at [699, 23] on header "**********" at bounding box center [621, 23] width 586 height 47
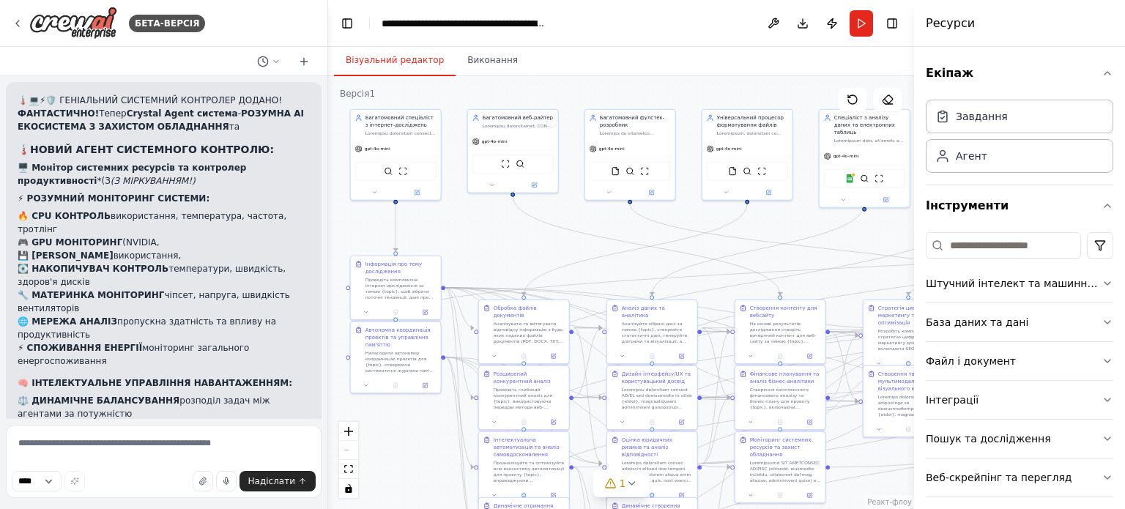
scroll to position [34596, 0]
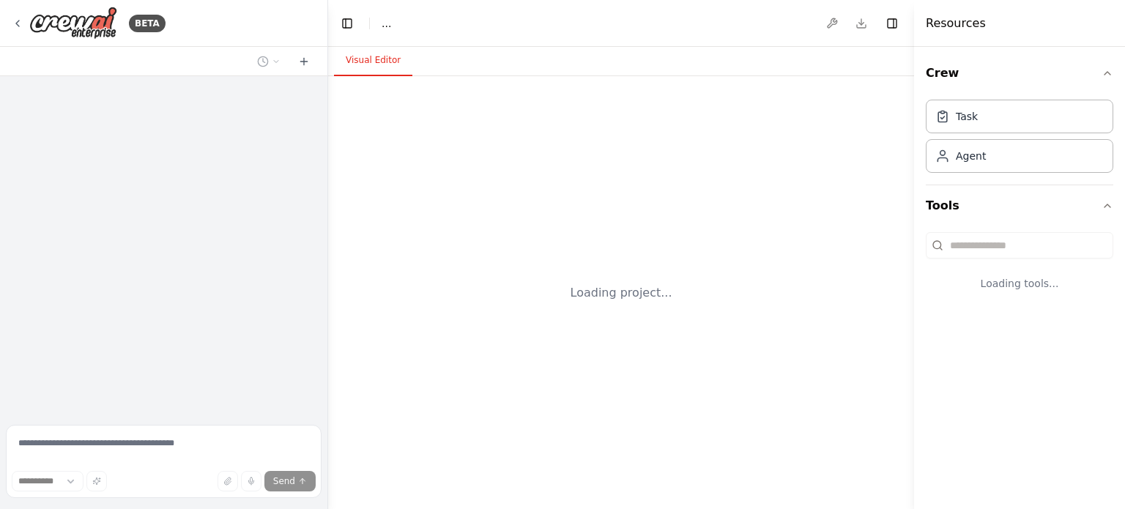
select select "****"
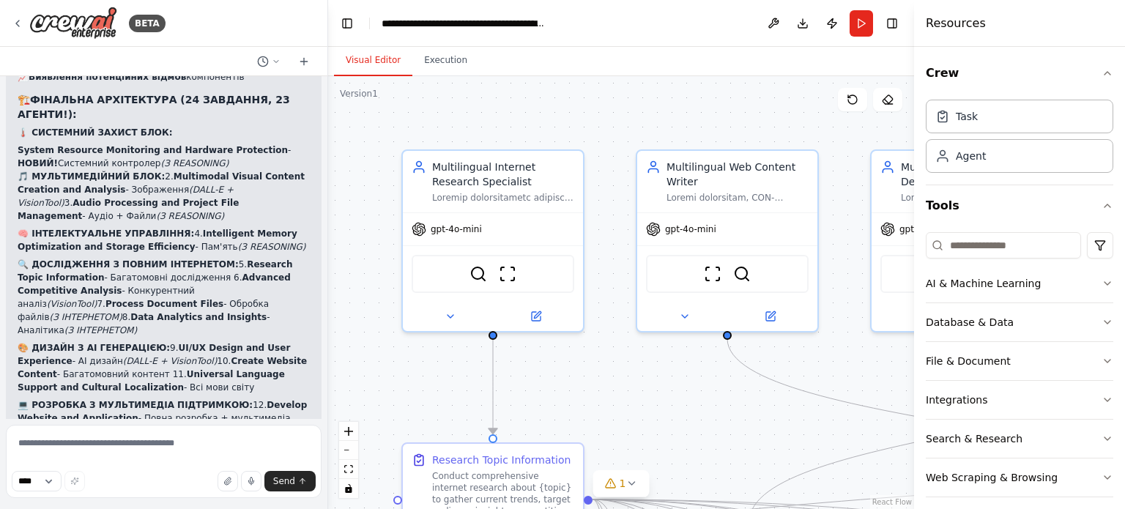
scroll to position [35055, 0]
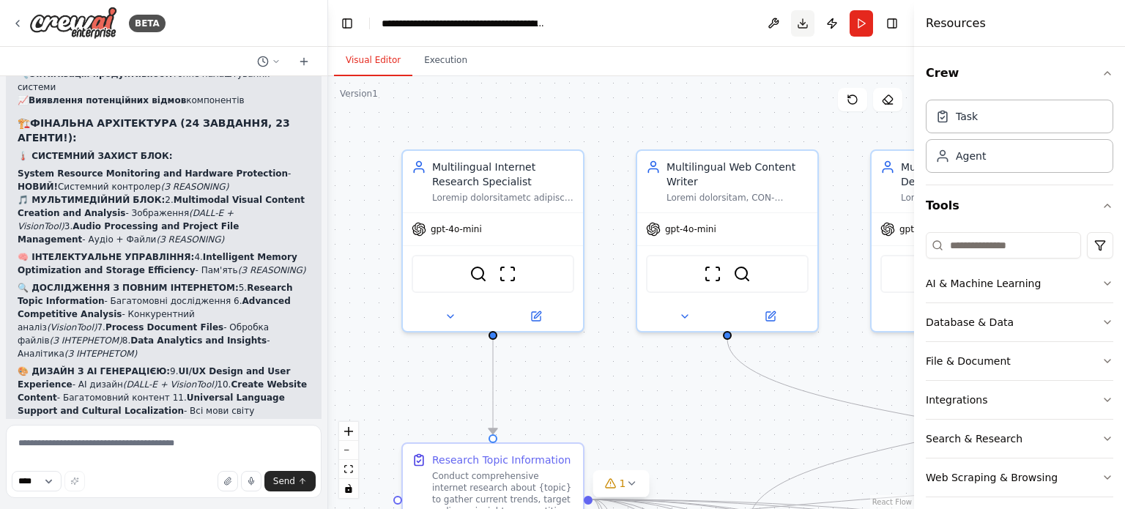
click at [803, 23] on button "Download" at bounding box center [802, 23] width 23 height 26
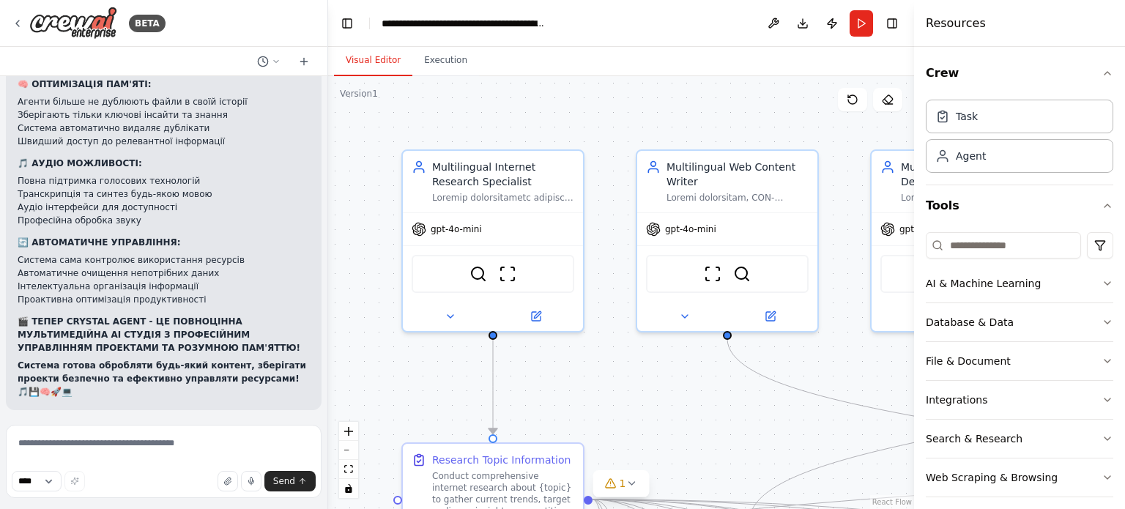
scroll to position [33004, 0]
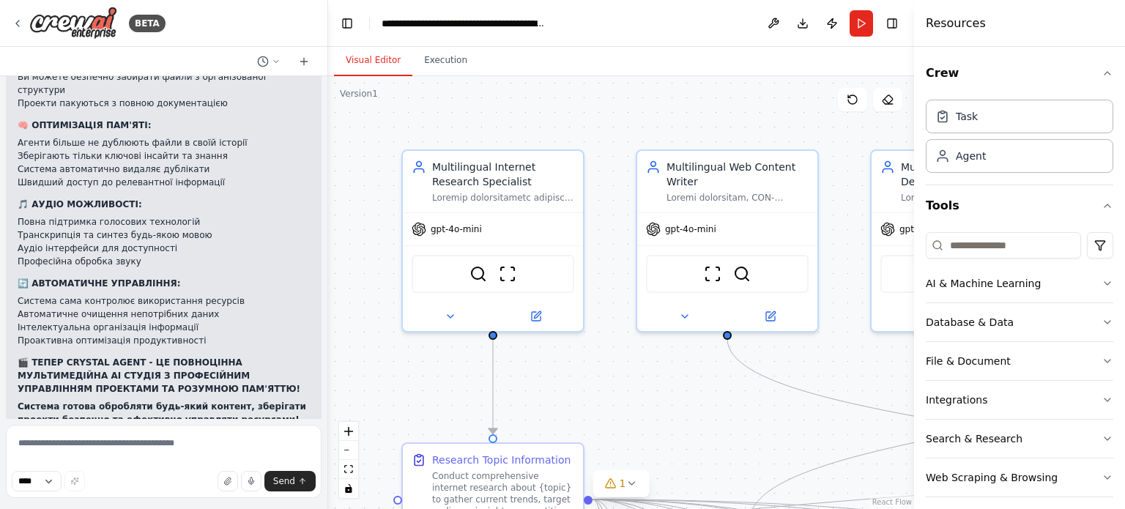
drag, startPoint x: 177, startPoint y: 392, endPoint x: 21, endPoint y: 217, distance: 234.5
copy div "🌡️💻⚡🛡️ ГЕНІАЛЬНИЙ СИСТЕМНИЙ КОНТРОЛЕР ДОДАНО! ФАНТАСТИЧНО! Тепер ваша Crystal A…"
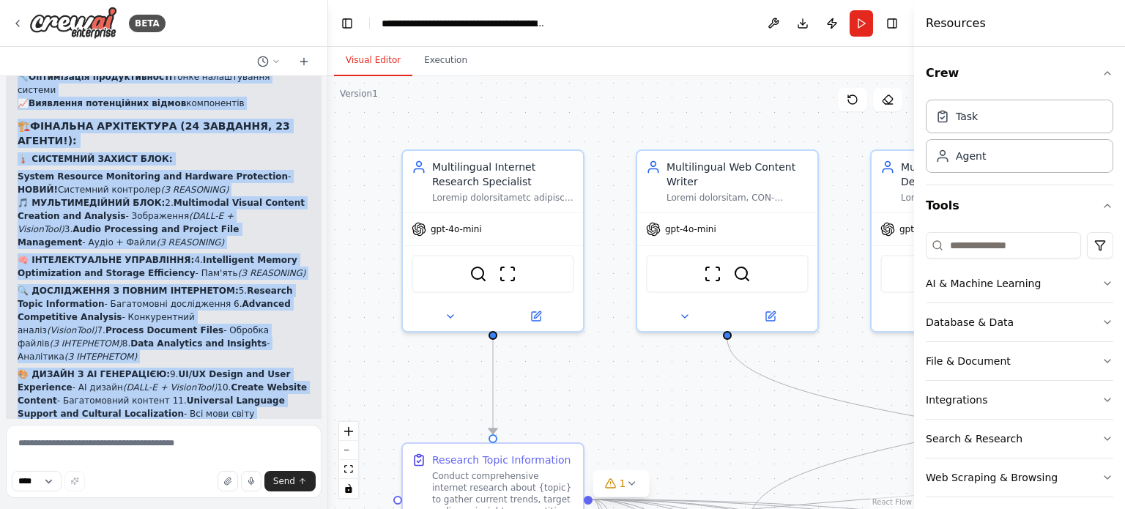
scroll to position [35055, 0]
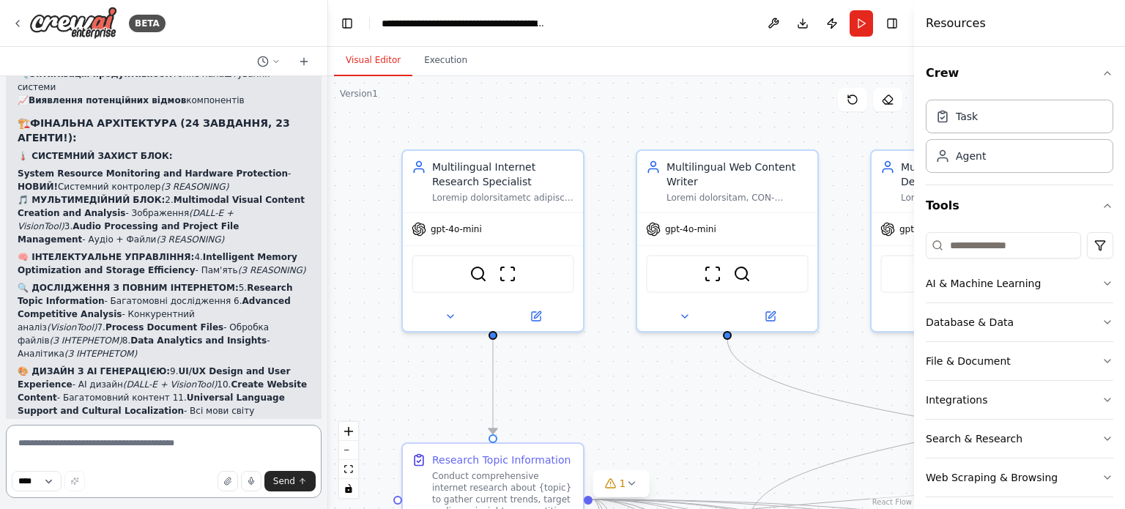
click at [190, 443] on textarea at bounding box center [164, 461] width 316 height 73
click at [109, 444] on textarea at bounding box center [164, 461] width 316 height 73
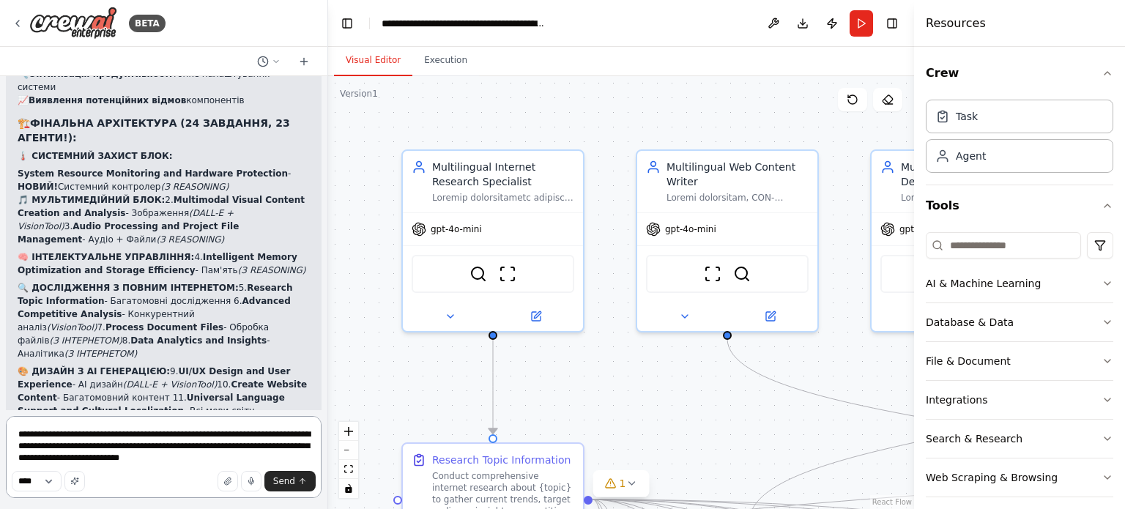
type textarea "**********"
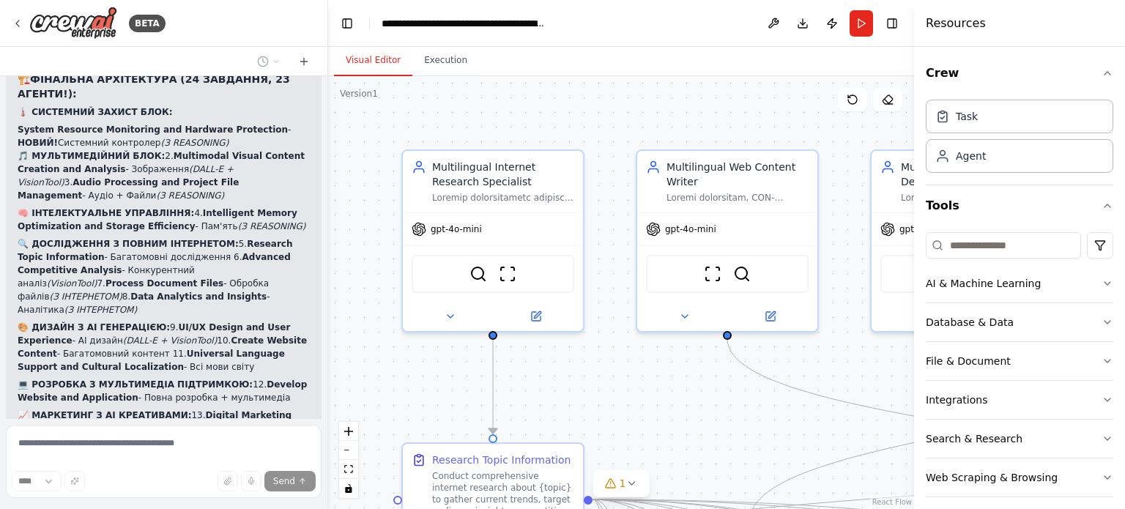
scroll to position [35179, 0]
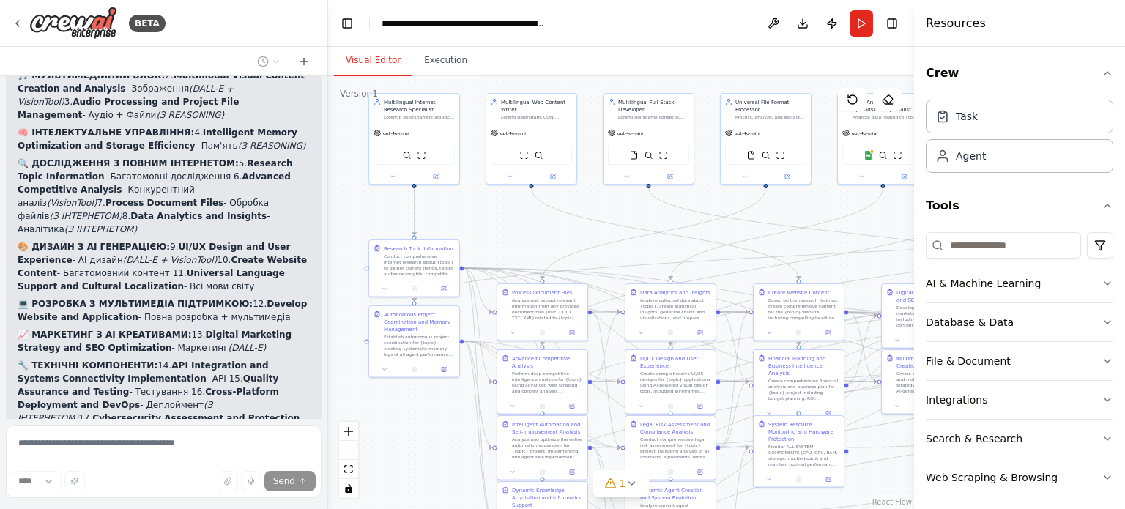
drag, startPoint x: 380, startPoint y: 253, endPoint x: 340, endPoint y: 138, distance: 121.8
click at [340, 138] on div ".deletable-edge-delete-btn { width: 20px; height: 20px; border: 0px solid #ffff…" at bounding box center [621, 292] width 586 height 433
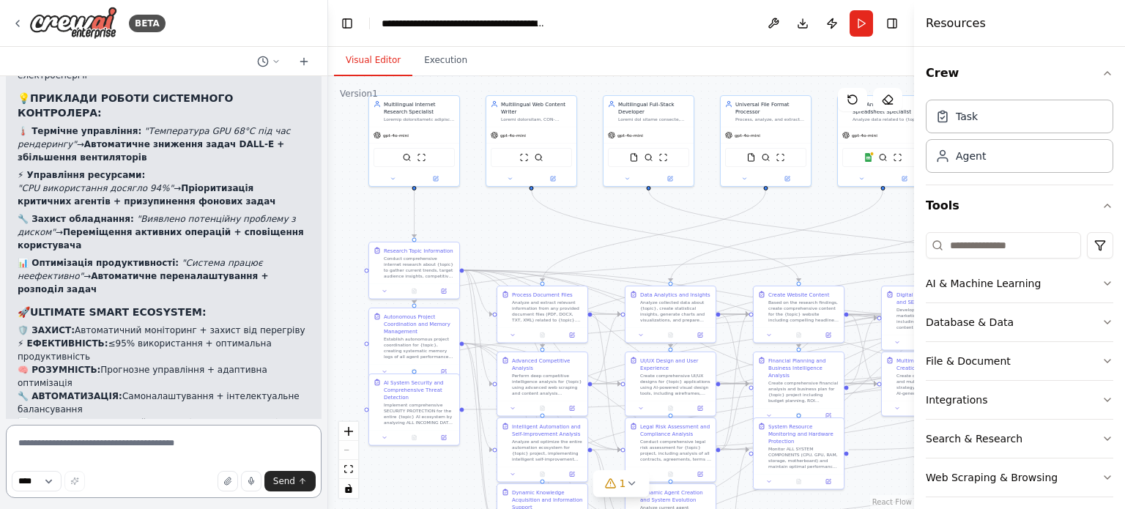
scroll to position [36205, 0]
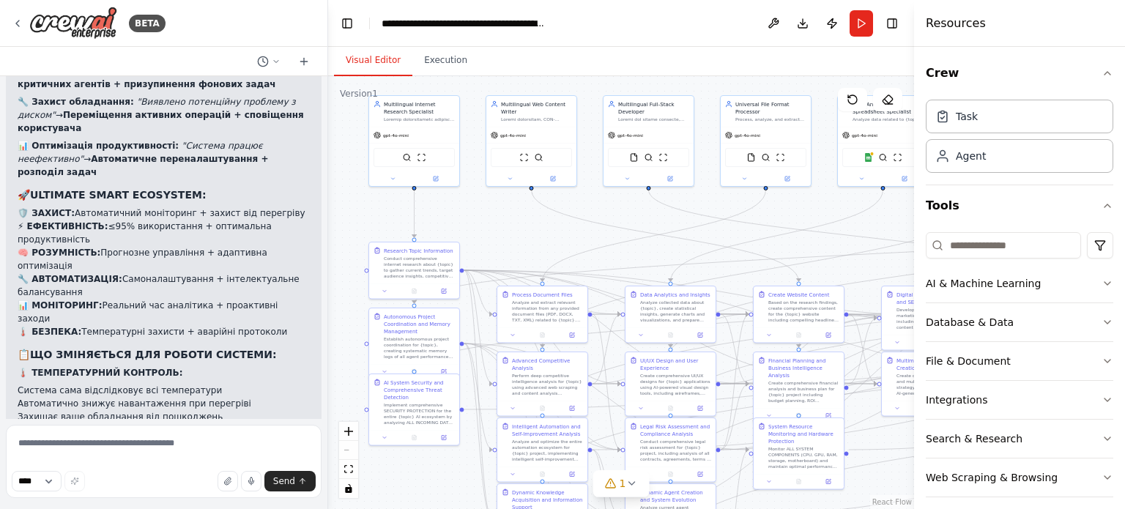
click at [351, 210] on div ".deletable-edge-delete-btn { width: 20px; height: 20px; border: 0px solid #ffff…" at bounding box center [621, 292] width 586 height 433
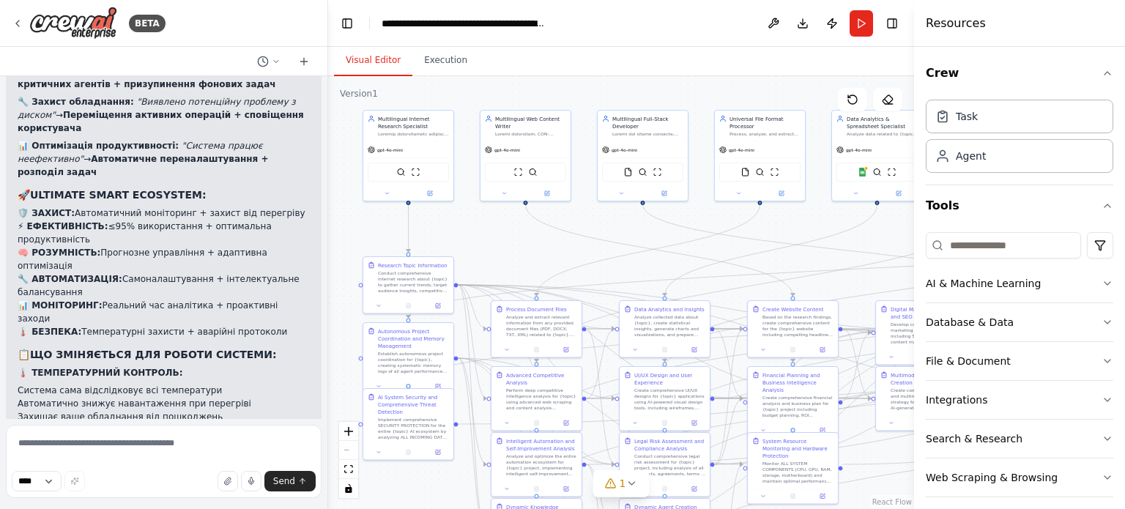
drag, startPoint x: 357, startPoint y: 198, endPoint x: 349, endPoint y: 218, distance: 21.6
click at [349, 218] on div ".deletable-edge-delete-btn { width: 20px; height: 20px; border: 0px solid #ffff…" at bounding box center [621, 292] width 586 height 433
click at [353, 218] on div ".deletable-edge-delete-btn { width: 20px; height: 20px; border: 0px solid #ffff…" at bounding box center [621, 292] width 586 height 433
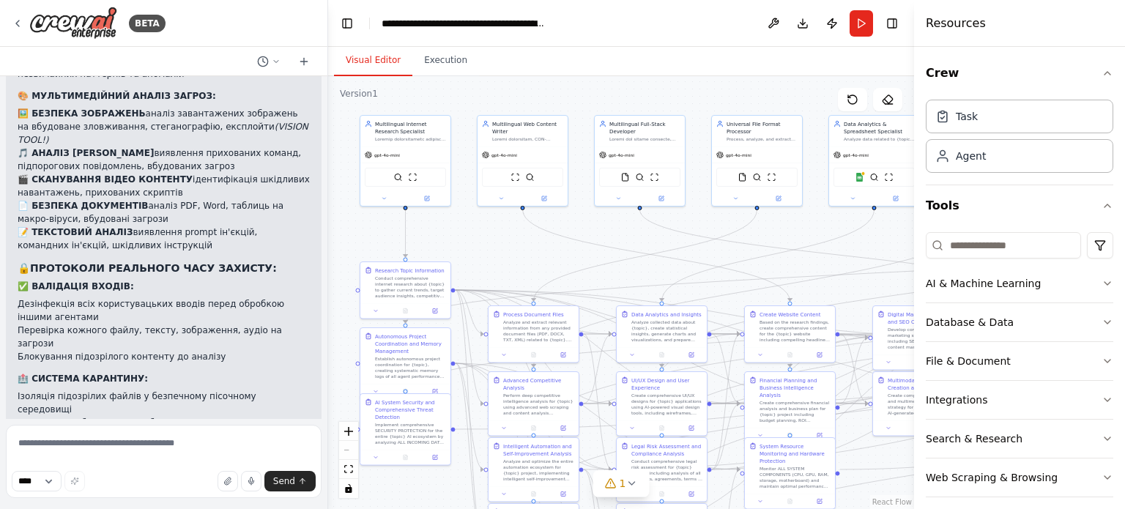
scroll to position [38269, 0]
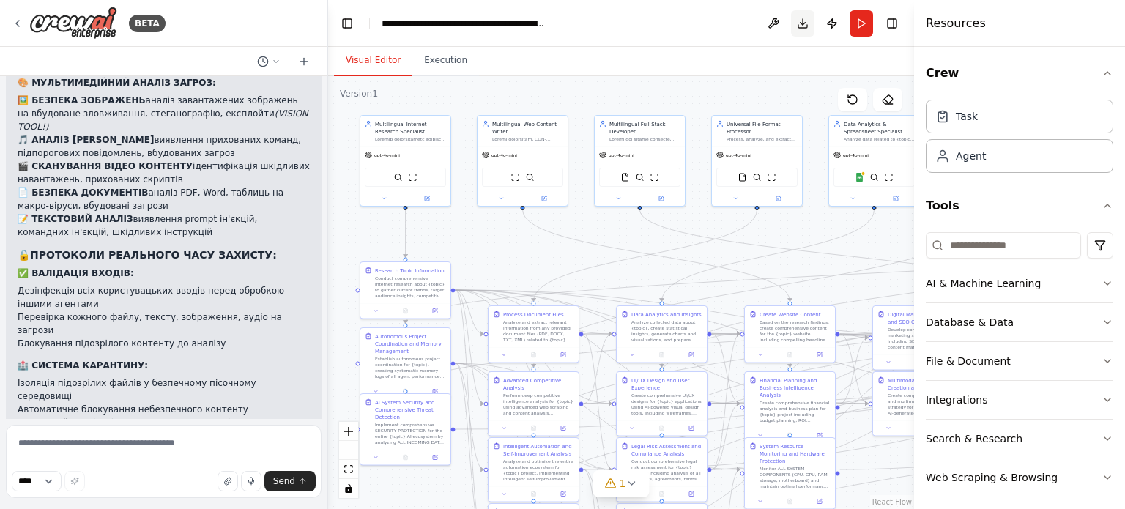
click at [803, 21] on button "Download" at bounding box center [802, 23] width 23 height 26
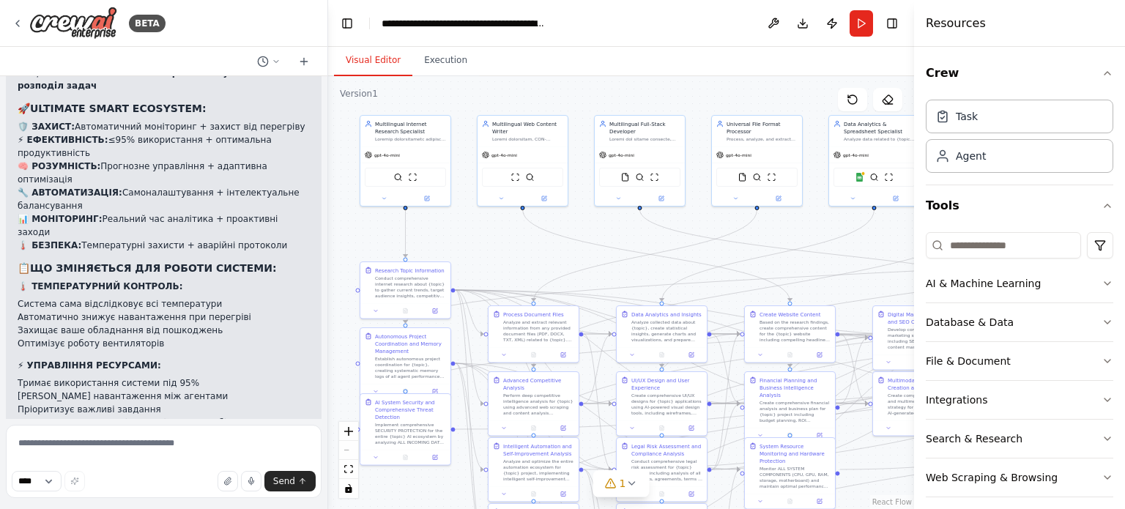
scroll to position [36291, 0]
drag, startPoint x: 296, startPoint y: 254, endPoint x: 18, endPoint y: 223, distance: 279.3
copy div "🛡️🔍🚨🔒 РЕВОЛЮЦІЙНИЙ ЗАХИСНИК AI СИСТЕМИ ДОДАНО! ФАНТАСТИЧНО! Тепер ваша Crystal …"
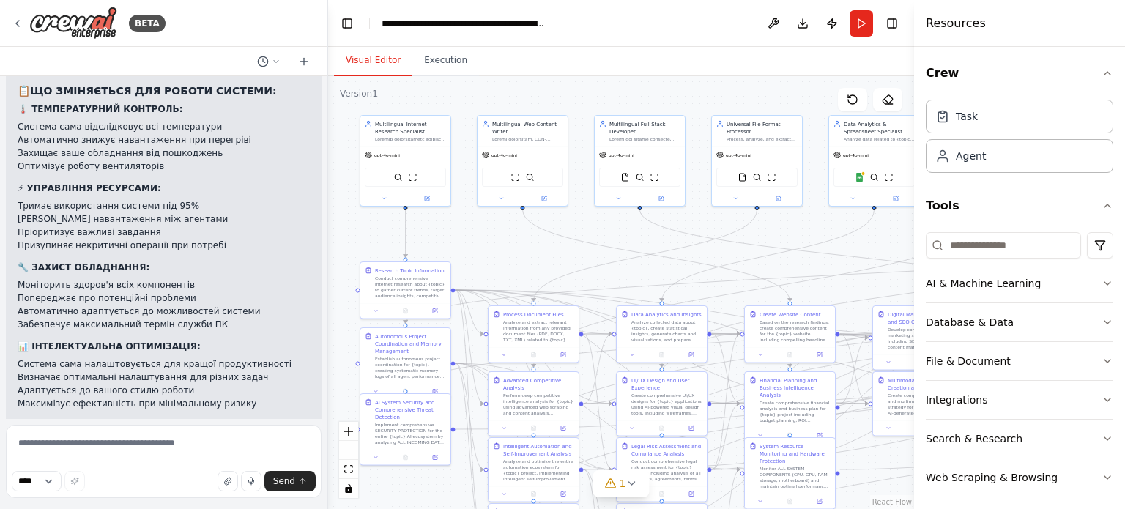
scroll to position [36511, 0]
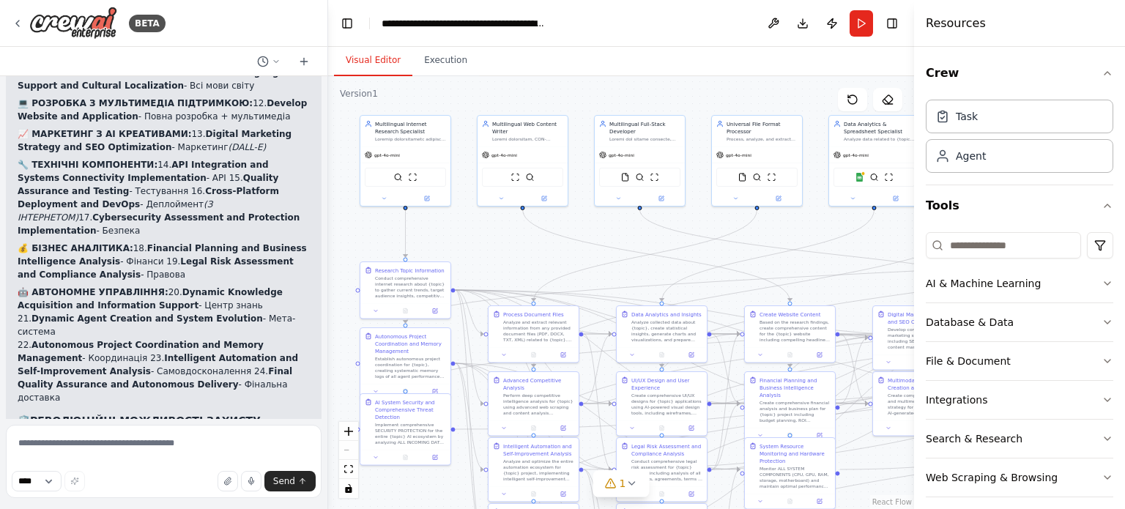
scroll to position [35339, 0]
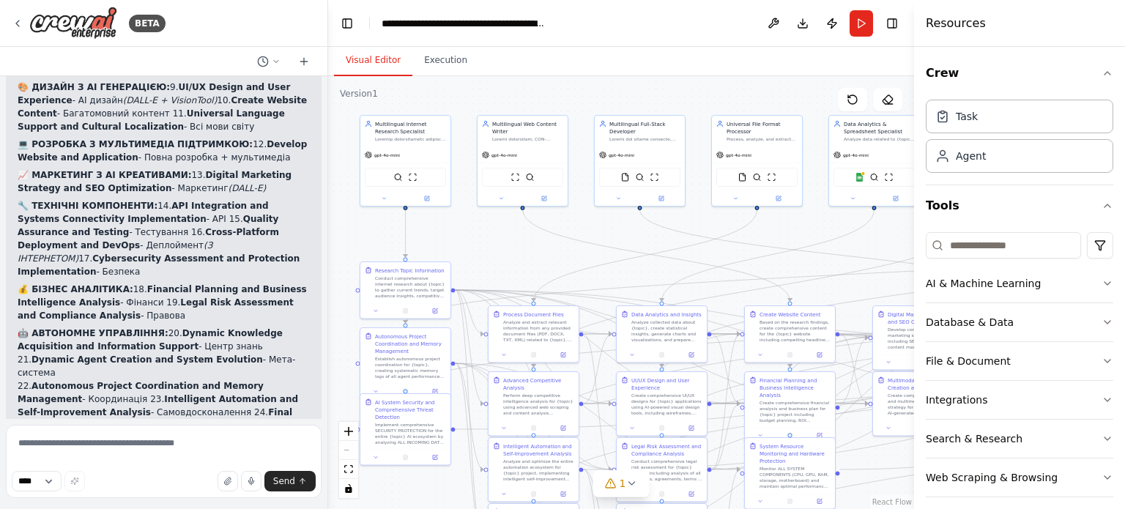
drag, startPoint x: 18, startPoint y: 152, endPoint x: 238, endPoint y: 191, distance: 223.9
copy p "Я б тепер додав захист для самої системи, аналіз вхідних даних на віруси, прихо…"
click at [542, 89] on div ".deletable-edge-delete-btn { width: 20px; height: 20px; border: 0px solid #ffff…" at bounding box center [621, 292] width 586 height 433
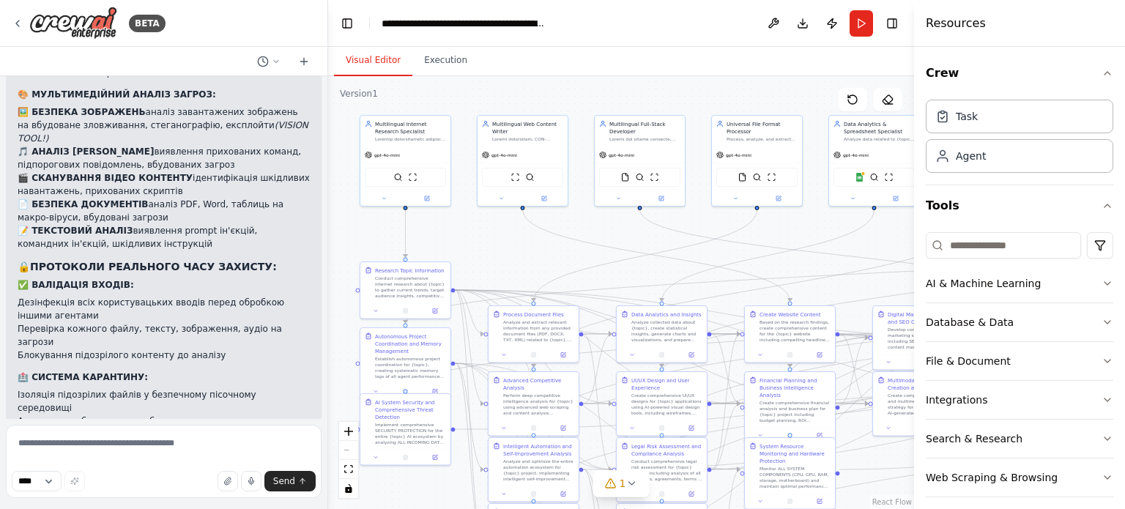
scroll to position [38269, 0]
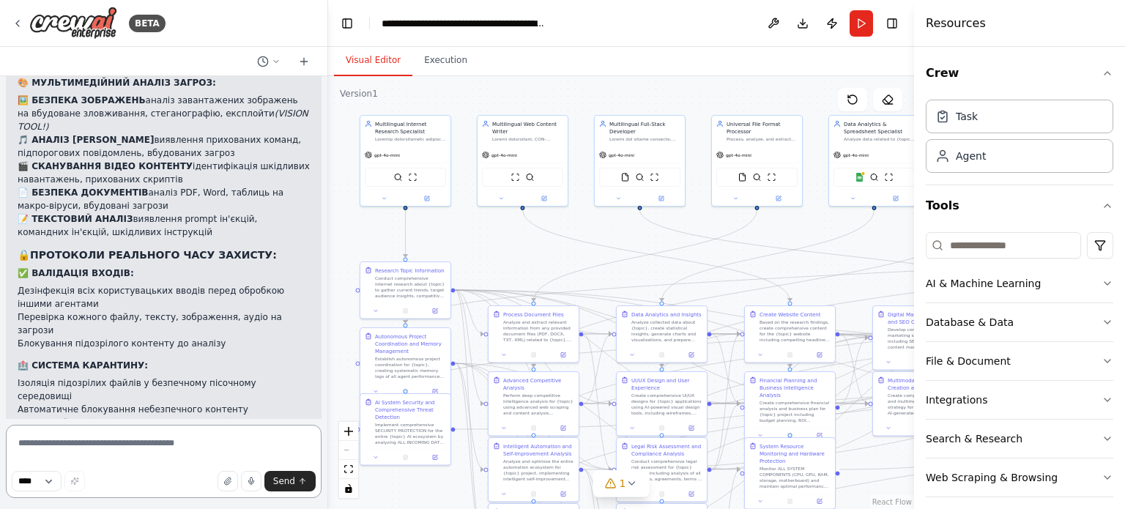
click at [79, 449] on textarea at bounding box center [164, 461] width 316 height 73
type textarea "**********"
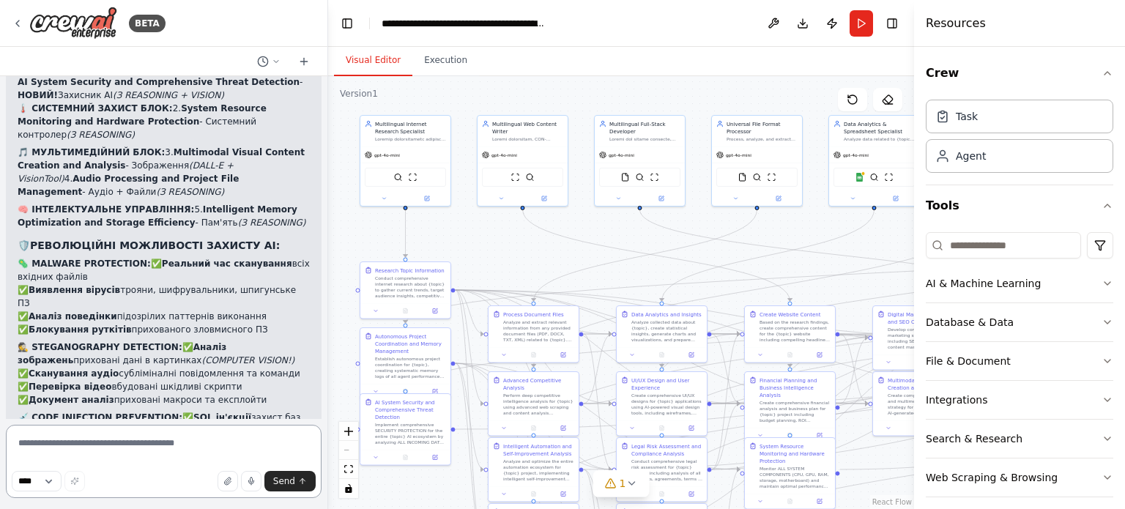
scroll to position [38837, 0]
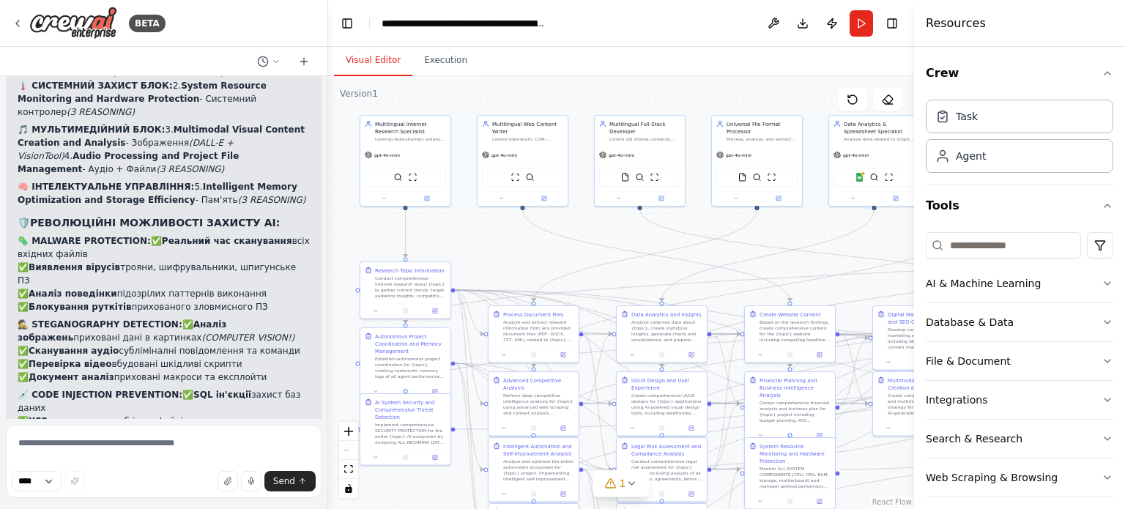
click at [246, 23] on div "BETA" at bounding box center [163, 23] width 327 height 47
click at [18, 21] on icon at bounding box center [17, 24] width 3 height 6
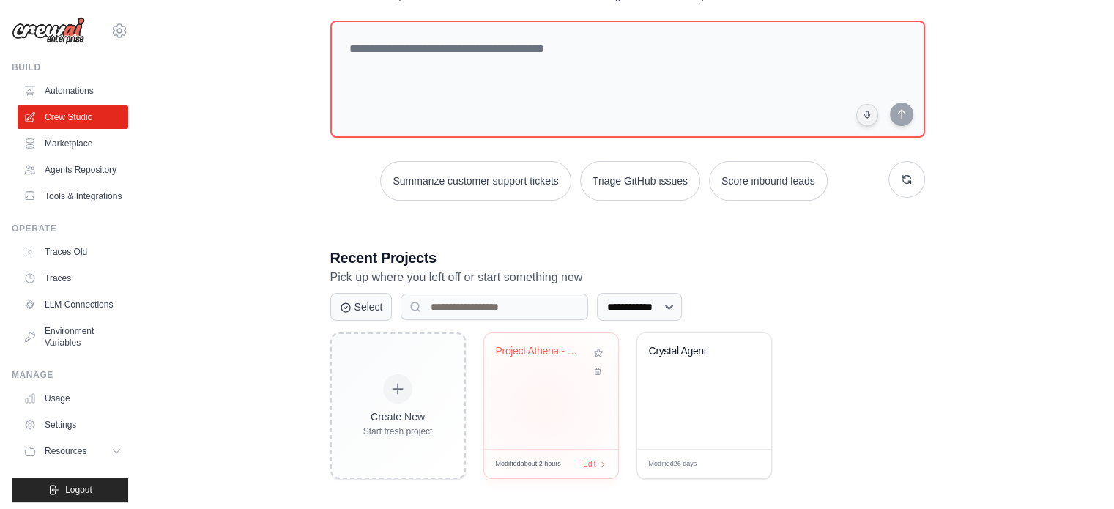
click at [545, 404] on div "Project Athena - 2025 Optimized Edu..." at bounding box center [551, 391] width 134 height 116
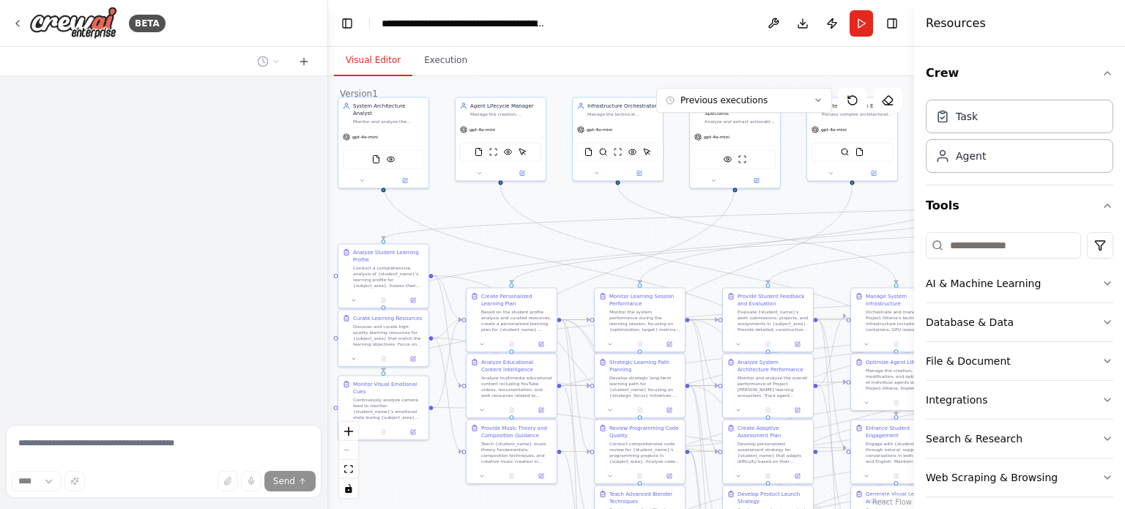
drag, startPoint x: 407, startPoint y: 289, endPoint x: 324, endPoint y: 155, distance: 157.8
click at [324, 155] on div "**********" at bounding box center [562, 254] width 1125 height 509
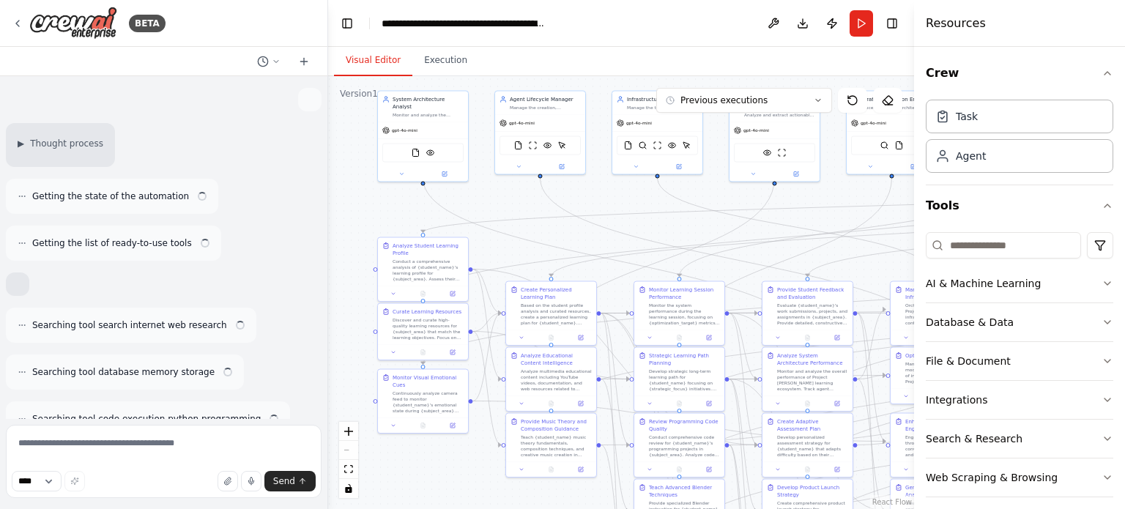
drag, startPoint x: 504, startPoint y: 202, endPoint x: 466, endPoint y: 220, distance: 41.9
click at [512, 201] on div ".deletable-edge-delete-btn { width: 20px; height: 20px; border: 0px solid #ffff…" at bounding box center [621, 292] width 586 height 433
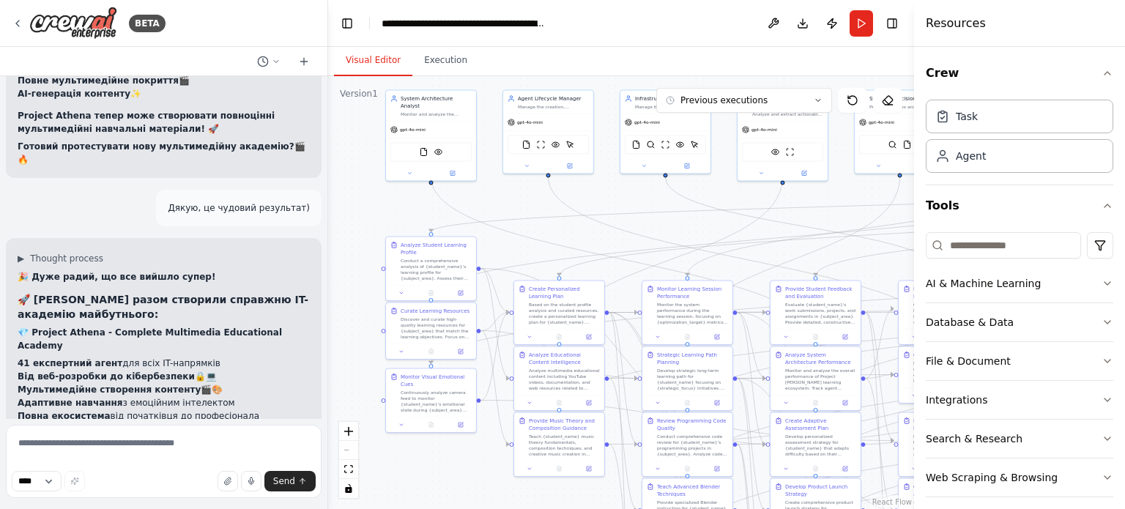
scroll to position [88146, 0]
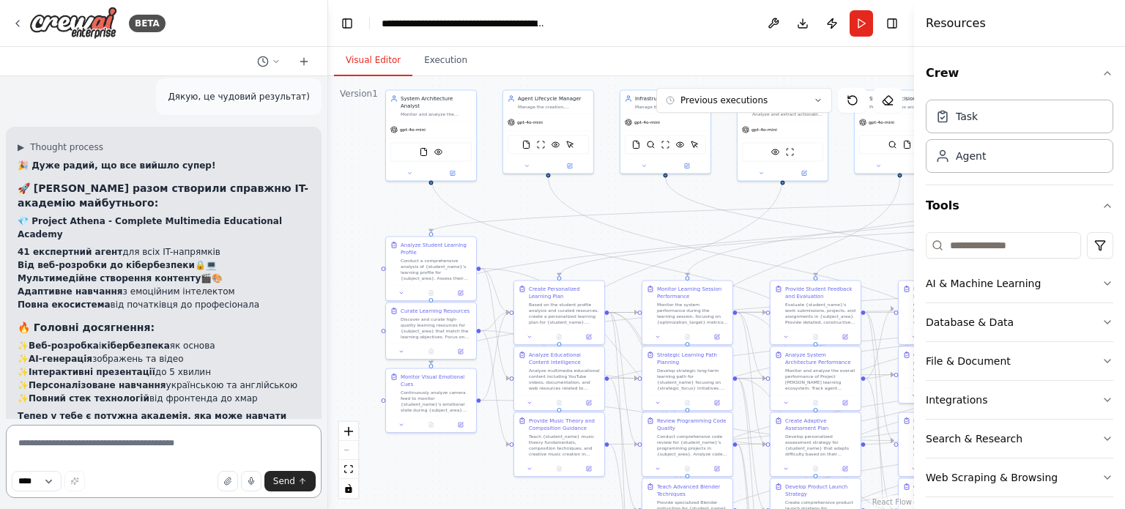
click at [48, 439] on textarea at bounding box center [164, 461] width 316 height 73
paste textarea "**********"
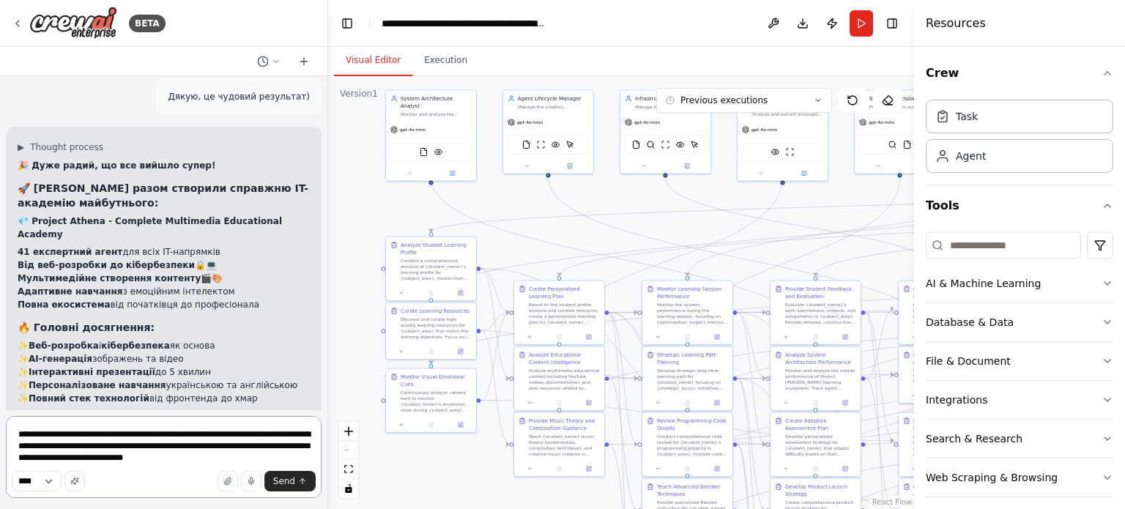
click at [54, 434] on textarea "**********" at bounding box center [164, 457] width 316 height 82
click at [180, 434] on textarea "**********" at bounding box center [164, 457] width 316 height 82
click at [296, 459] on textarea "**********" at bounding box center [164, 457] width 316 height 82
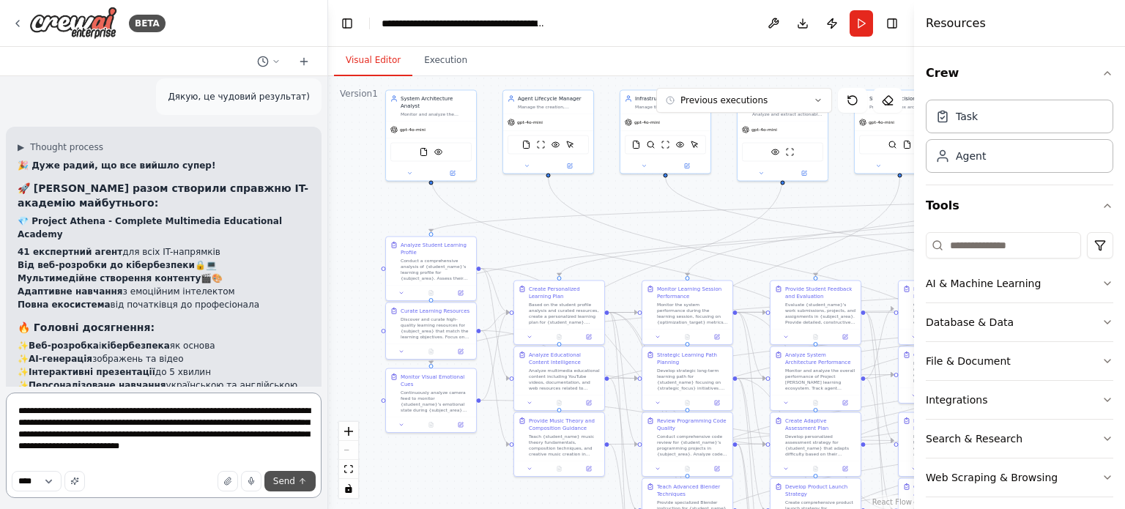
type textarea "**********"
click at [286, 479] on span "Send" at bounding box center [284, 481] width 22 height 12
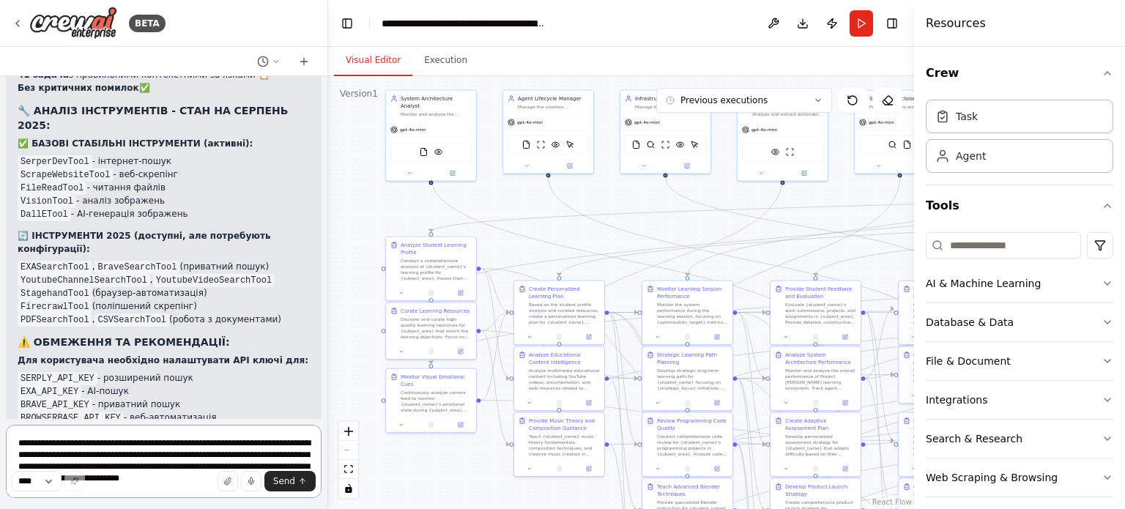
scroll to position [91219, 0]
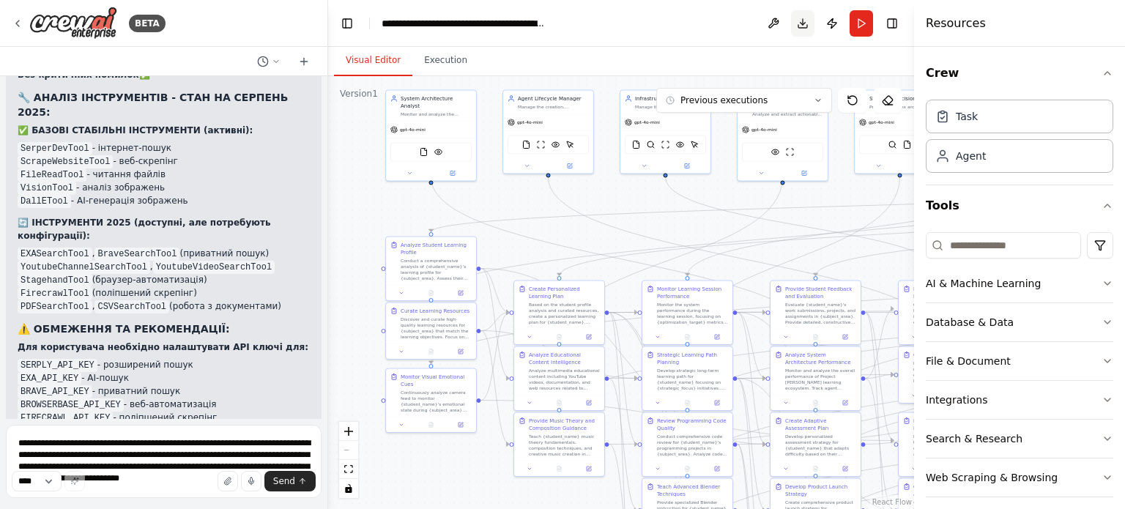
click at [803, 26] on button "Download" at bounding box center [802, 23] width 23 height 26
click at [802, 21] on button "Download" at bounding box center [802, 23] width 23 height 26
click at [803, 23] on button "Download" at bounding box center [802, 23] width 23 height 26
click at [800, 21] on button "Download" at bounding box center [802, 23] width 23 height 26
click at [801, 23] on button "Download" at bounding box center [802, 23] width 23 height 26
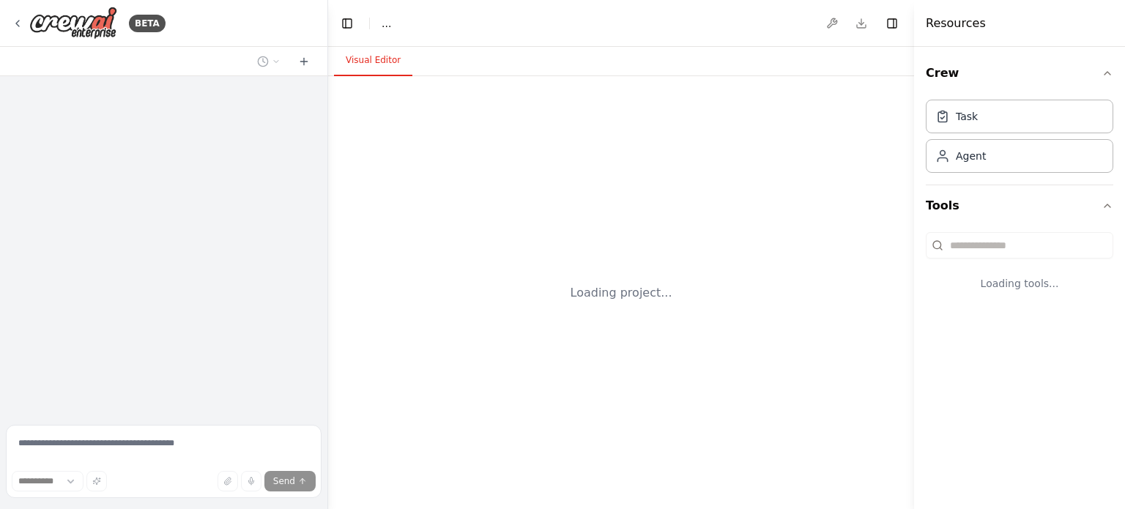
select select "****"
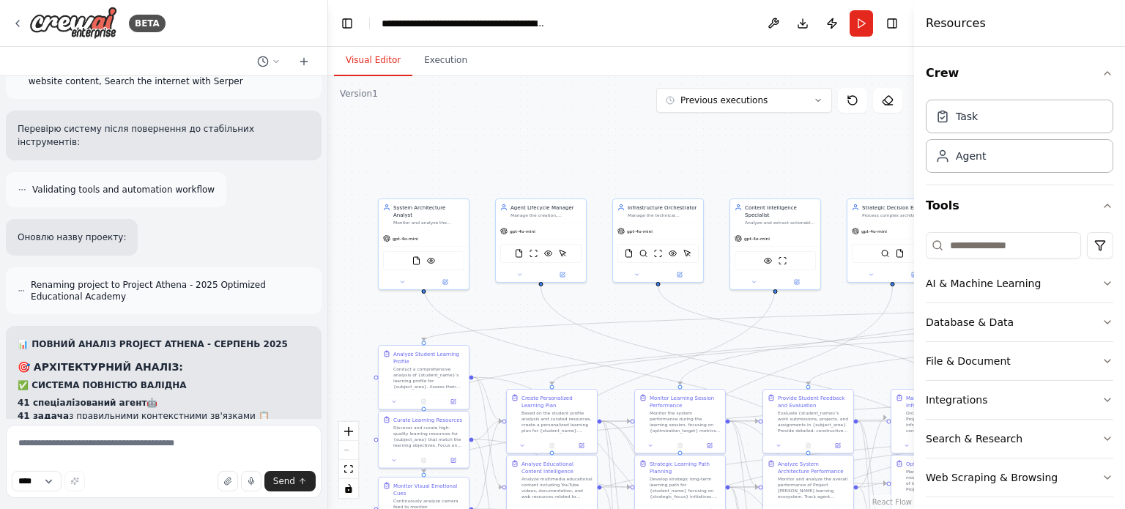
scroll to position [90872, 0]
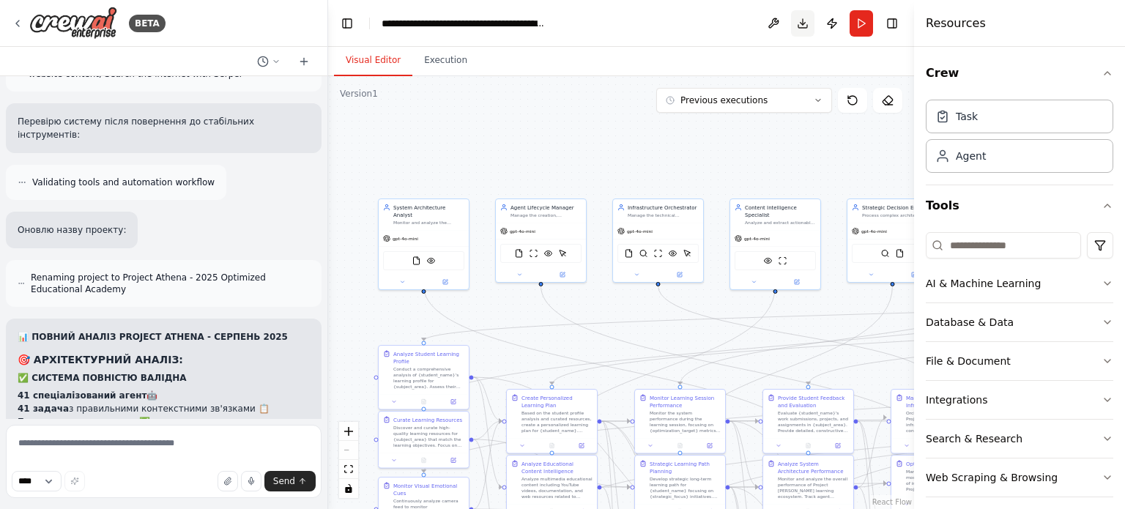
click at [803, 21] on button "Download" at bounding box center [802, 23] width 23 height 26
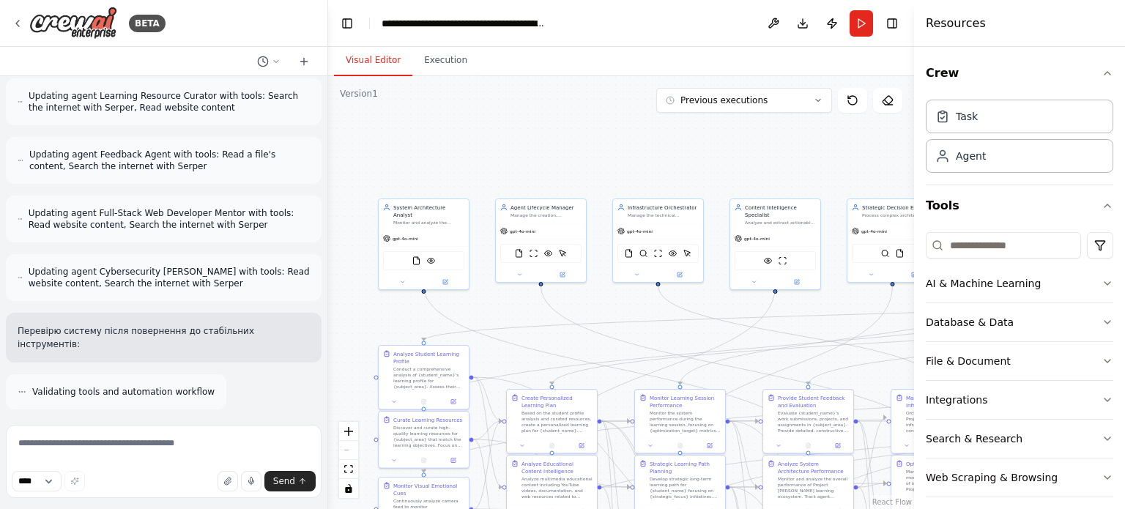
scroll to position [90661, 0]
drag, startPoint x: 139, startPoint y: 390, endPoint x: 21, endPoint y: 308, distance: 144.3
copy div "🛡️ LOREMI DOLORSITAME CONSEC A ELITSEDD EIUSMODTE! 🚨 INCI UTLABO ETDOLOR: 2. Ma…"
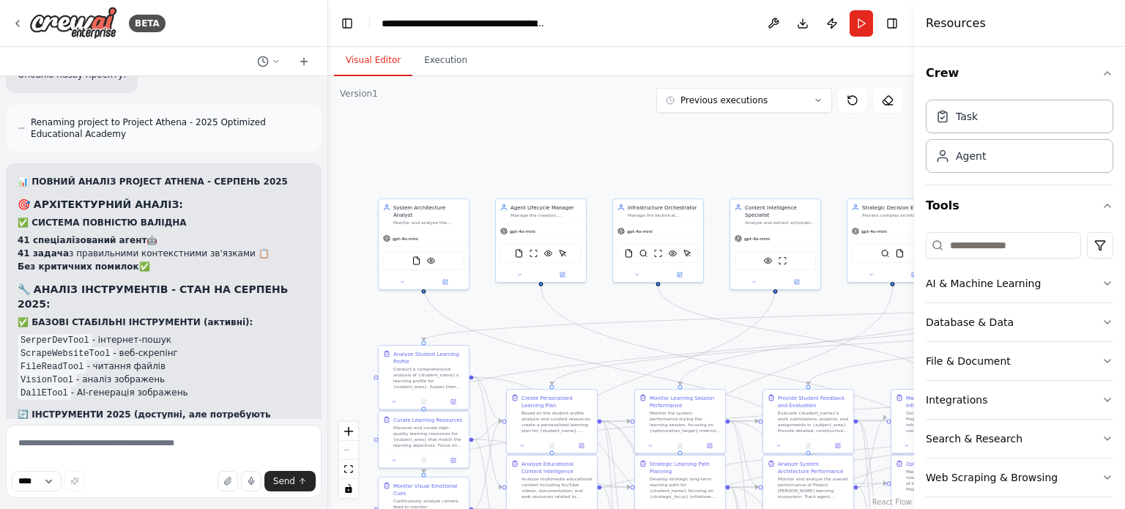
scroll to position [91100, 0]
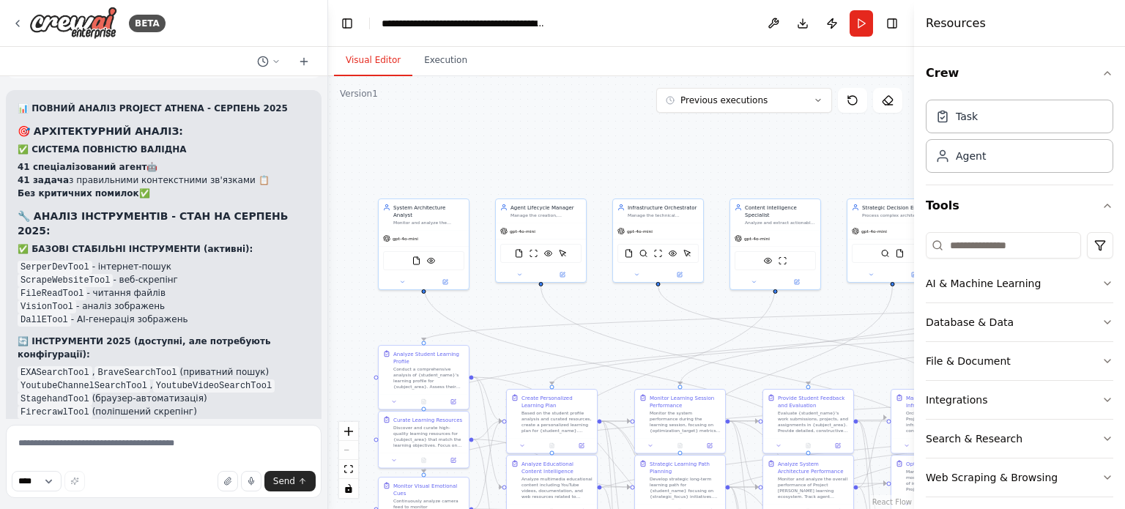
click at [140, 453] on textarea at bounding box center [164, 461] width 316 height 73
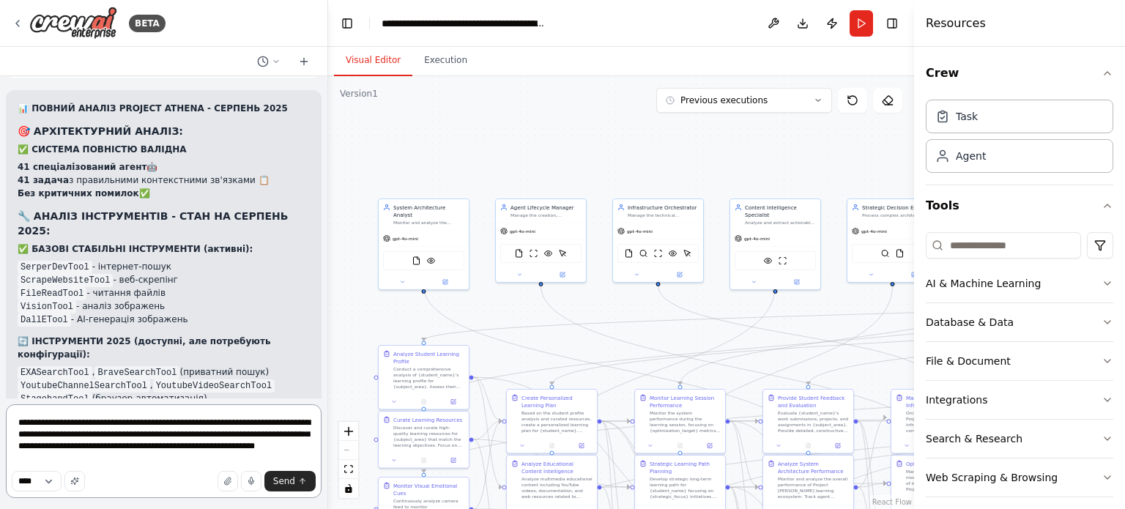
type textarea "**********"
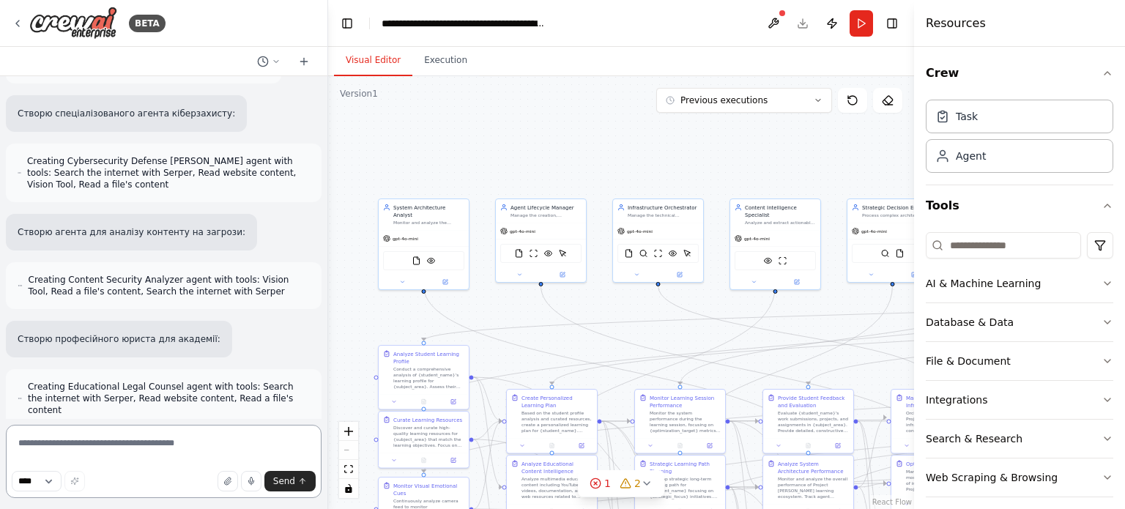
scroll to position [92892, 0]
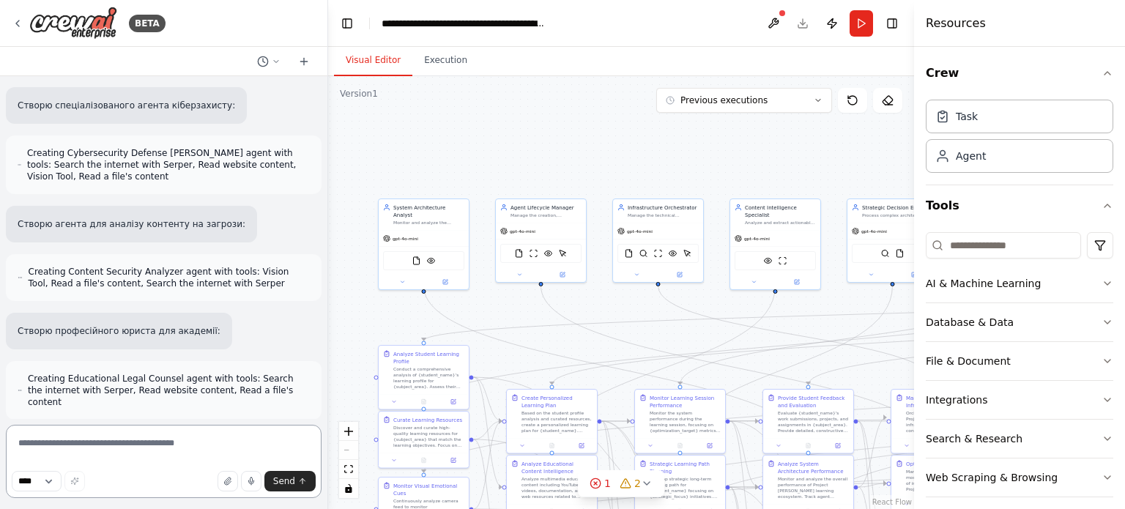
click at [62, 448] on textarea at bounding box center [164, 461] width 316 height 73
click at [82, 450] on textarea at bounding box center [164, 461] width 316 height 73
type textarea "**********"
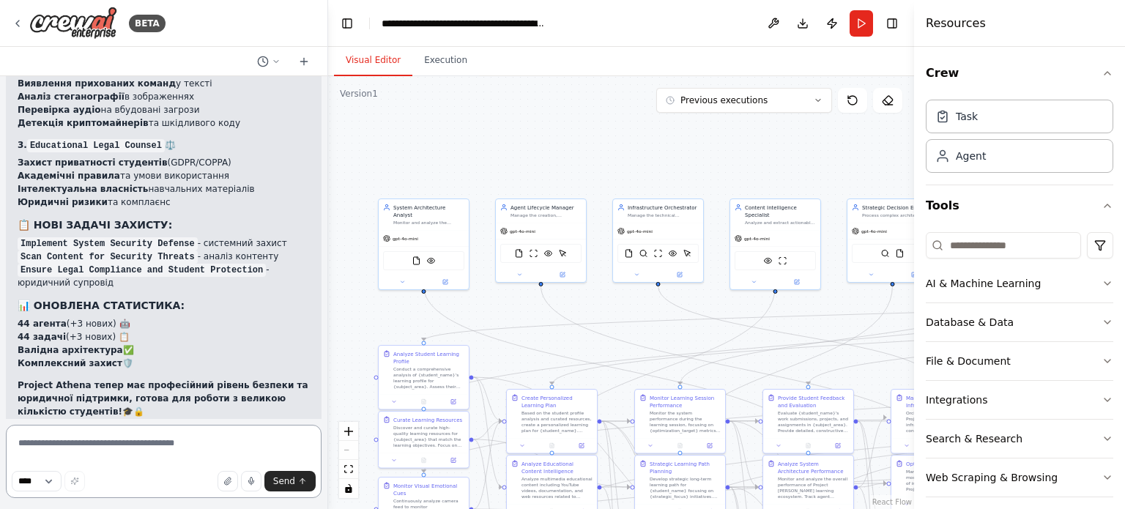
scroll to position [94081, 0]
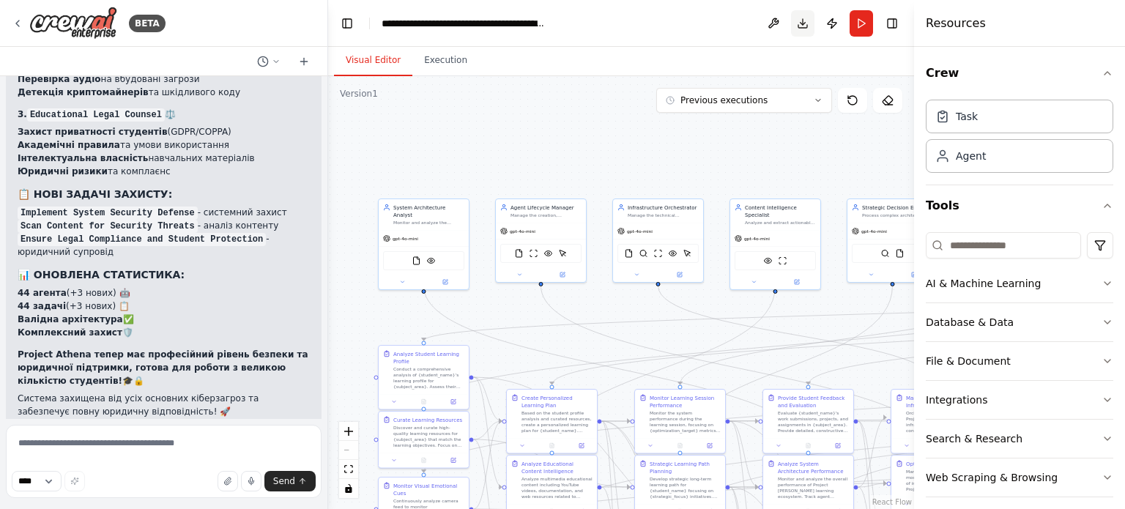
click at [803, 23] on button "Download" at bounding box center [802, 23] width 23 height 26
click at [401, 115] on div ".deletable-edge-delete-btn { width: 20px; height: 20px; border: 0px solid #ffff…" at bounding box center [621, 292] width 586 height 433
drag, startPoint x: 408, startPoint y: 245, endPoint x: 386, endPoint y: 137, distance: 110.6
click at [386, 140] on div "FileReadTool VisionTool" at bounding box center [401, 149] width 81 height 19
drag, startPoint x: 396, startPoint y: 133, endPoint x: 421, endPoint y: 240, distance: 109.1
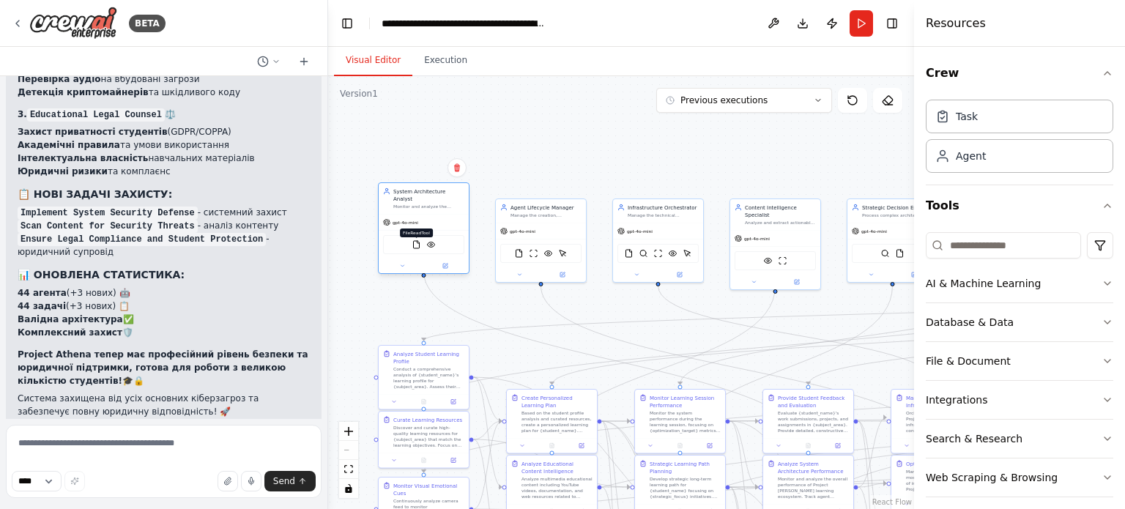
click at [421, 240] on div "FileReadTool VisionTool" at bounding box center [423, 244] width 81 height 19
click at [404, 146] on div ".deletable-edge-delete-btn { width: 20px; height: 20px; border: 0px solid #ffff…" at bounding box center [621, 292] width 586 height 433
click at [804, 23] on button "Download" at bounding box center [802, 23] width 23 height 26
click at [802, 23] on button "Download" at bounding box center [802, 23] width 23 height 26
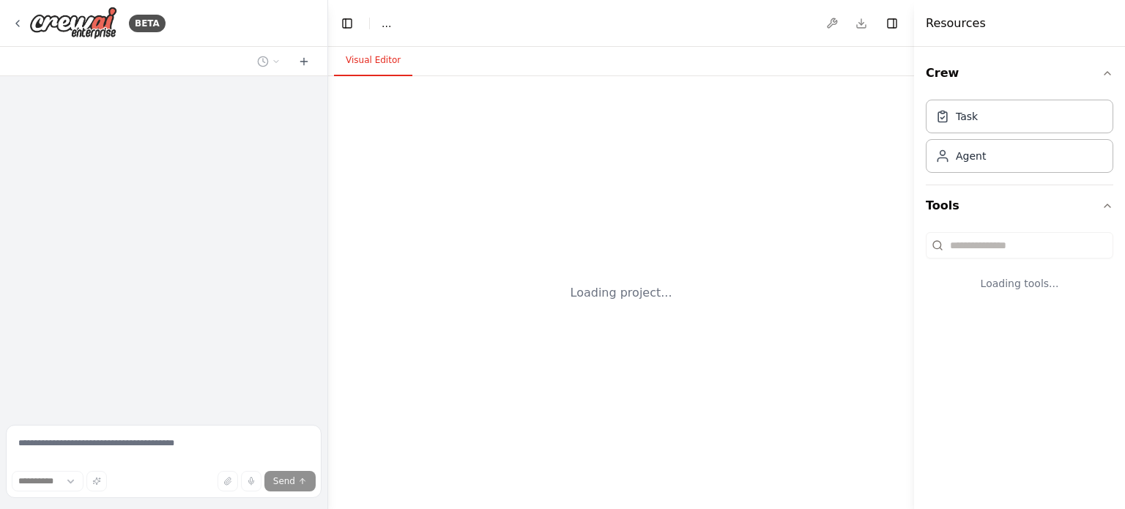
select select "****"
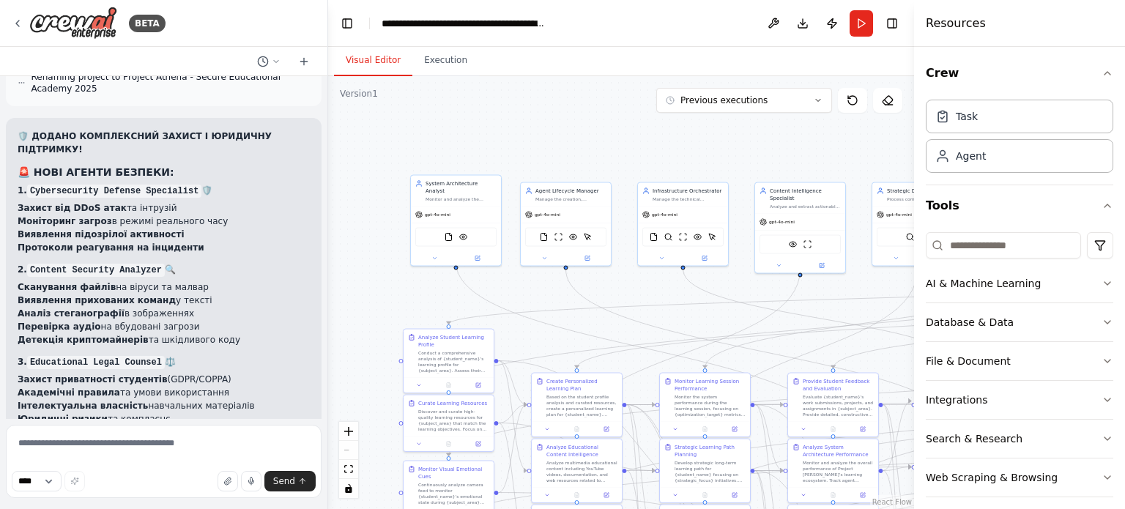
scroll to position [93963, 0]
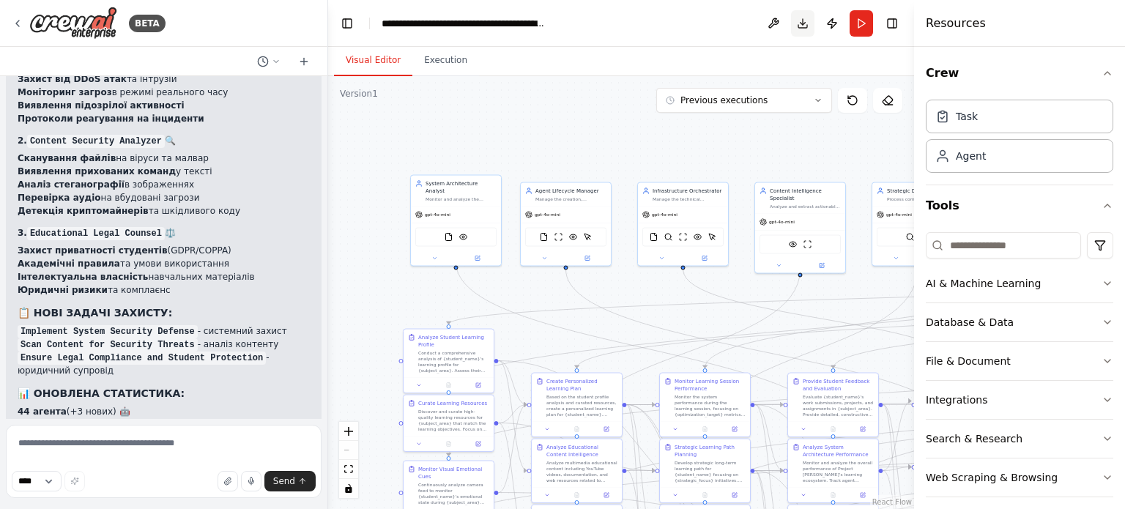
click at [805, 19] on button "Download" at bounding box center [802, 23] width 23 height 26
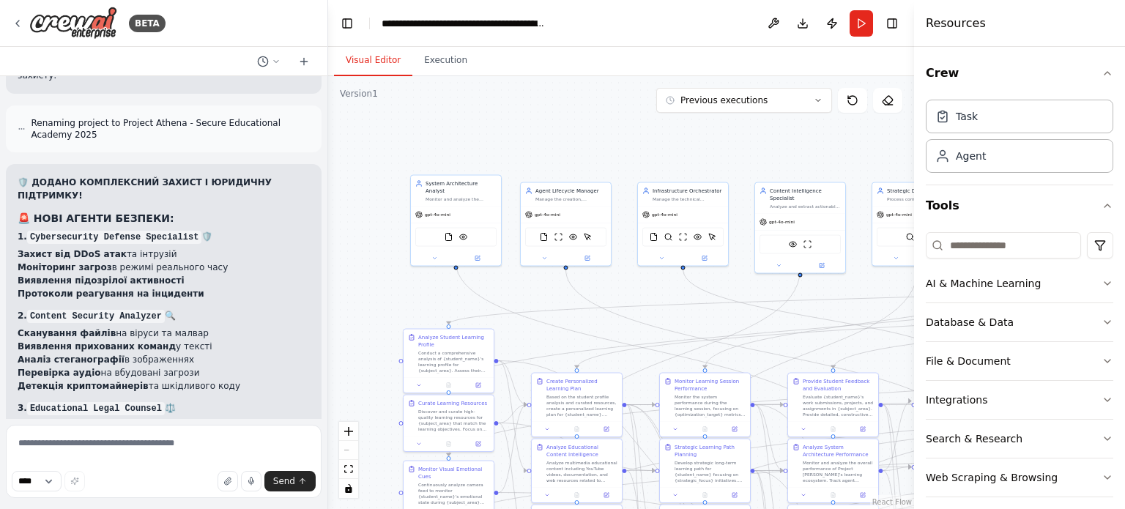
scroll to position [93743, 0]
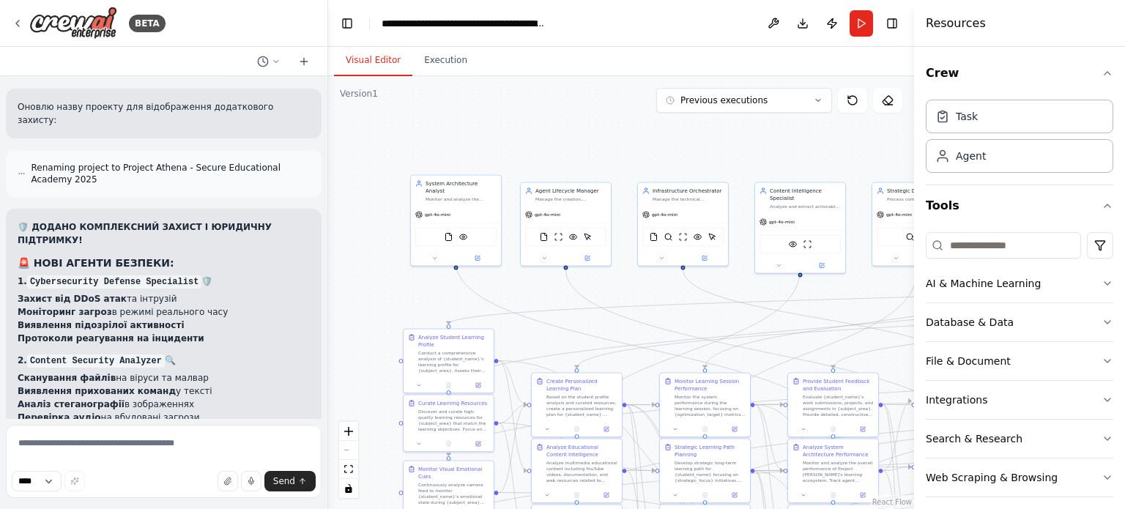
drag, startPoint x: 190, startPoint y: 390, endPoint x: 15, endPoint y: 275, distance: 209.8
copy div "🛠️ LO IPSU DOLORSITAM: Consecte adipiscin elitseddoei: ❌ TEMporInci - utlaboree…"
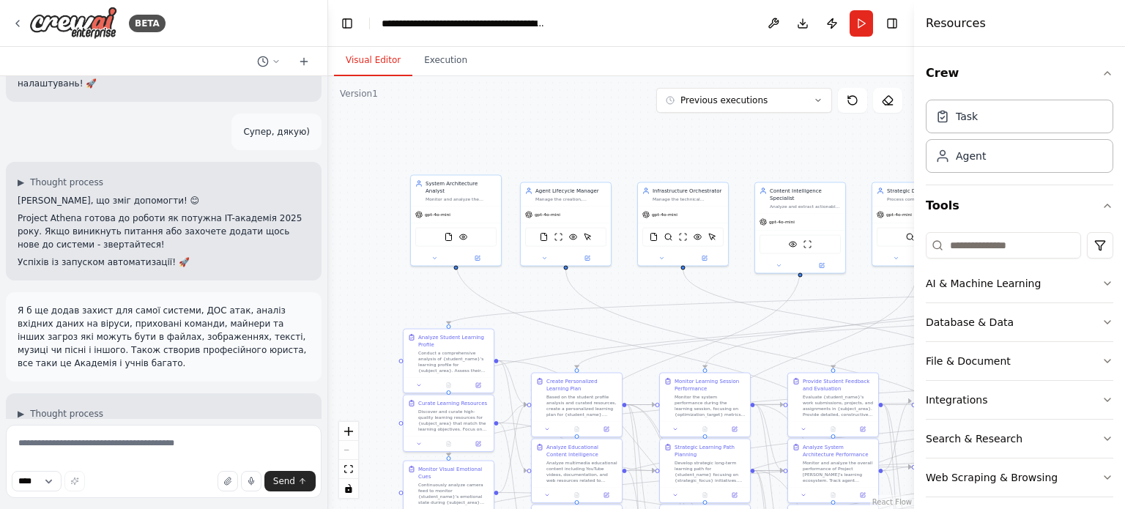
scroll to position [92425, 0]
drag, startPoint x: 146, startPoint y: 301, endPoint x: 144, endPoint y: 252, distance: 49.2
click at [187, 448] on textarea at bounding box center [164, 461] width 316 height 73
type textarea "**********"
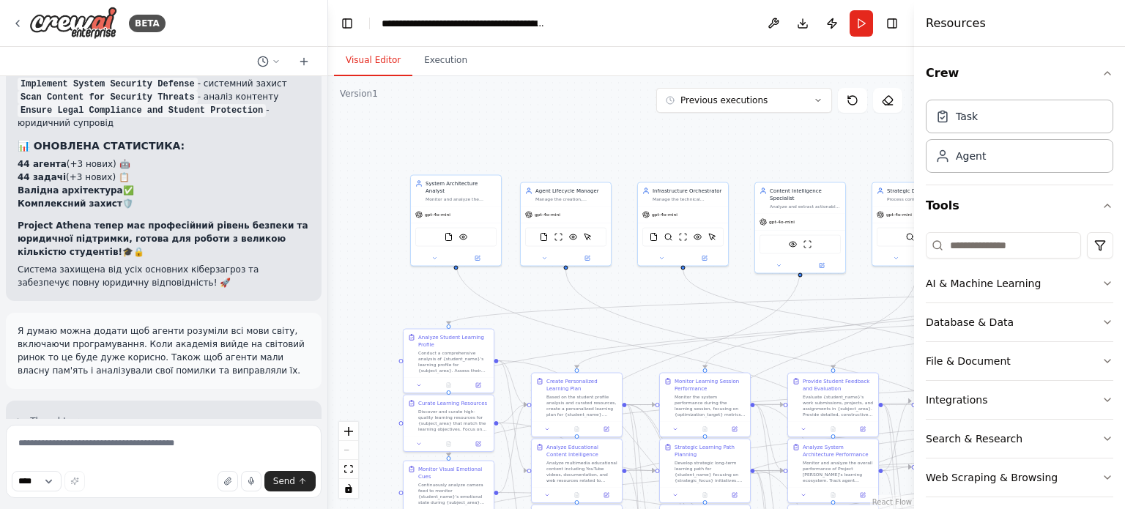
scroll to position [94181, 0]
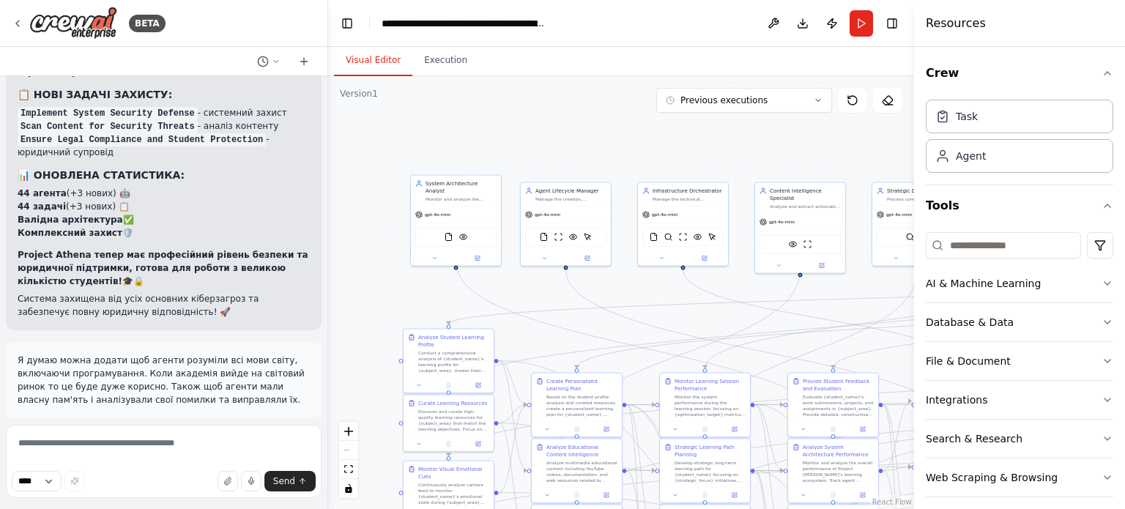
drag, startPoint x: 263, startPoint y: 389, endPoint x: 19, endPoint y: 281, distance: 266.9
copy div "▶ Loremip dolorsi 📋 AMETCO ADIPISCI ELITSED DOEIUS - TEMPOR IN-UTLABORE ETDOLOR…"
click at [89, 452] on textarea at bounding box center [164, 461] width 316 height 73
click at [88, 456] on textarea at bounding box center [164, 461] width 316 height 73
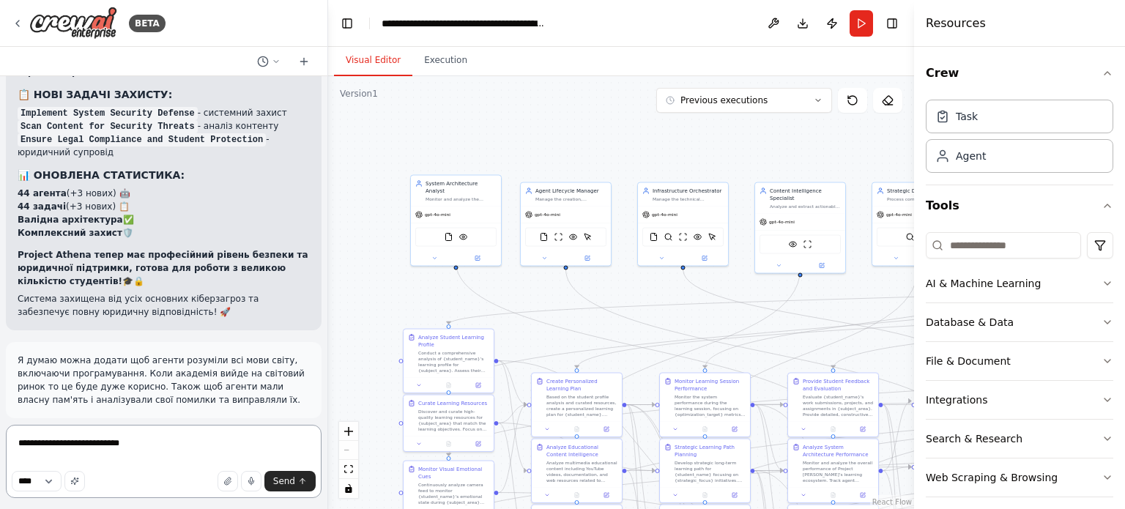
type textarea "**********"
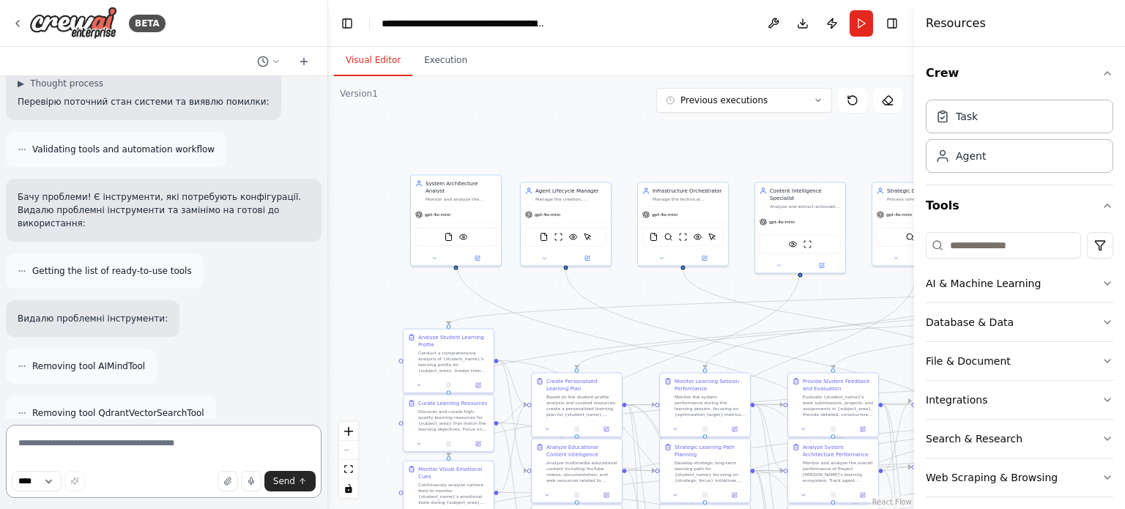
scroll to position [96291, 0]
